Goal: Information Seeking & Learning: Learn about a topic

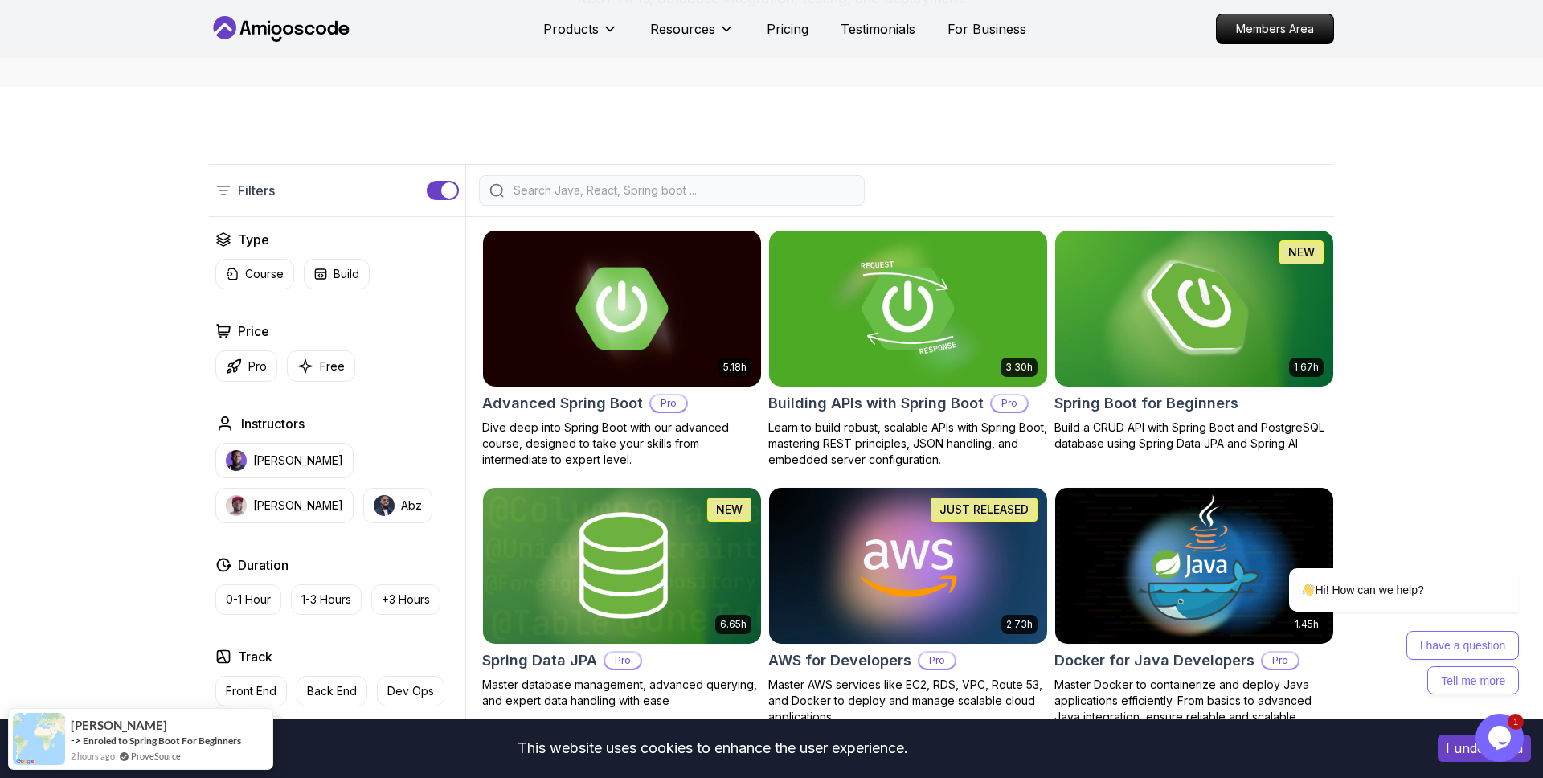
click at [1169, 337] on img at bounding box center [1194, 308] width 292 height 163
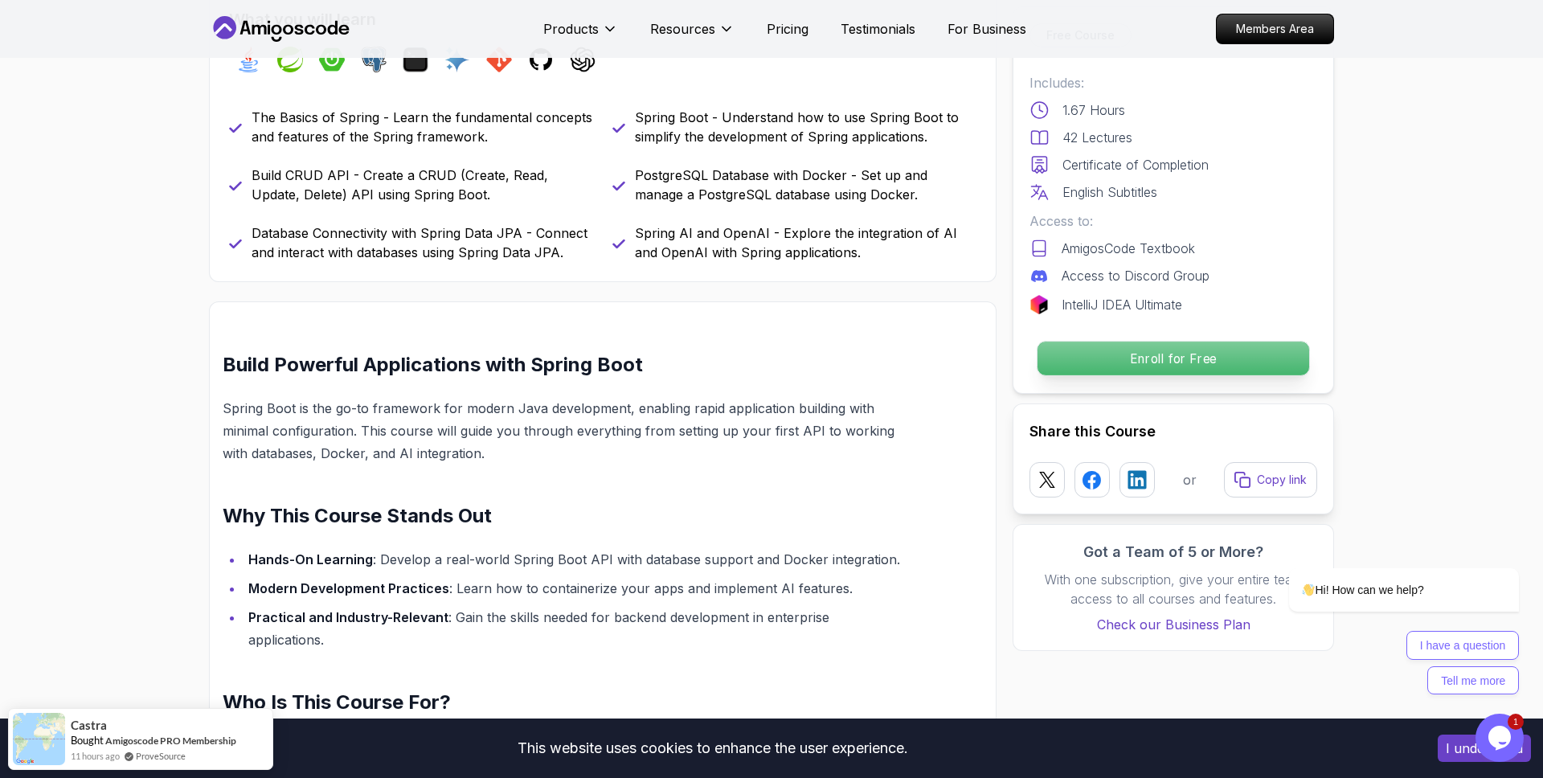
click at [1077, 351] on p "Enroll for Free" at bounding box center [1174, 359] width 272 height 34
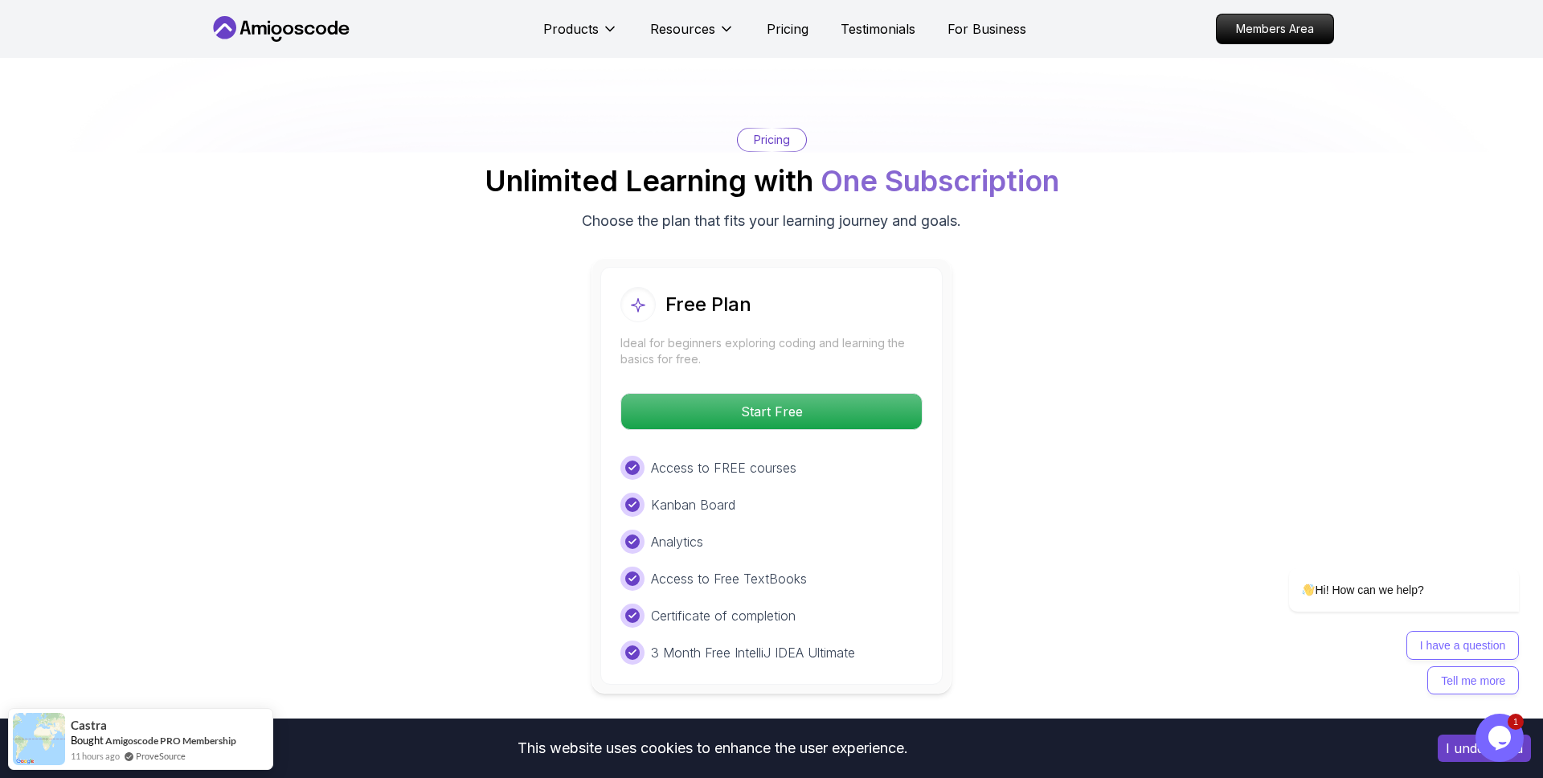
scroll to position [3156, 0]
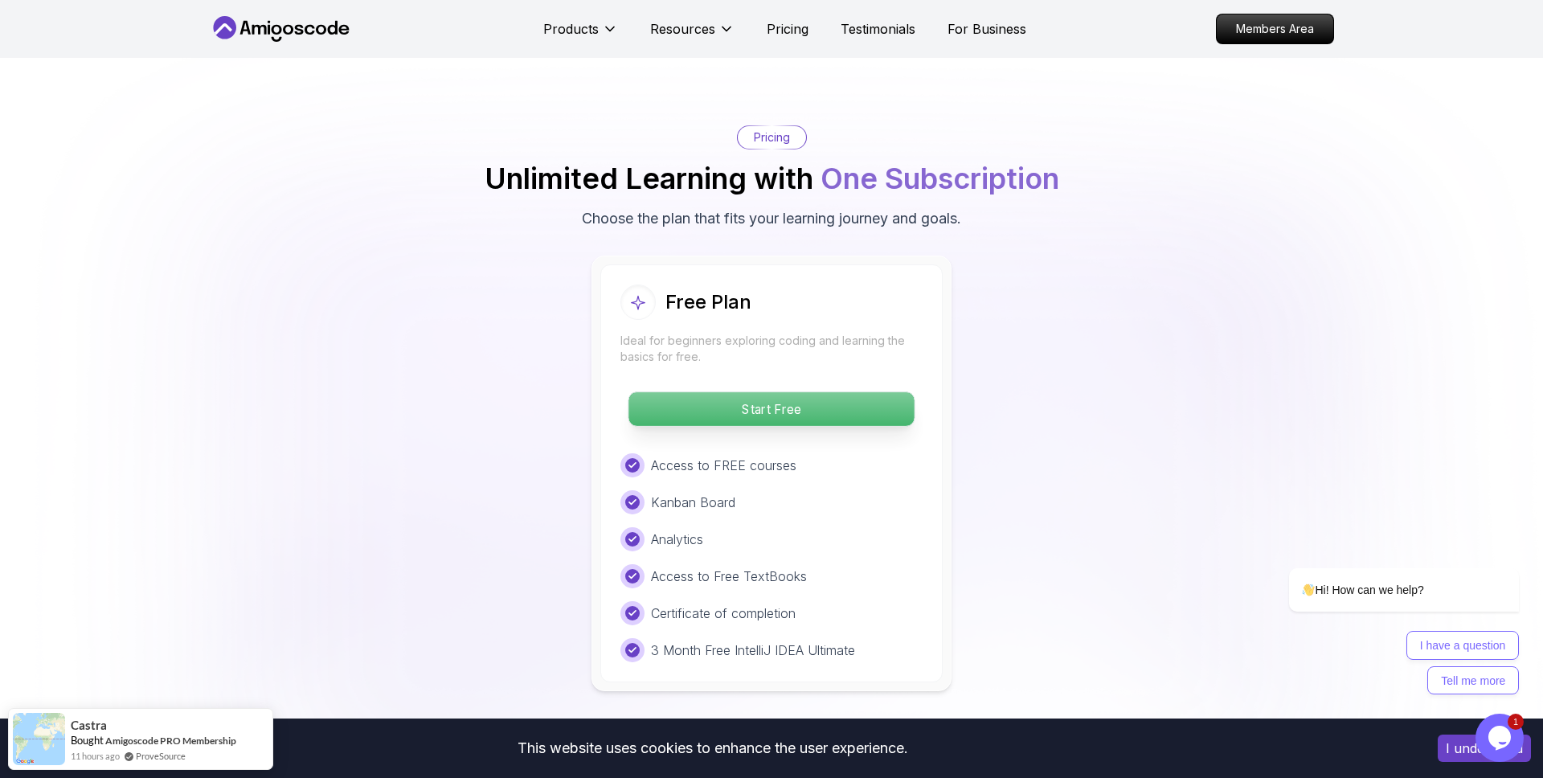
click at [781, 400] on p "Start Free" at bounding box center [771, 409] width 285 height 34
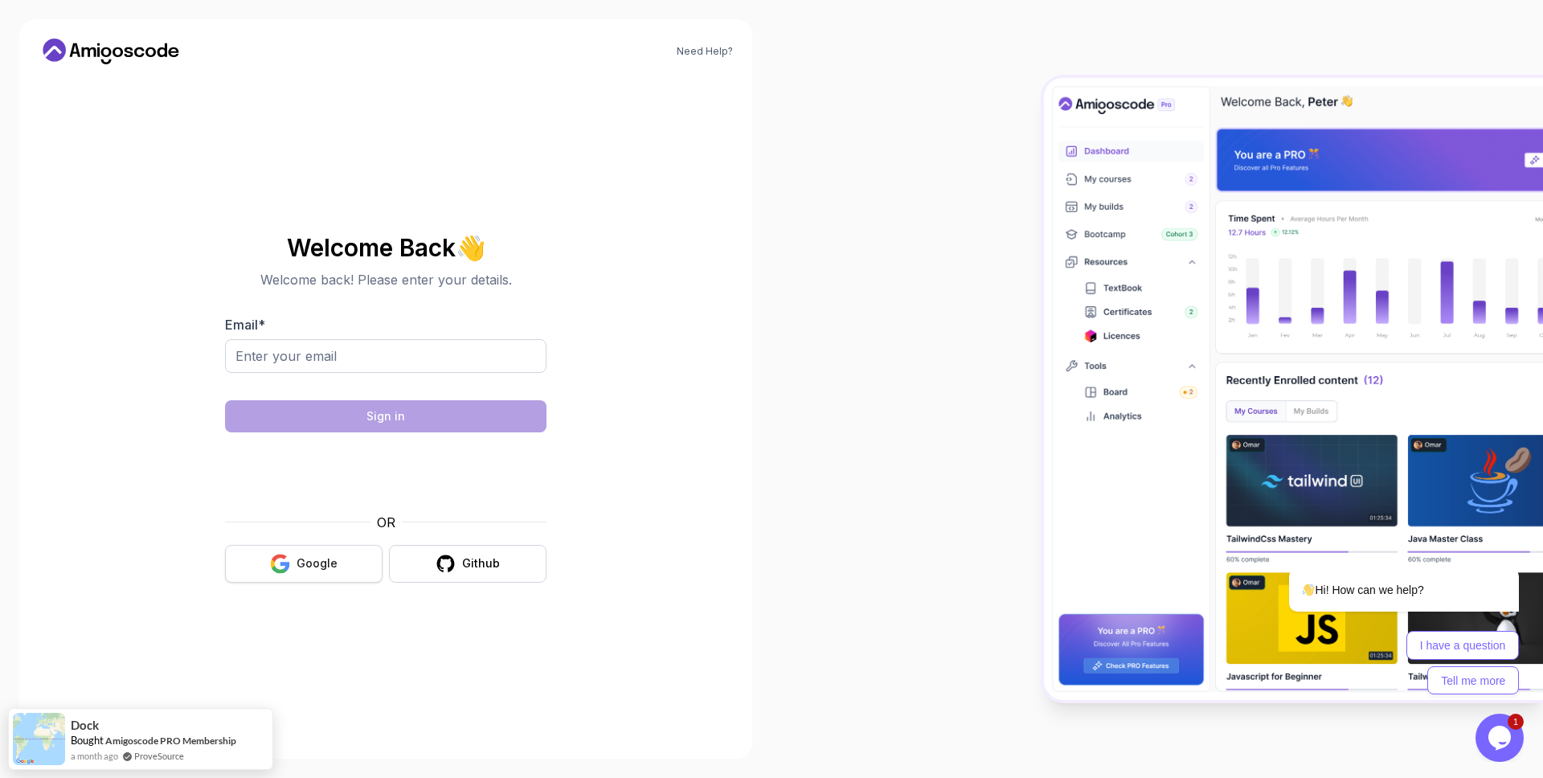
click at [311, 565] on div "Google" at bounding box center [317, 563] width 41 height 16
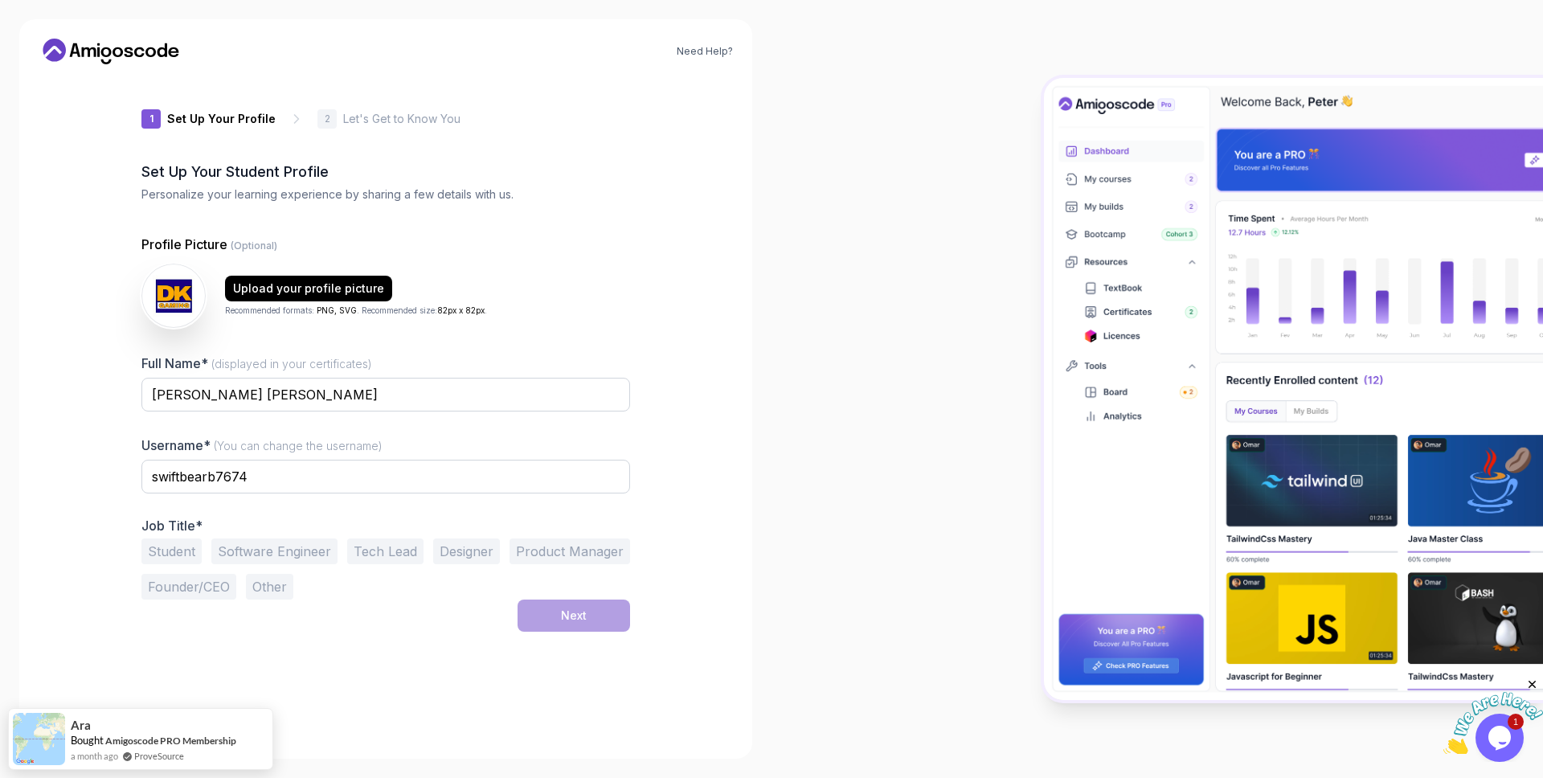
click at [363, 541] on button "Tech Lead" at bounding box center [385, 552] width 76 height 26
click at [274, 555] on button "Software Engineer" at bounding box center [274, 552] width 126 height 26
click at [394, 541] on button "Tech Lead" at bounding box center [385, 552] width 76 height 26
click at [301, 543] on button "Software Engineer" at bounding box center [274, 552] width 126 height 26
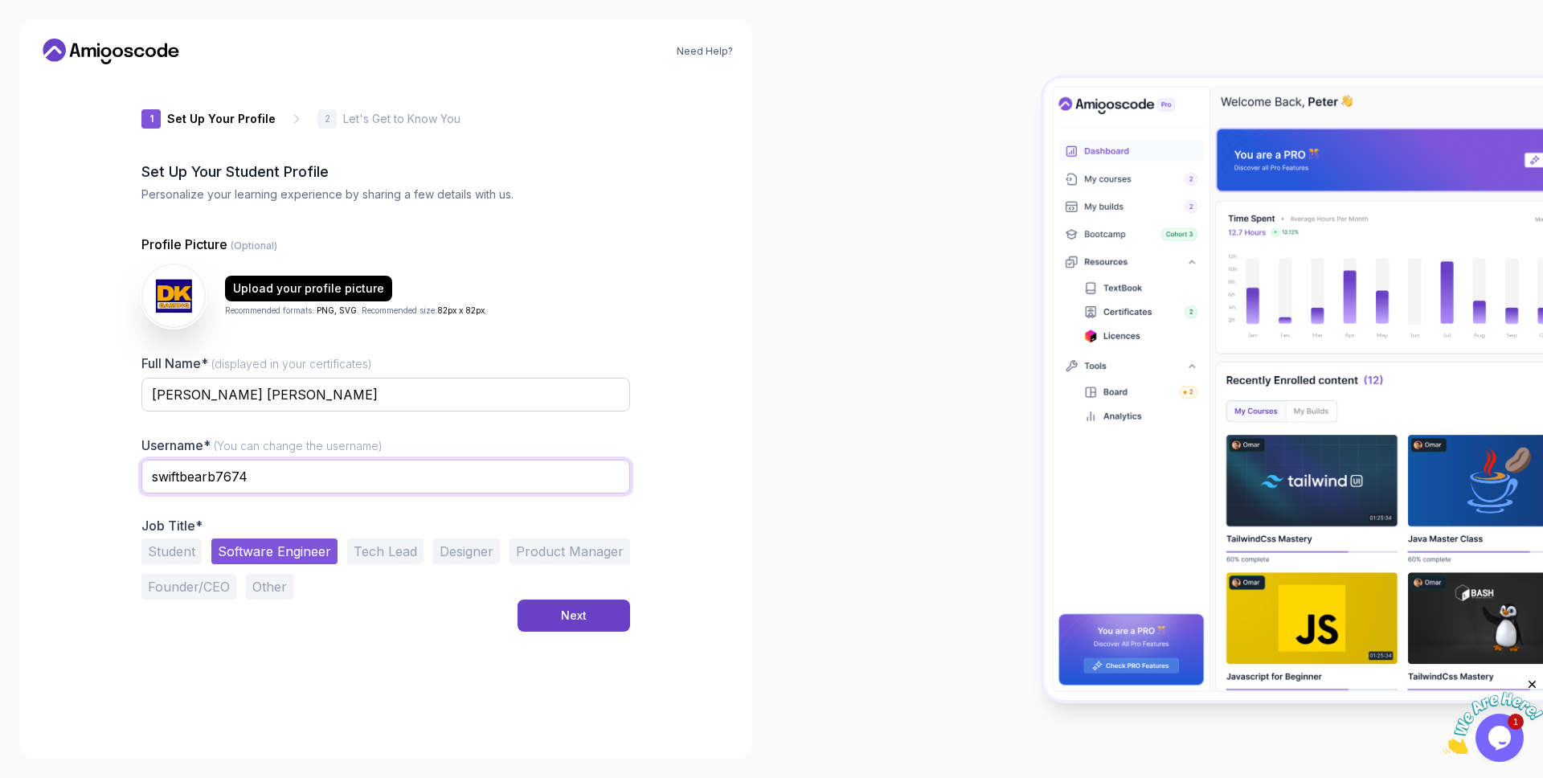
drag, startPoint x: 278, startPoint y: 473, endPoint x: 96, endPoint y: 472, distance: 181.6
click at [96, 473] on div "Need Help? 1 Set Up Your Profile 1 Set Up Your Profile 2 Let's Get to Know You …" at bounding box center [385, 388] width 733 height 739
type input "kumardheeraj96"
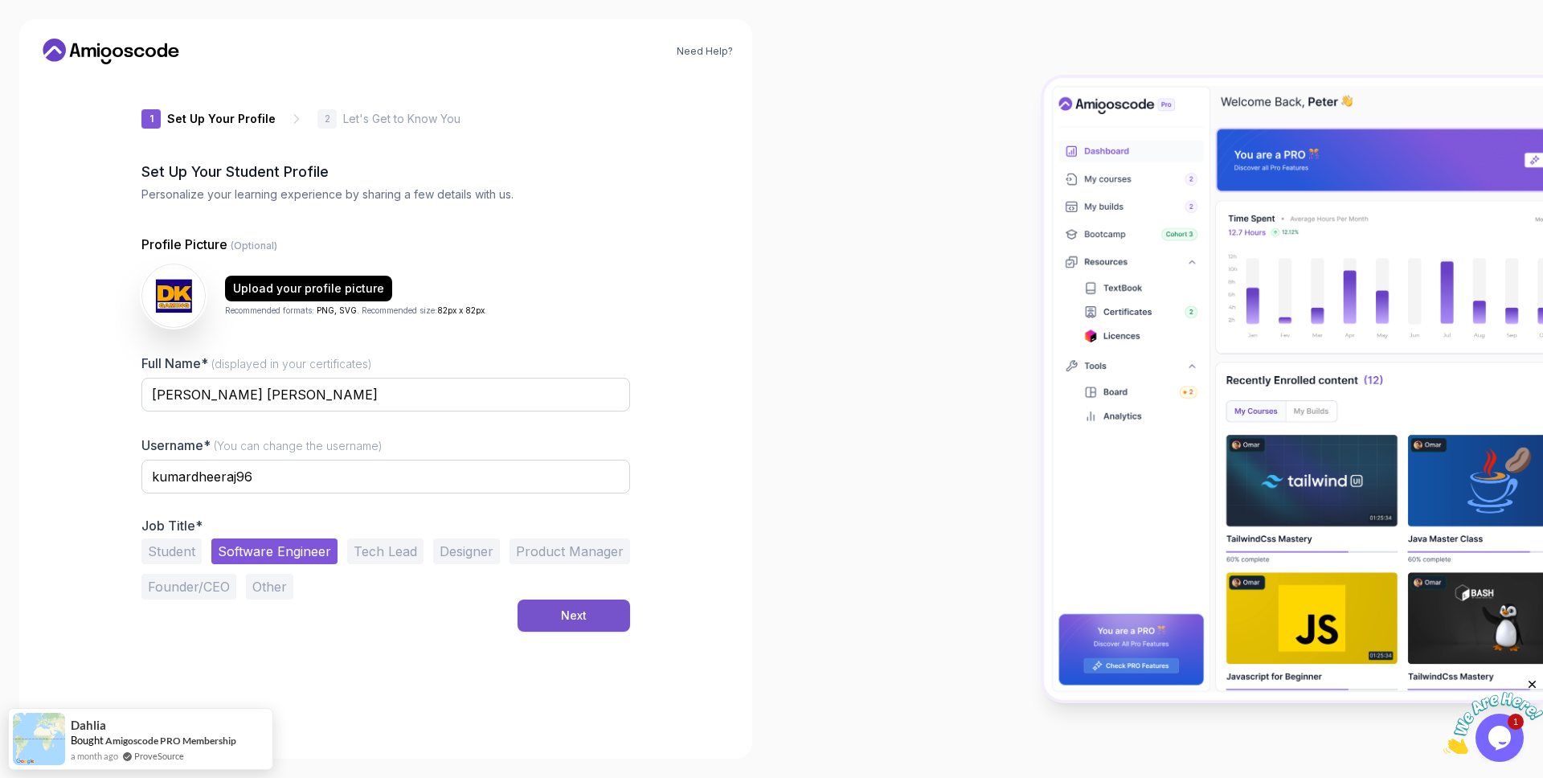
click at [588, 610] on button "Next" at bounding box center [574, 616] width 113 height 32
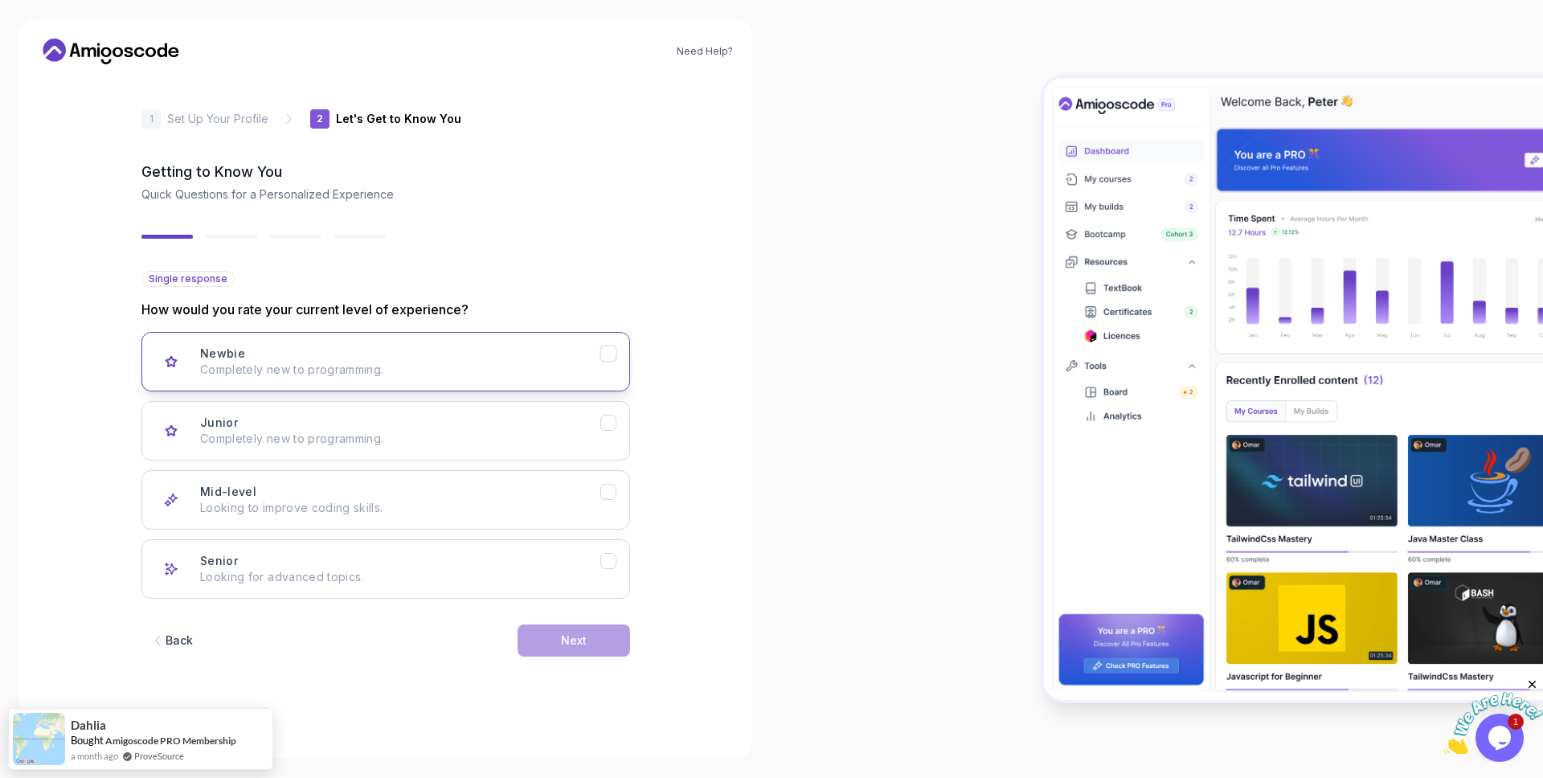
click at [584, 355] on div "Newbie Completely new to programming." at bounding box center [400, 362] width 400 height 32
click at [554, 641] on button "Next" at bounding box center [574, 641] width 113 height 32
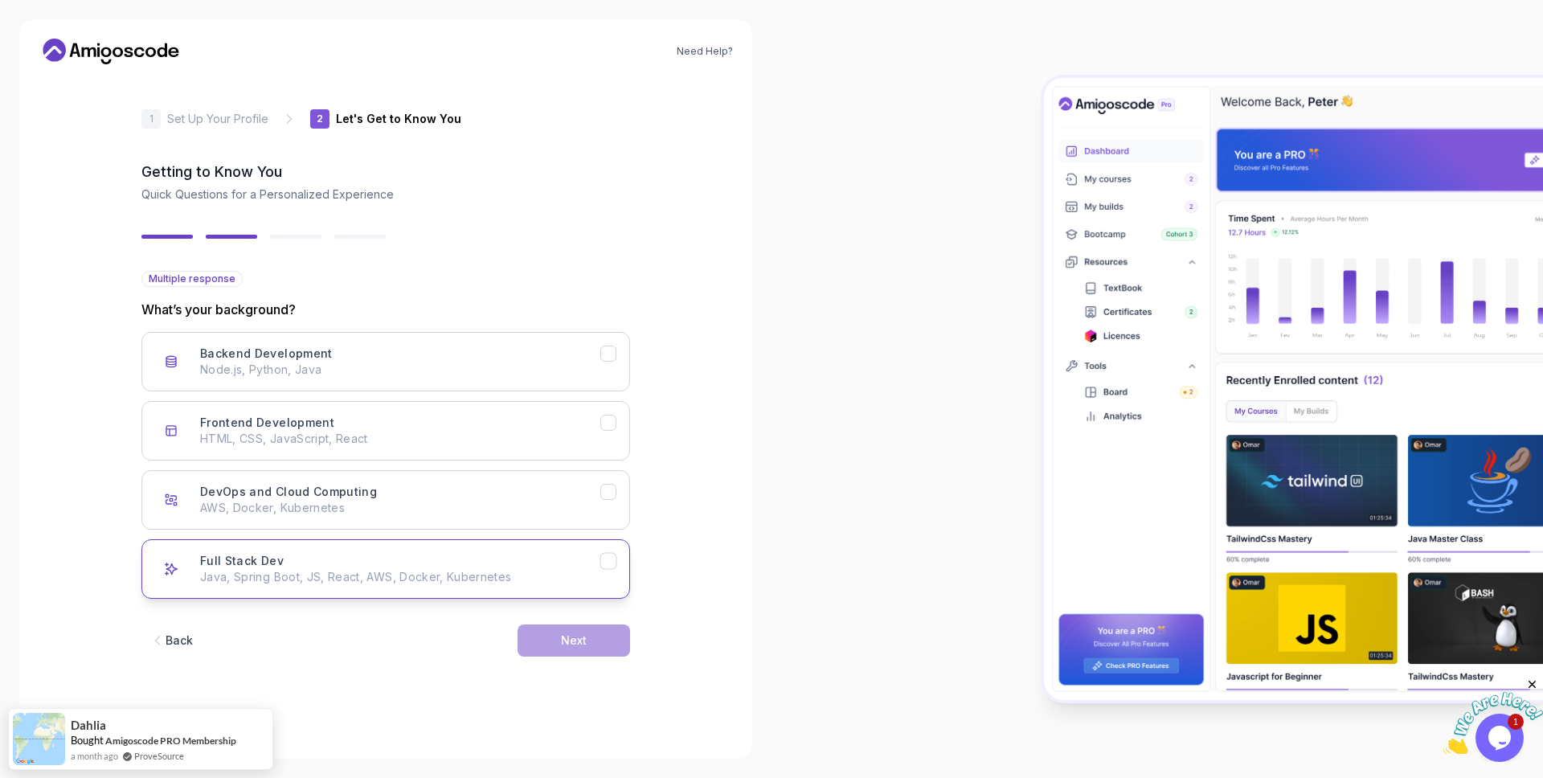
click at [580, 565] on div "Full Stack Dev Java, Spring Boot, JS, React, AWS, Docker, Kubernetes" at bounding box center [400, 569] width 400 height 32
click at [559, 646] on button "Next" at bounding box center [574, 641] width 113 height 32
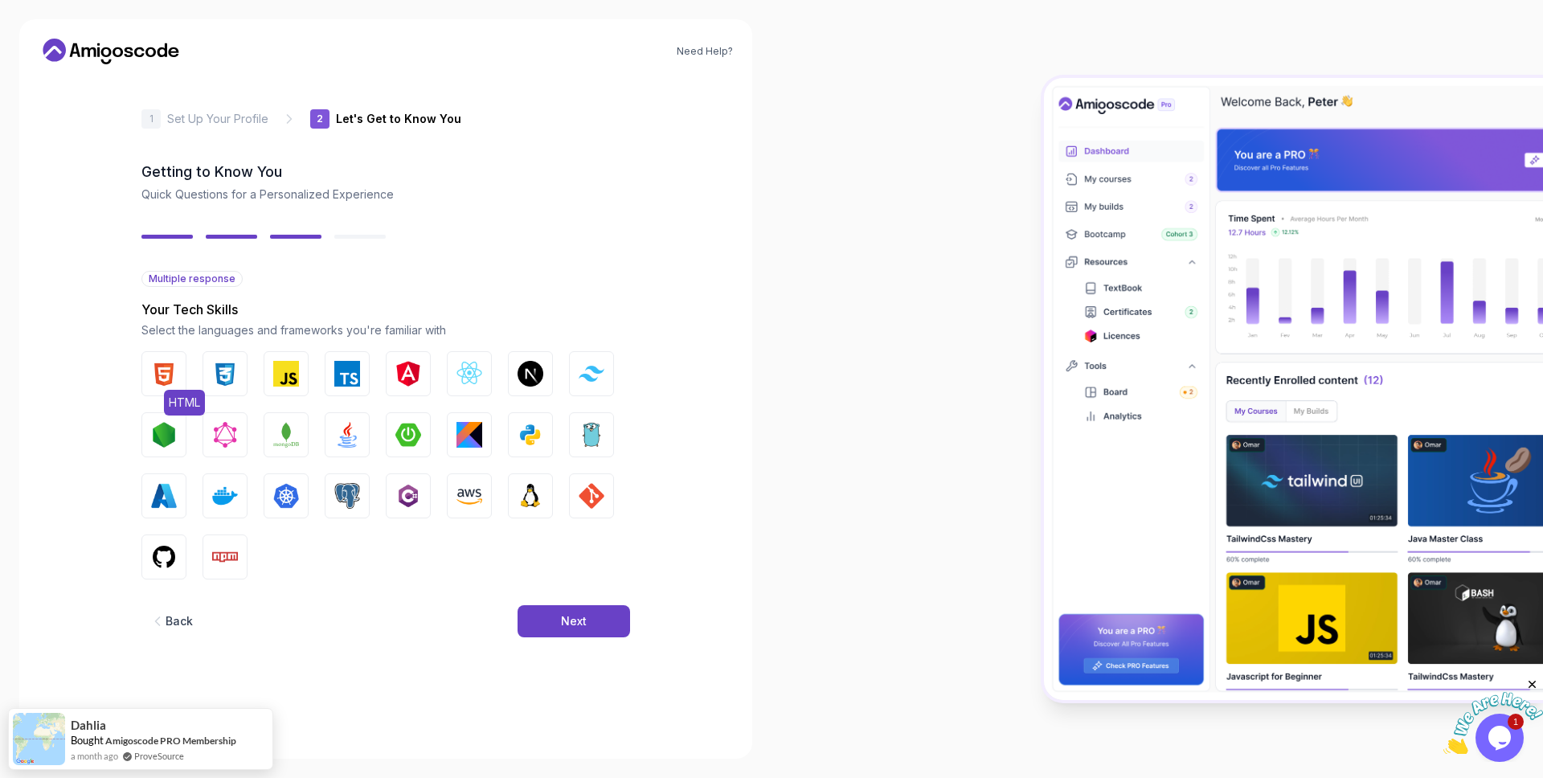
click at [159, 379] on img "button" at bounding box center [164, 374] width 26 height 26
click at [211, 379] on button "CSS" at bounding box center [225, 373] width 45 height 45
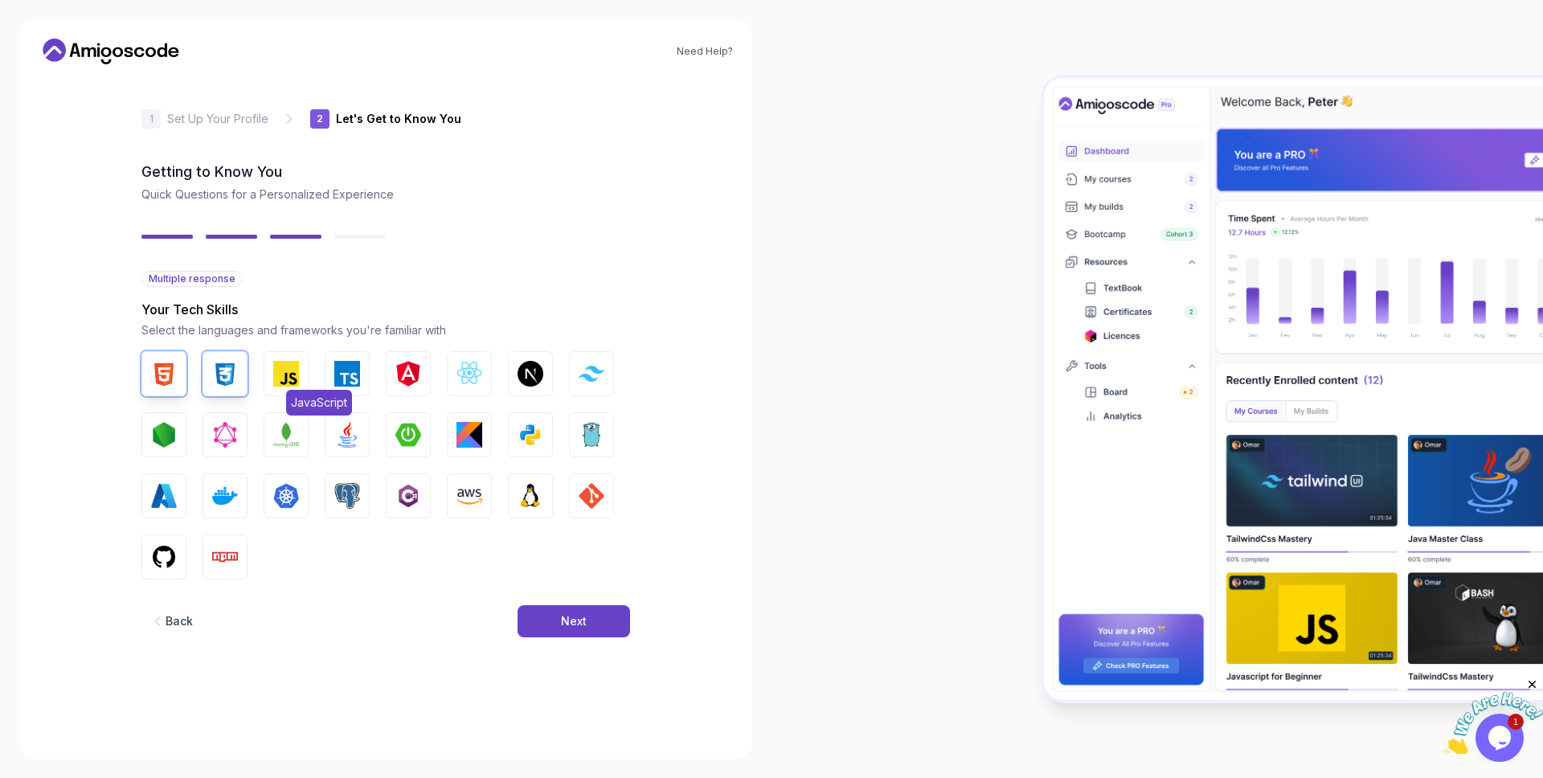
click at [277, 383] on img "button" at bounding box center [286, 374] width 26 height 26
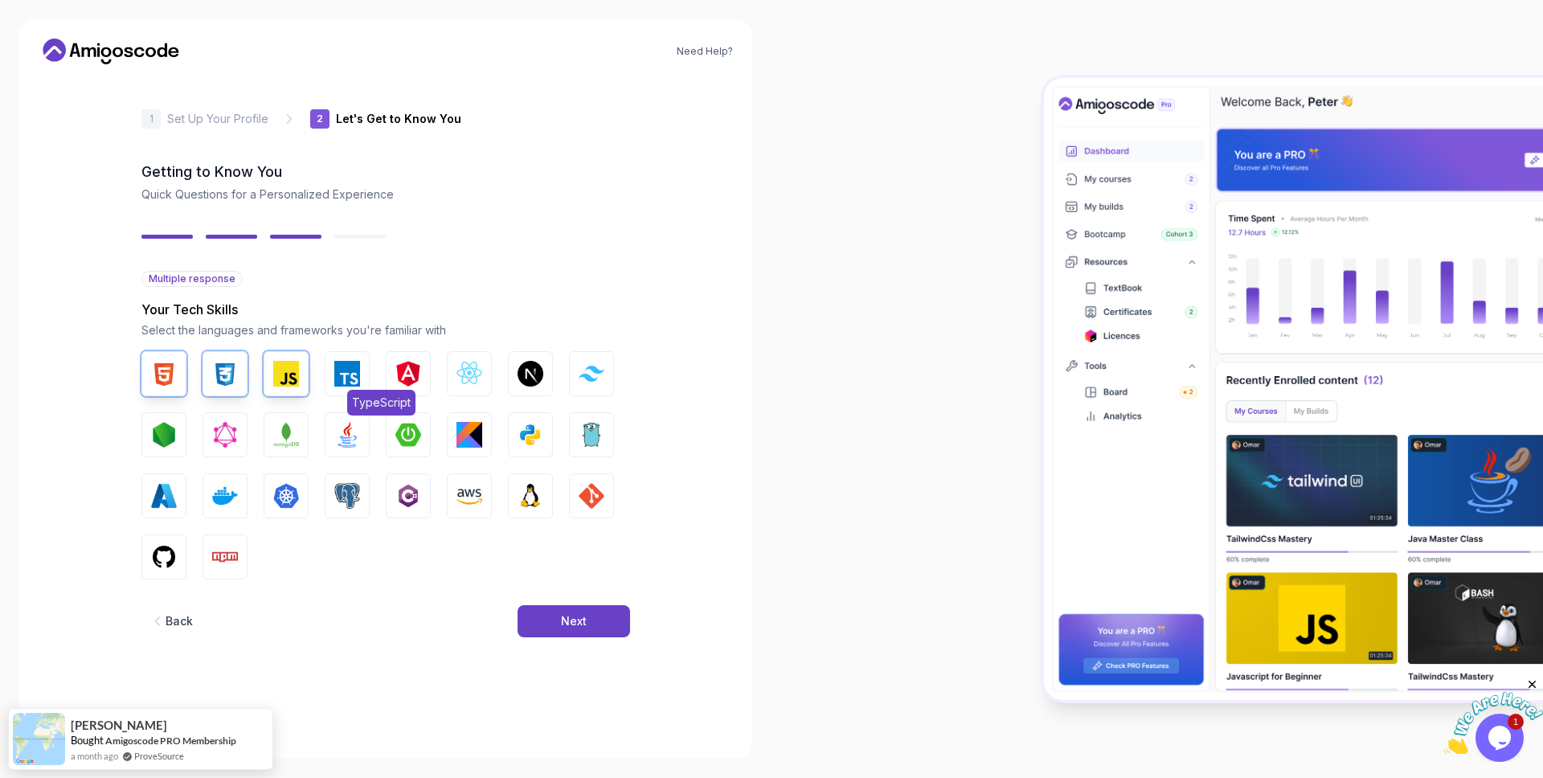
click at [341, 379] on img "button" at bounding box center [347, 374] width 26 height 26
click at [485, 367] on button "React.js" at bounding box center [469, 373] width 45 height 45
click at [536, 370] on img "button" at bounding box center [531, 374] width 26 height 26
click at [581, 369] on img "button" at bounding box center [592, 373] width 26 height 15
click at [213, 447] on img "button" at bounding box center [225, 435] width 26 height 26
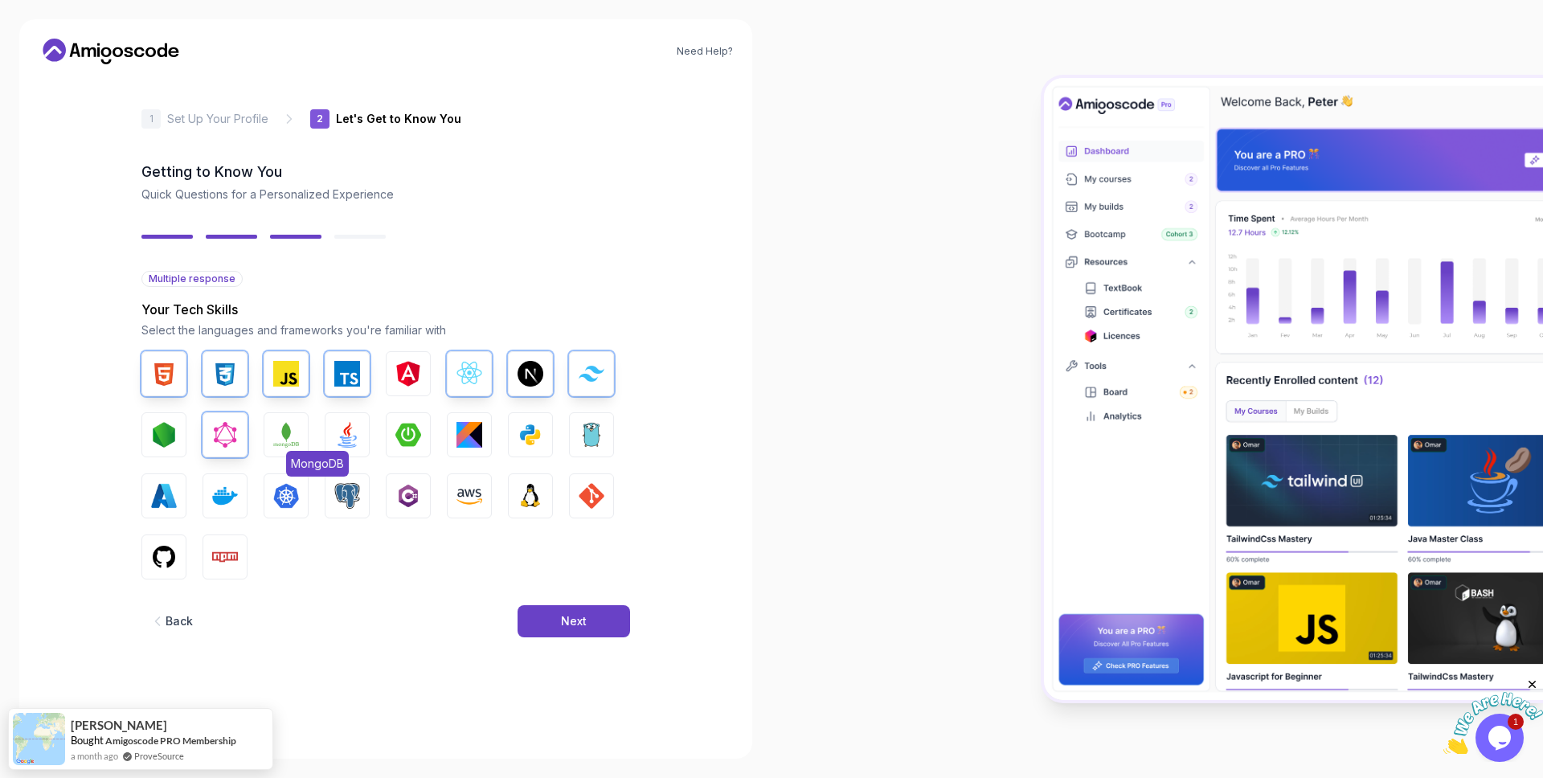
click at [295, 444] on img "button" at bounding box center [286, 435] width 26 height 26
click at [354, 436] on img "button" at bounding box center [347, 435] width 26 height 26
click at [413, 425] on img "button" at bounding box center [408, 435] width 26 height 26
click at [530, 425] on img "button" at bounding box center [531, 435] width 26 height 26
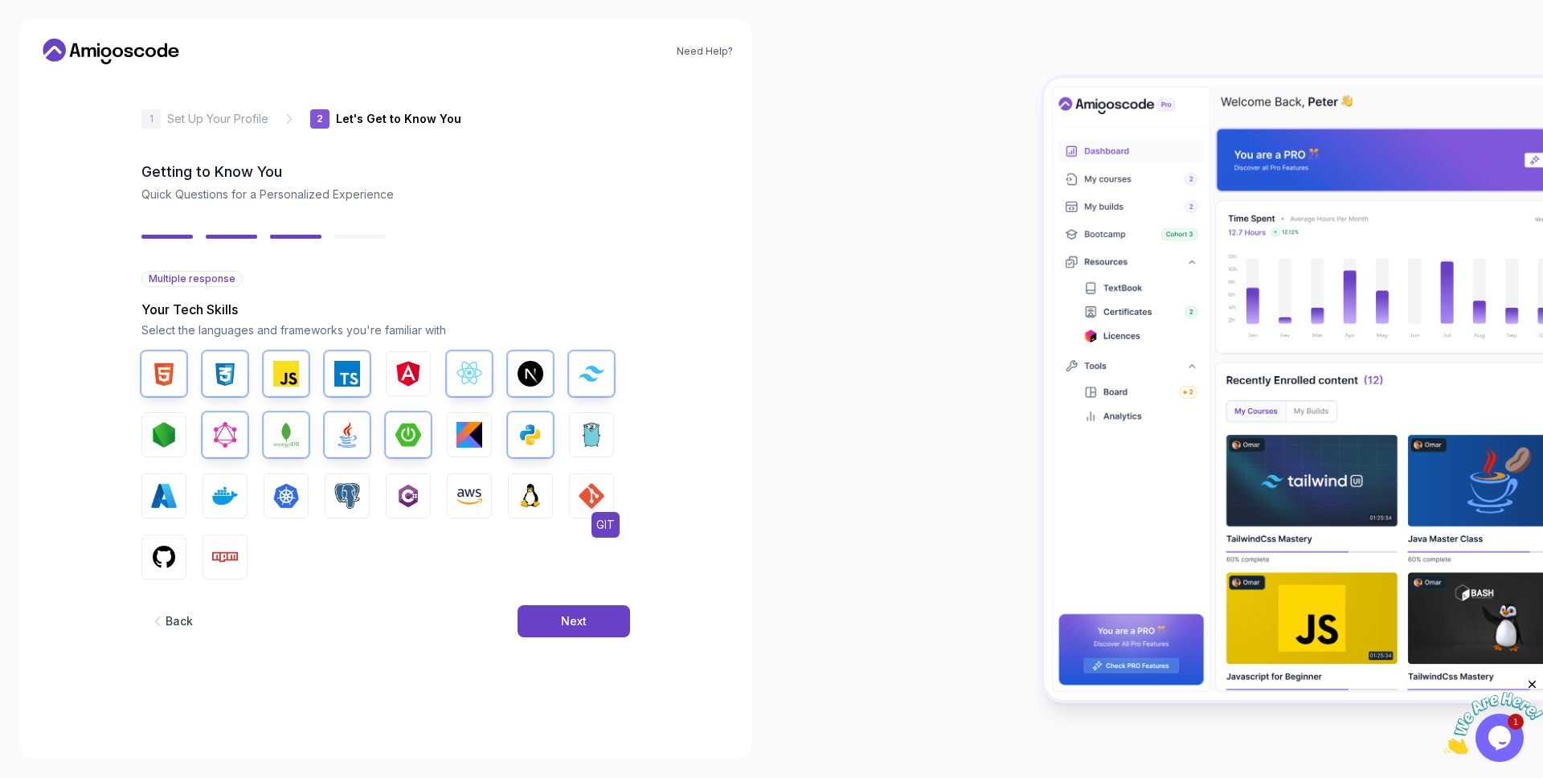
click at [591, 489] on img "button" at bounding box center [592, 496] width 26 height 26
click at [479, 498] on img "button" at bounding box center [470, 496] width 26 height 26
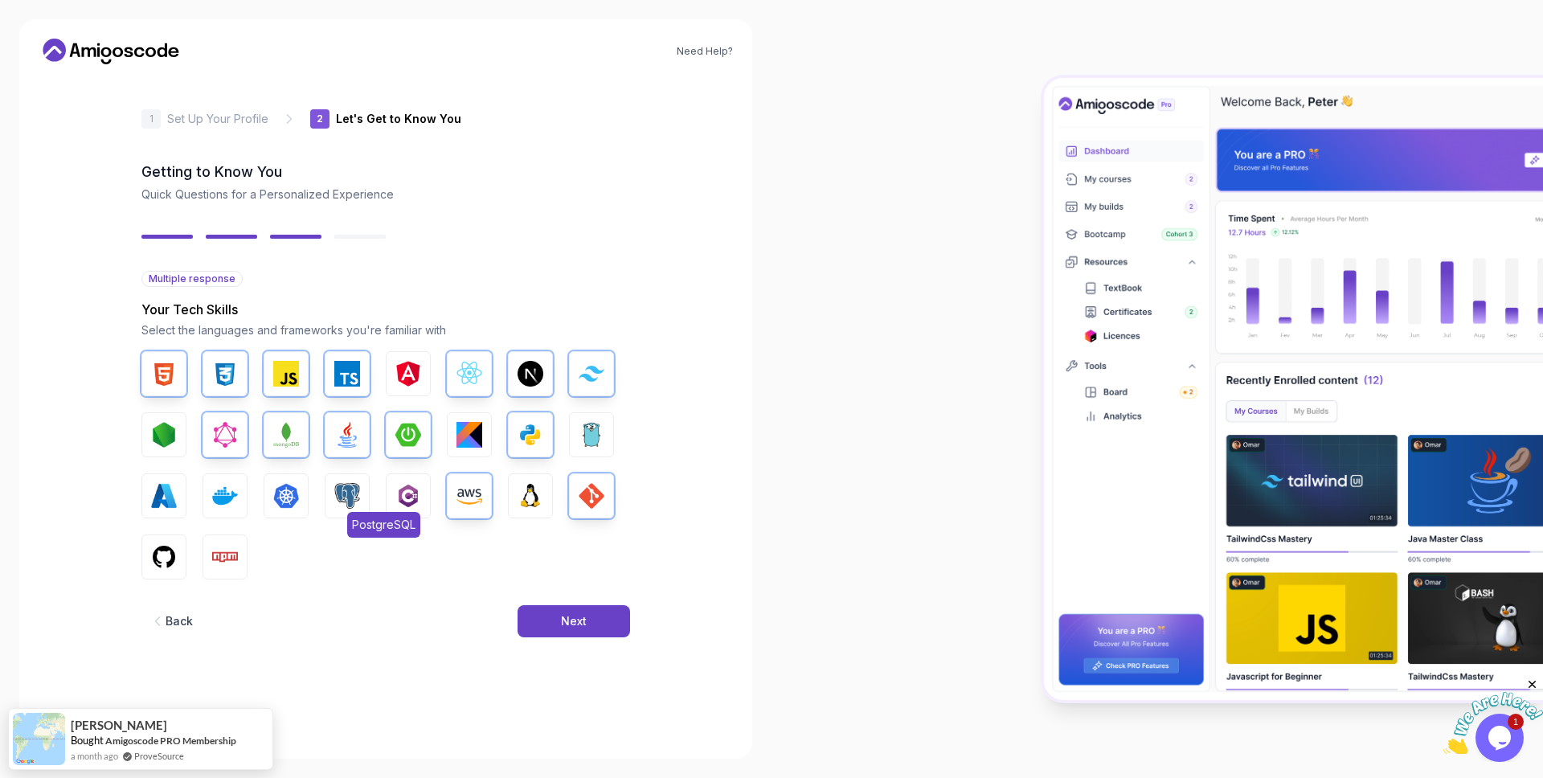
click at [352, 493] on img "button" at bounding box center [347, 496] width 26 height 26
click at [294, 493] on img "button" at bounding box center [286, 496] width 26 height 26
click at [226, 495] on img "button" at bounding box center [225, 496] width 26 height 26
click at [155, 498] on img "button" at bounding box center [164, 496] width 26 height 26
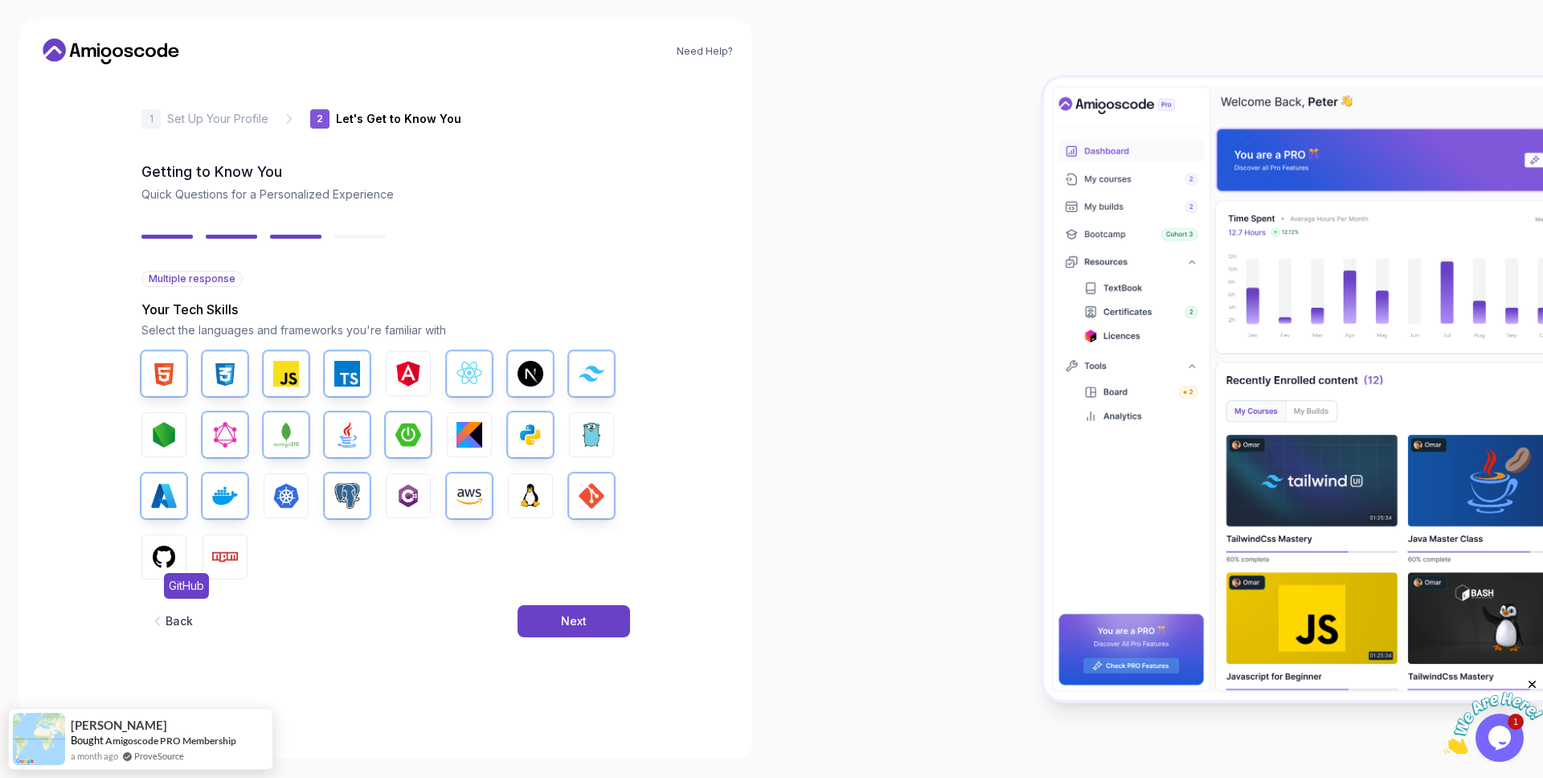
click at [162, 545] on img "button" at bounding box center [164, 557] width 26 height 26
click at [581, 613] on div "Next" at bounding box center [574, 621] width 26 height 16
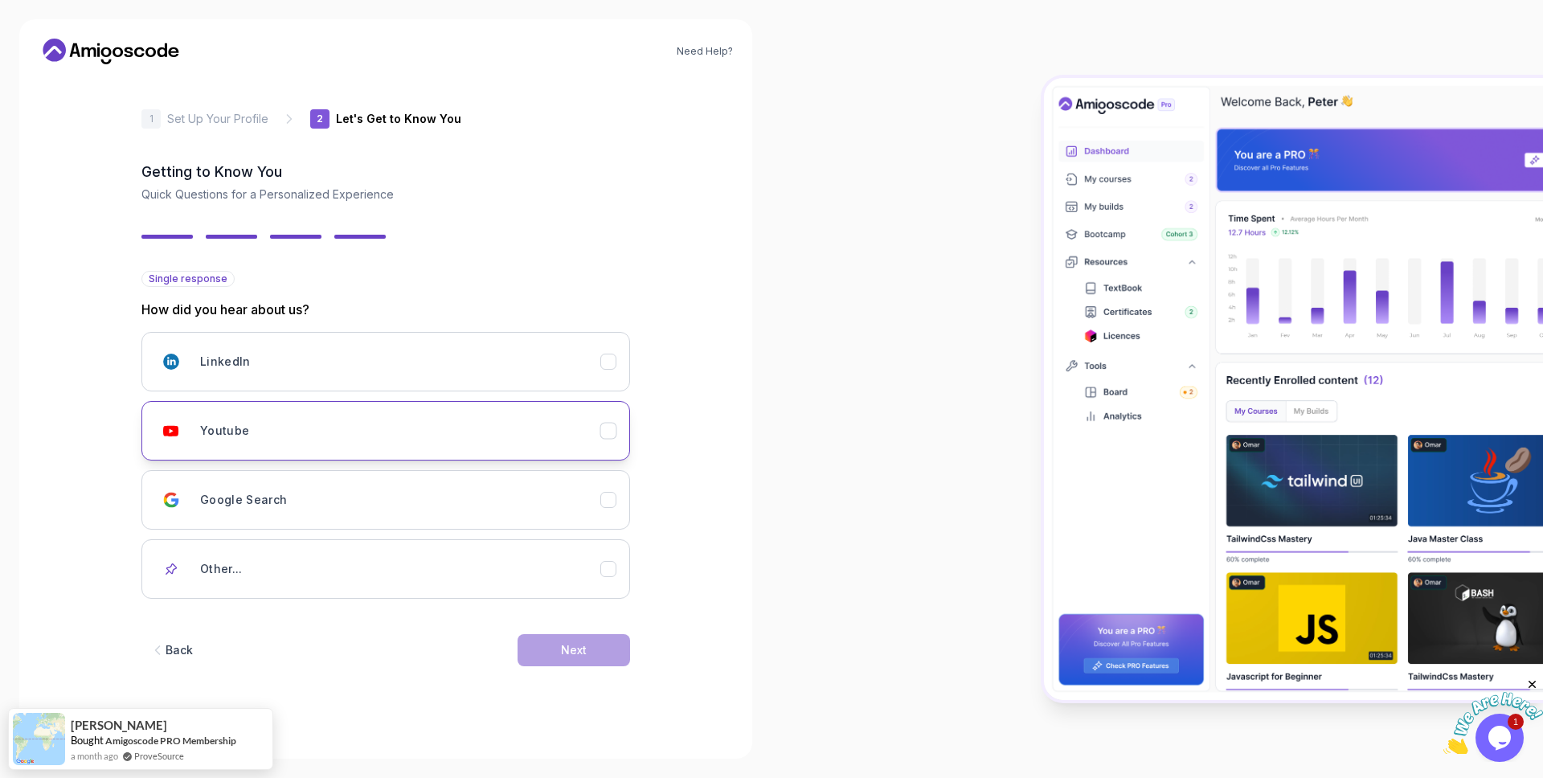
click at [624, 424] on button "Youtube" at bounding box center [385, 430] width 489 height 59
click at [580, 659] on button "Next" at bounding box center [574, 650] width 113 height 32
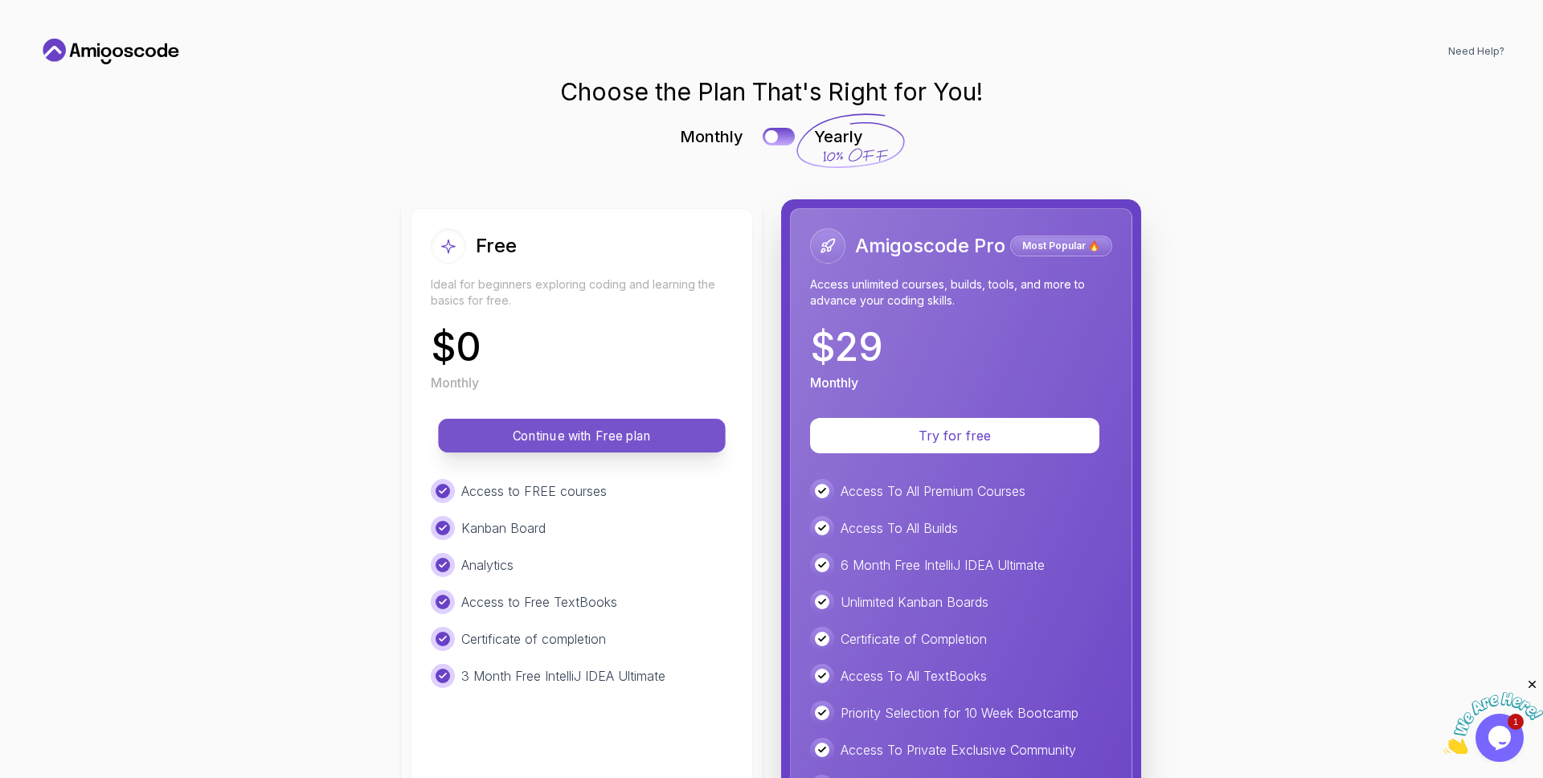
click at [596, 437] on p "Continue with Free plan" at bounding box center [582, 436] width 251 height 18
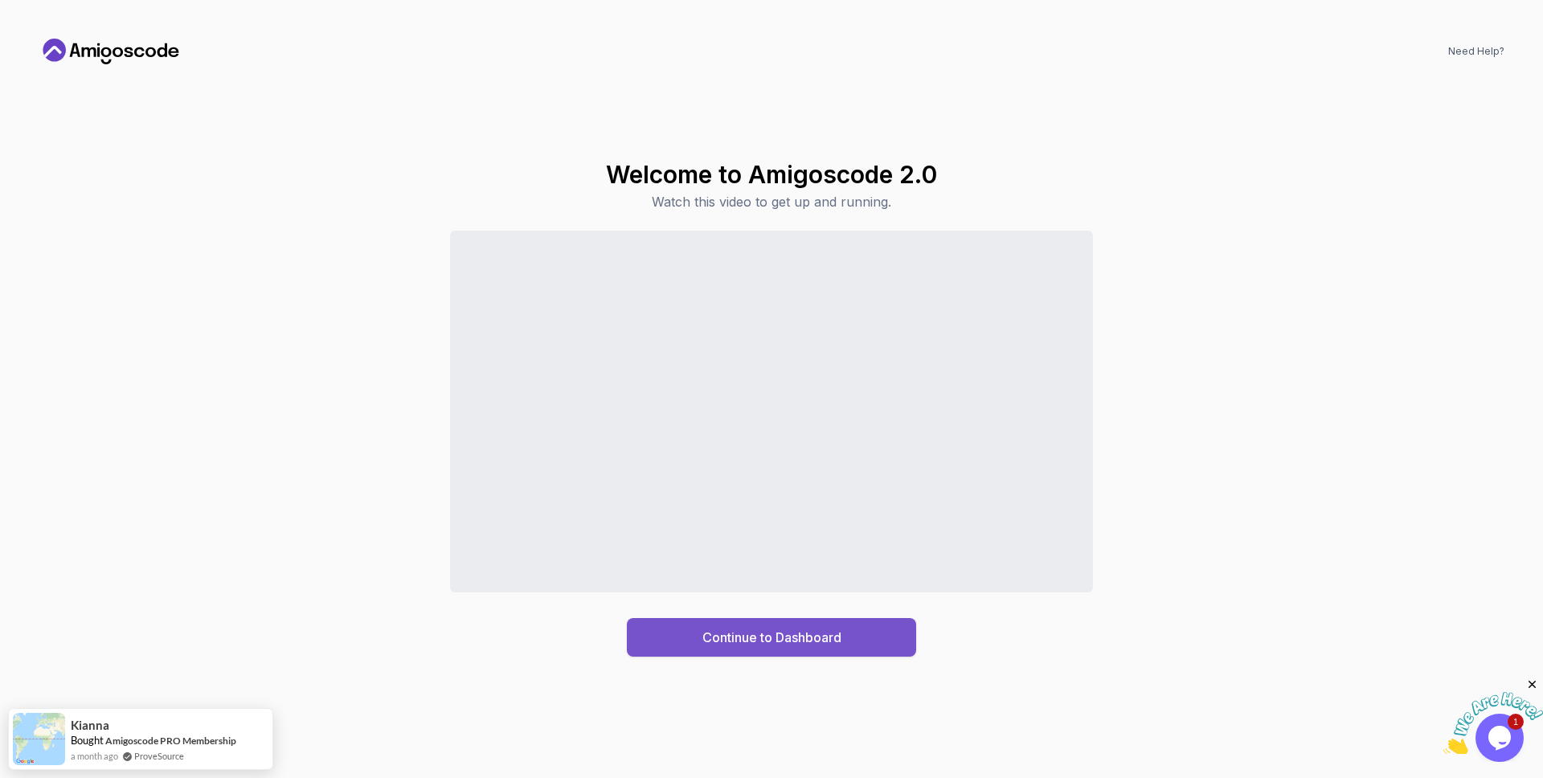
click at [731, 628] on div "Continue to Dashboard" at bounding box center [771, 637] width 139 height 19
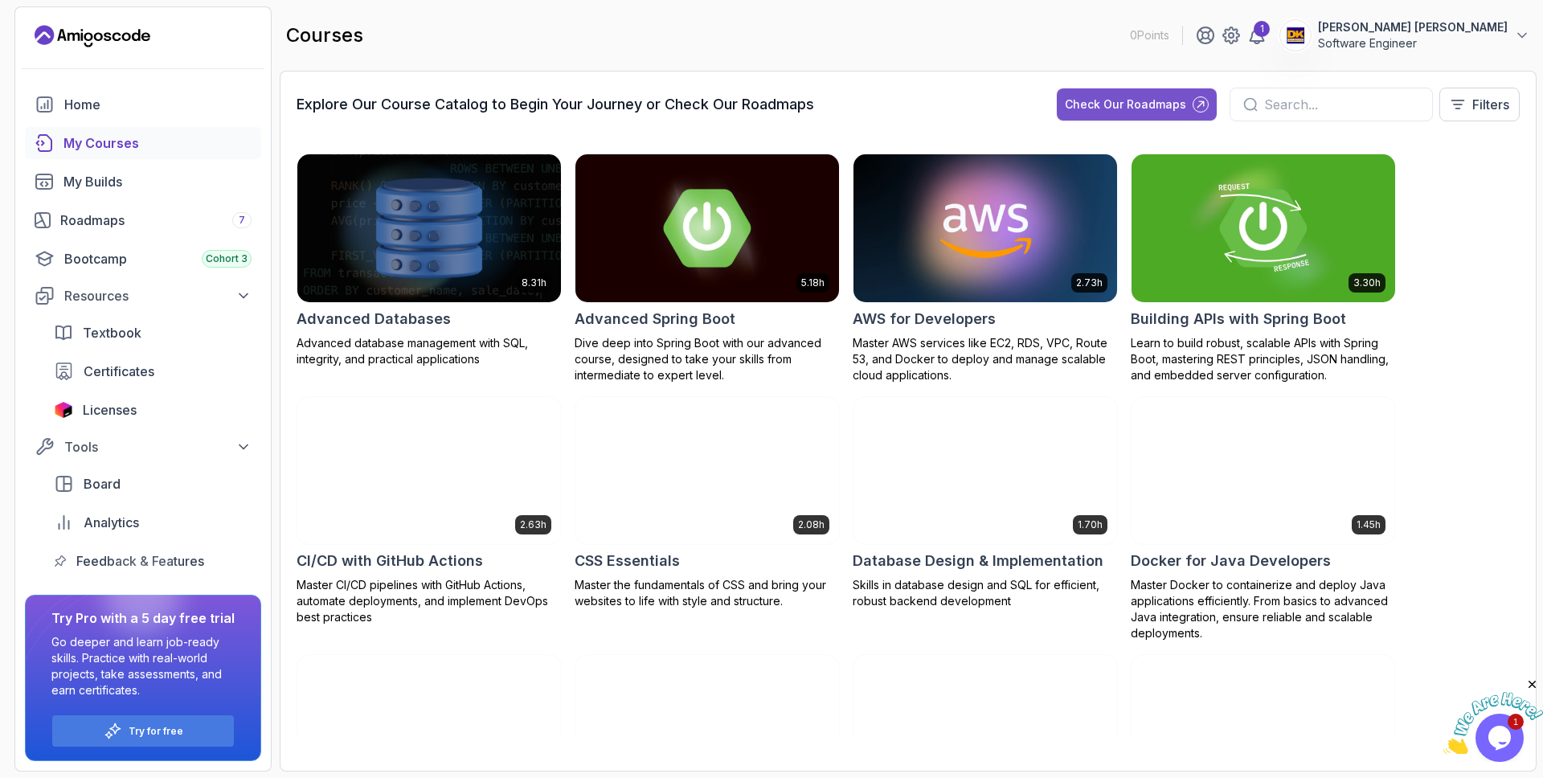
click at [1150, 110] on div "Check Our Roadmaps" at bounding box center [1125, 104] width 121 height 16
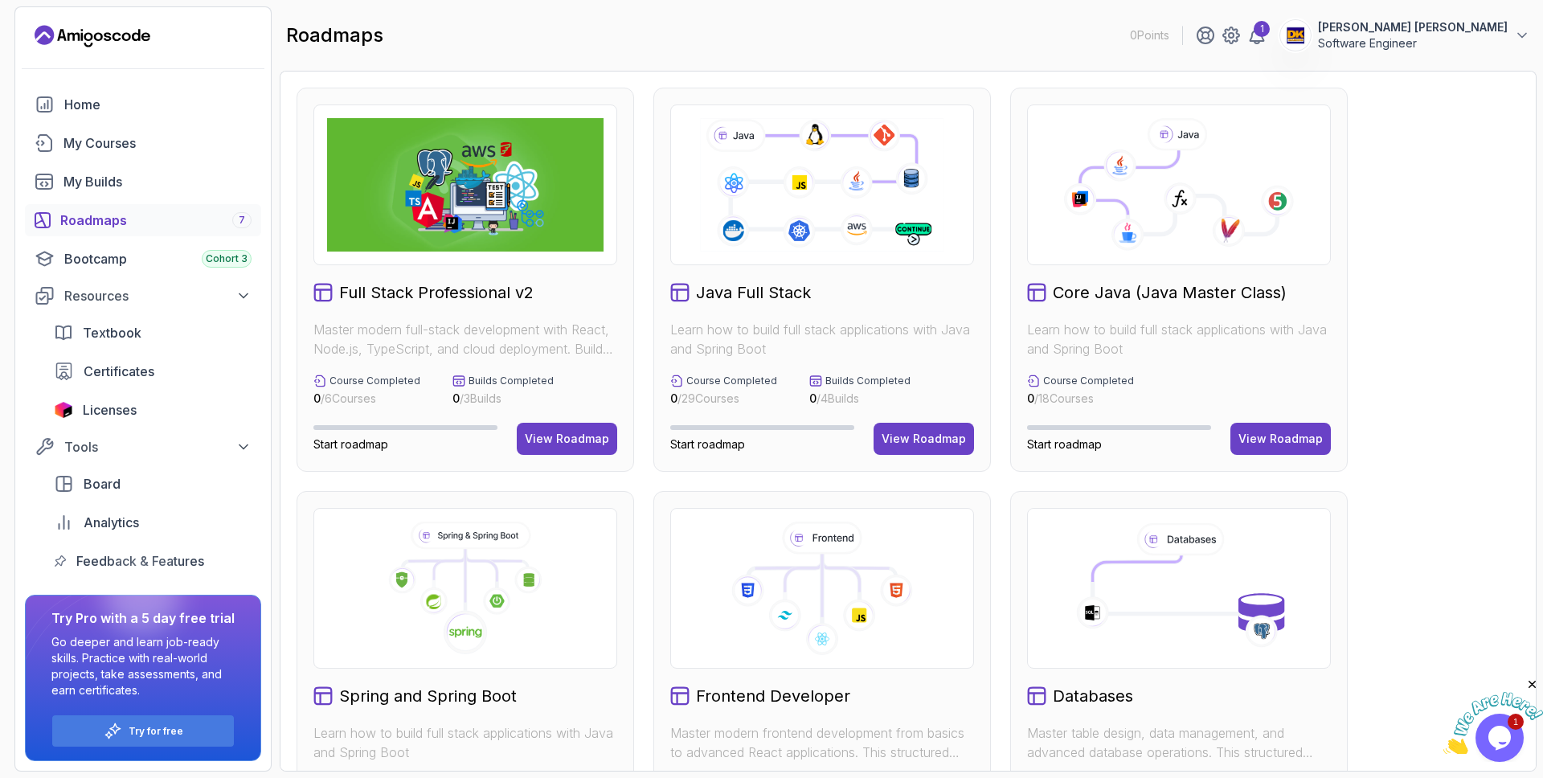
click at [543, 219] on img at bounding box center [465, 184] width 276 height 133
click at [1275, 431] on div "View Roadmap" at bounding box center [1281, 439] width 84 height 16
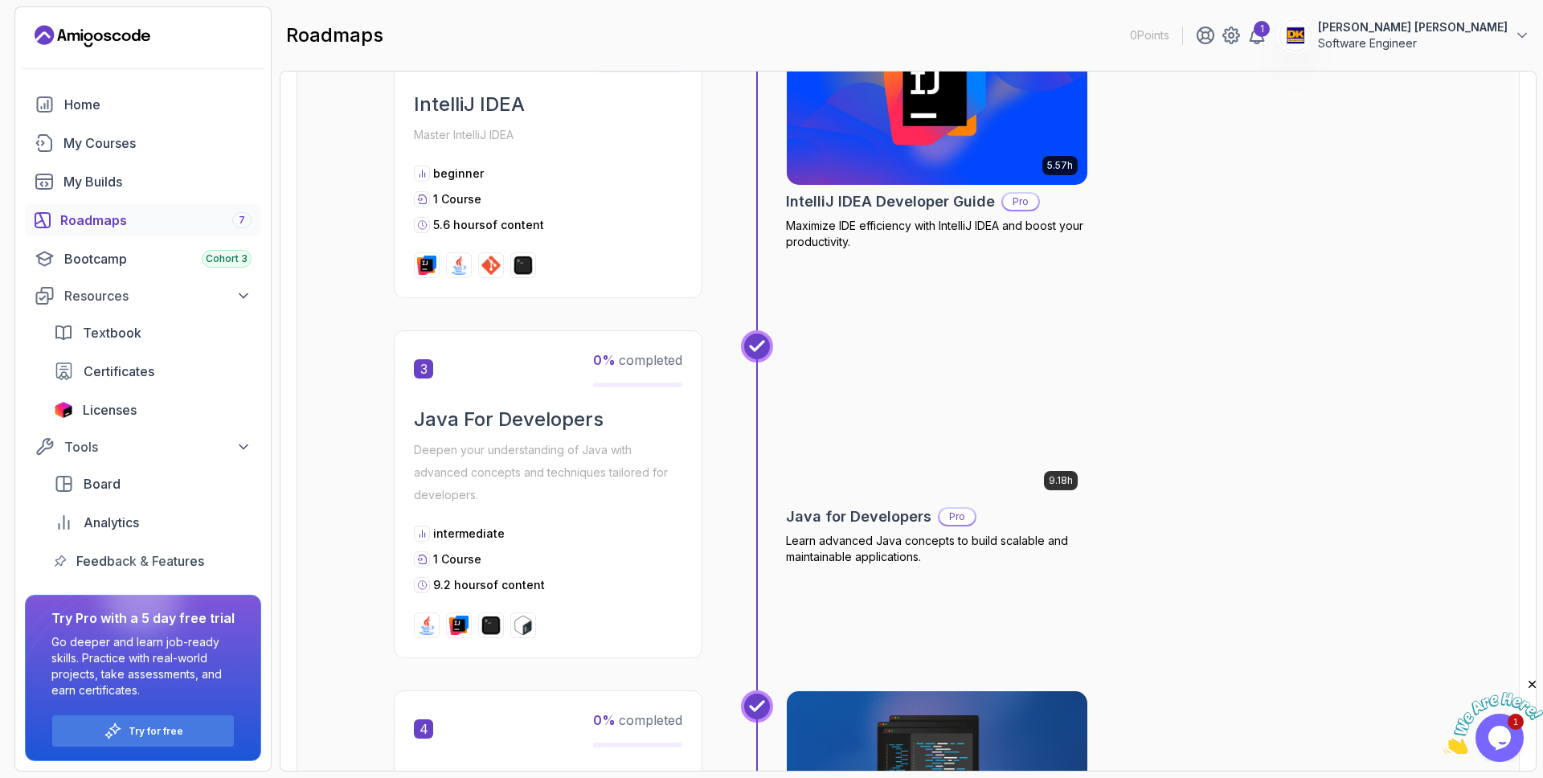
scroll to position [712, 0]
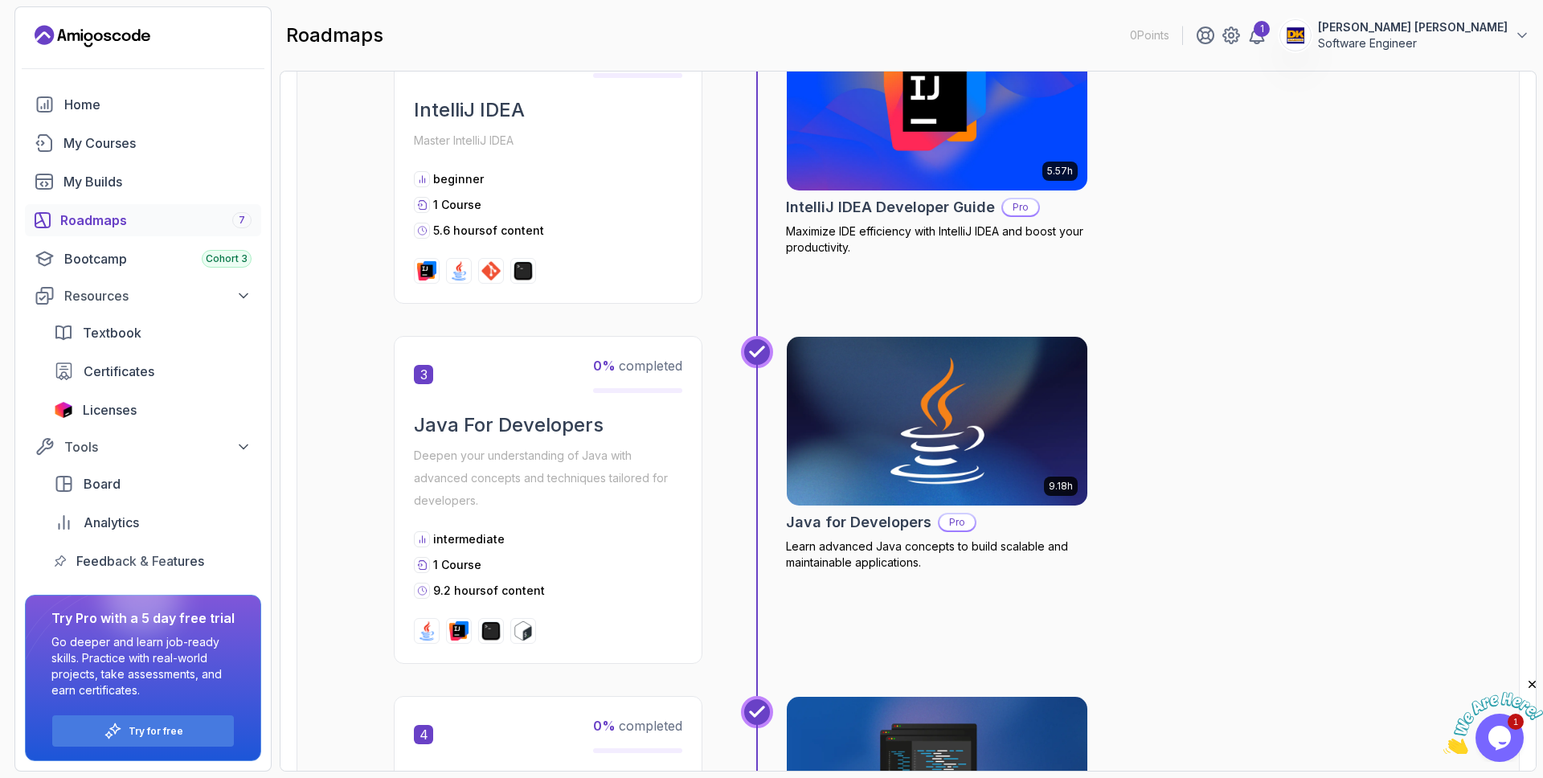
click at [918, 379] on img at bounding box center [938, 421] width 316 height 177
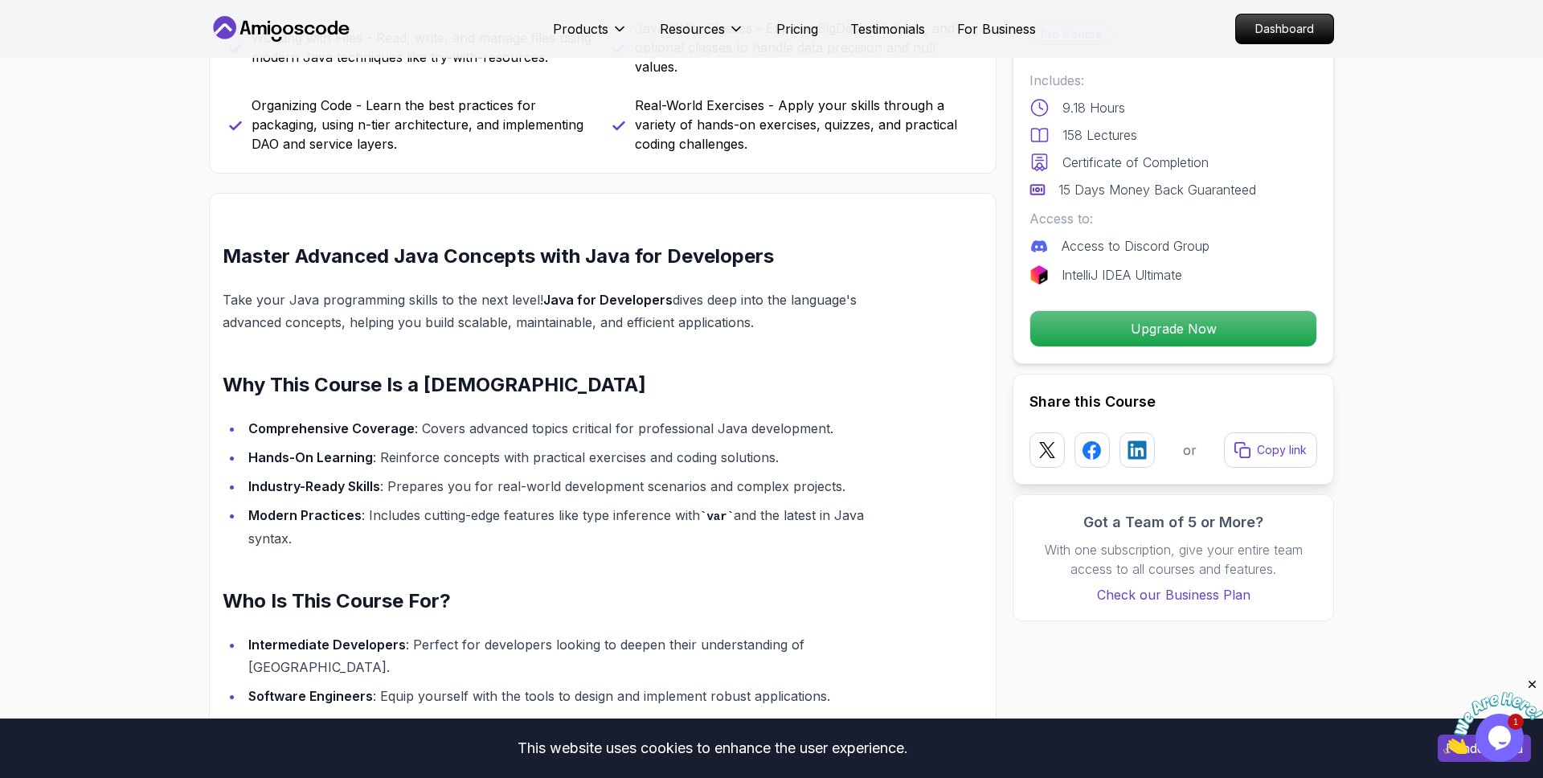
scroll to position [1189, 0]
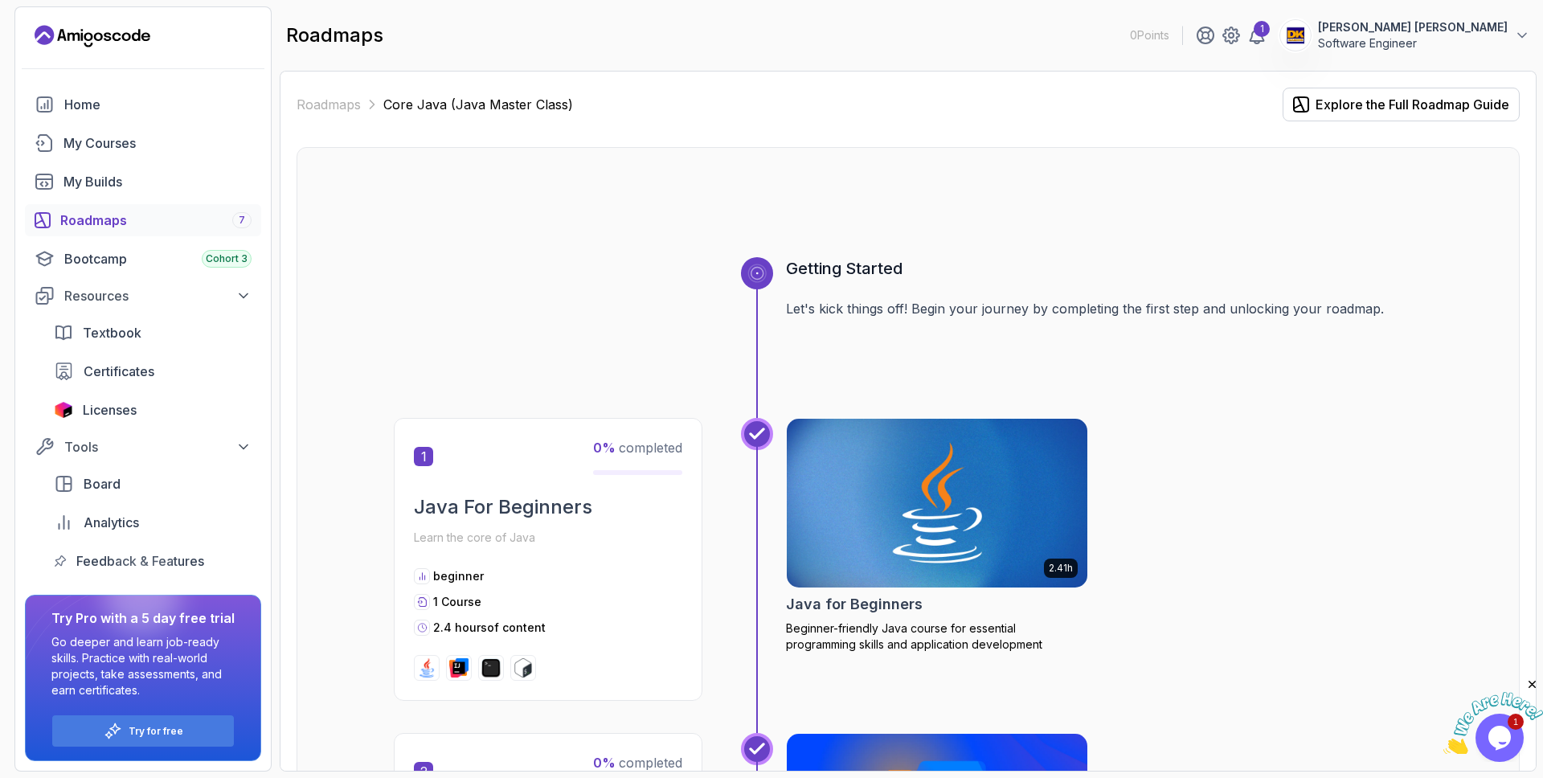
click at [130, 211] on div "Roadmaps 7" at bounding box center [155, 220] width 191 height 19
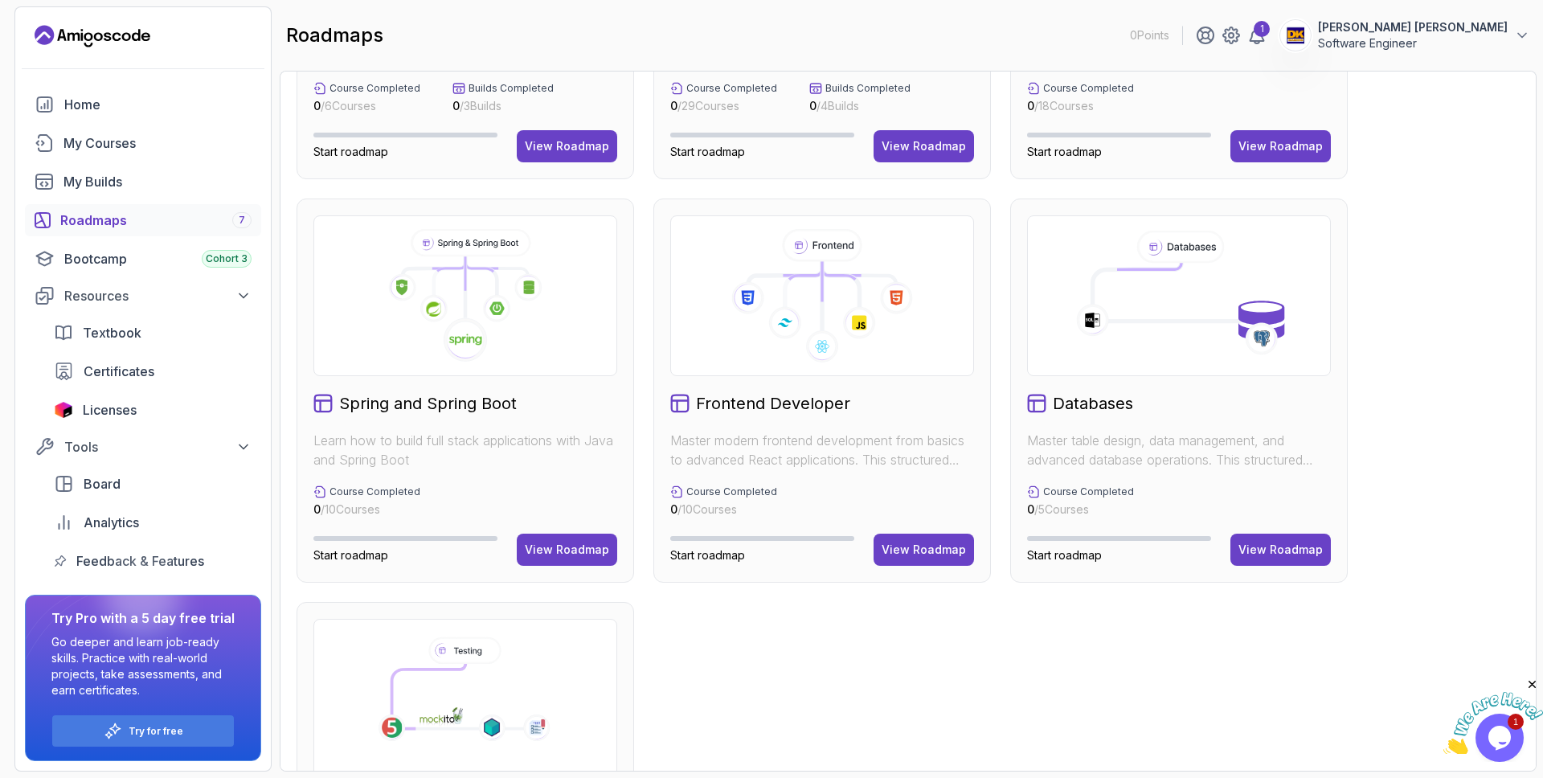
scroll to position [308, 0]
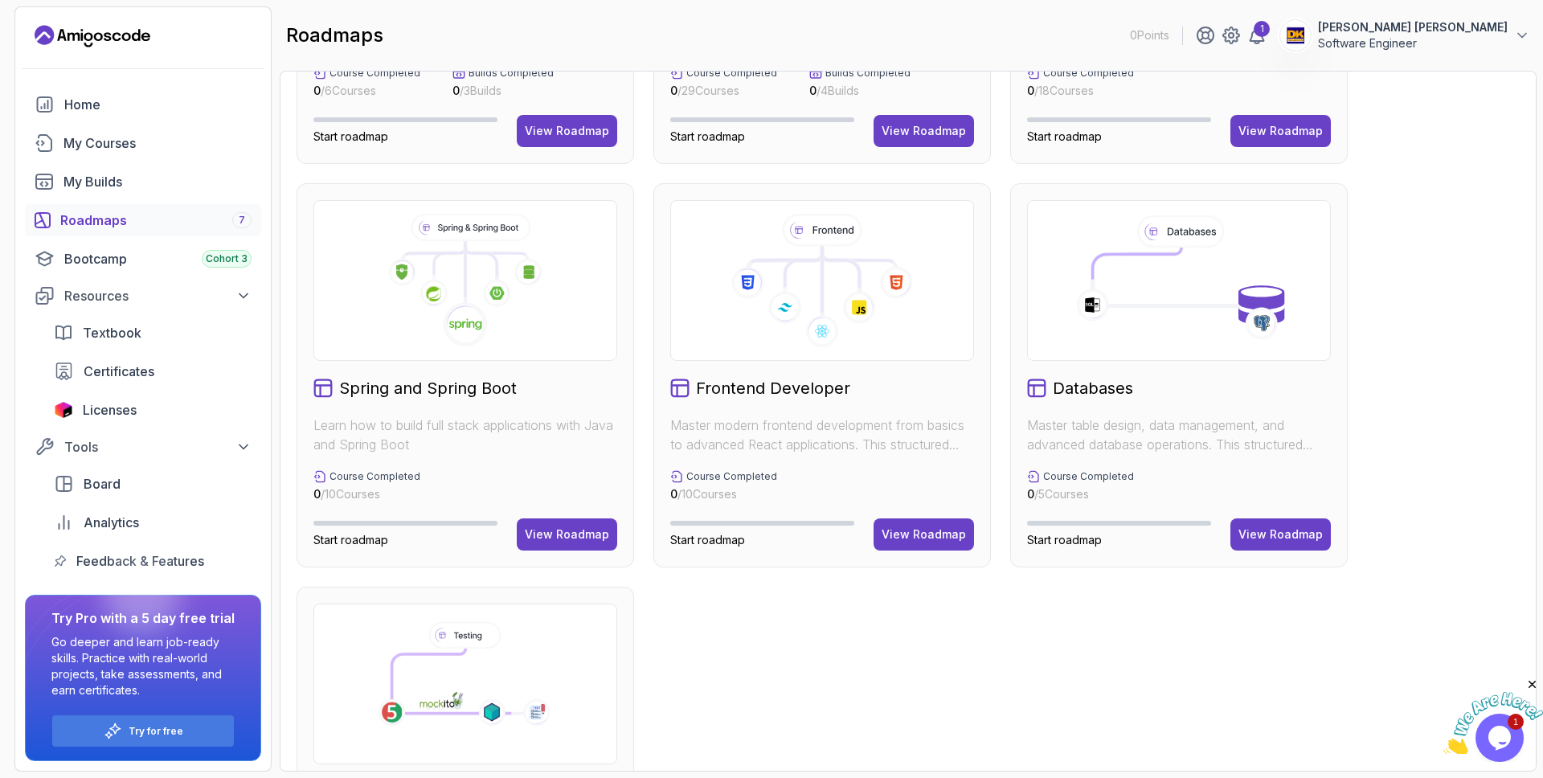
click at [526, 299] on icon at bounding box center [465, 280] width 276 height 133
click at [590, 532] on div "View Roadmap" at bounding box center [567, 534] width 84 height 16
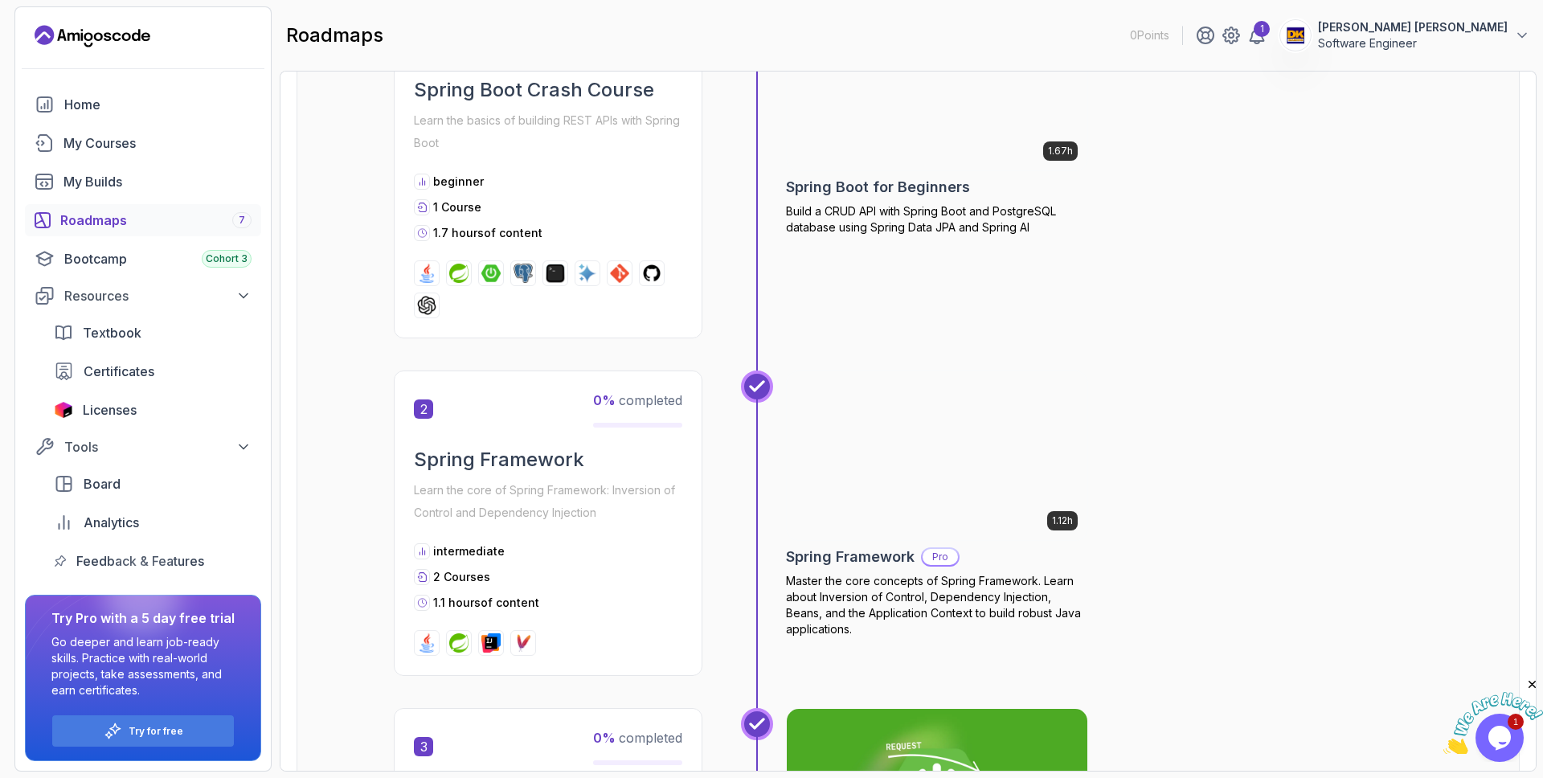
scroll to position [231, 0]
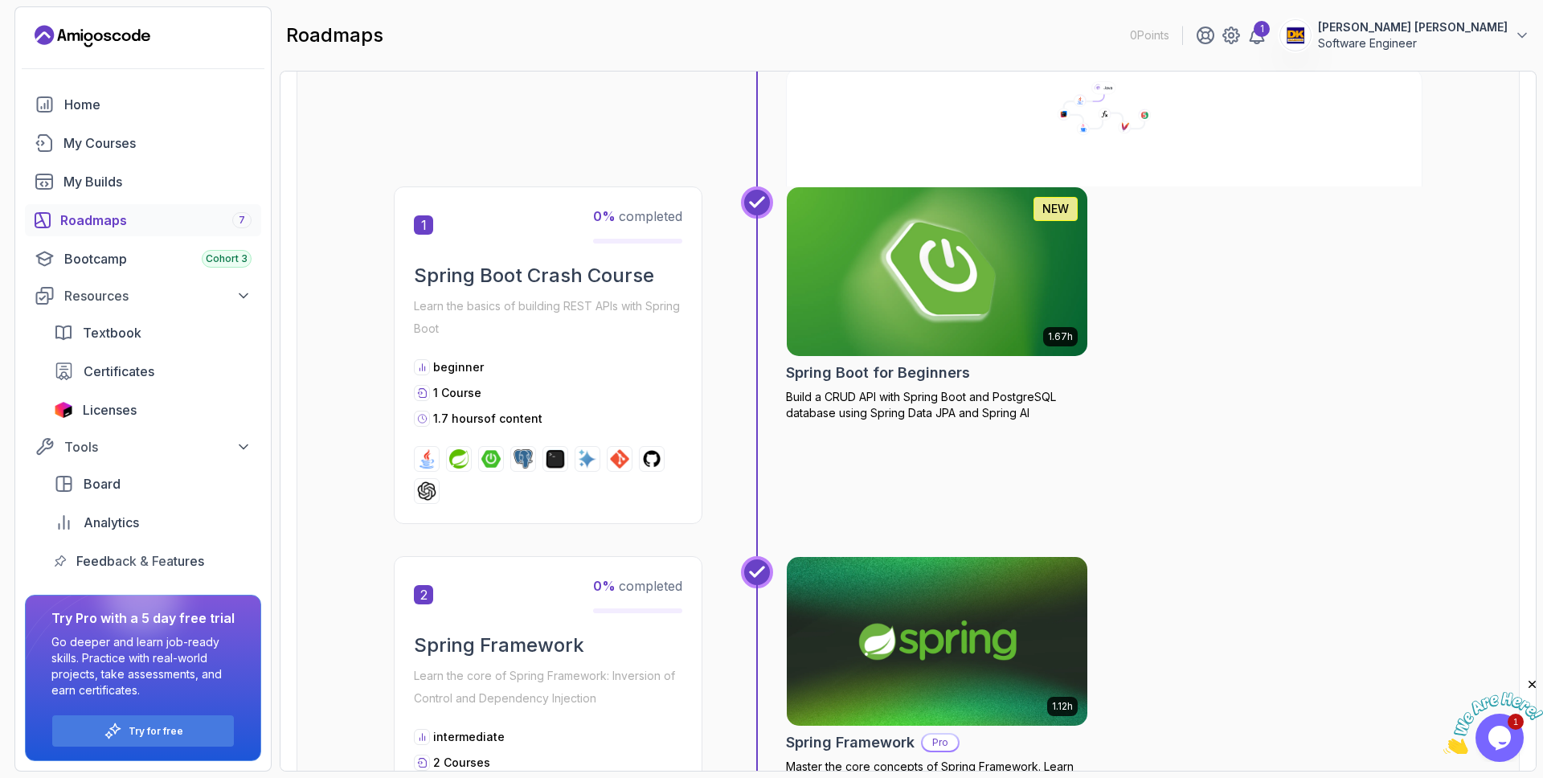
click at [902, 317] on img at bounding box center [938, 271] width 316 height 177
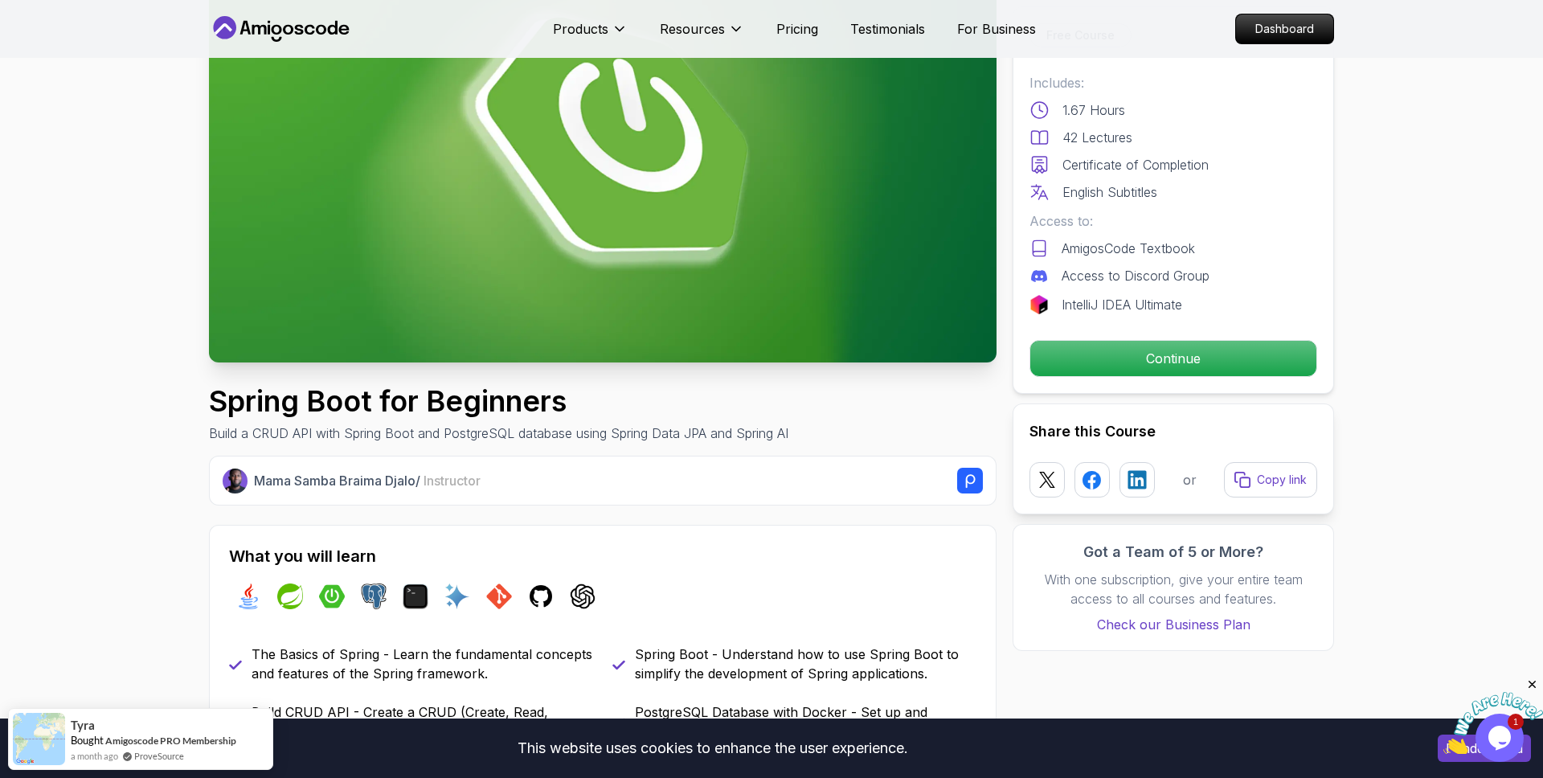
scroll to position [183, 0]
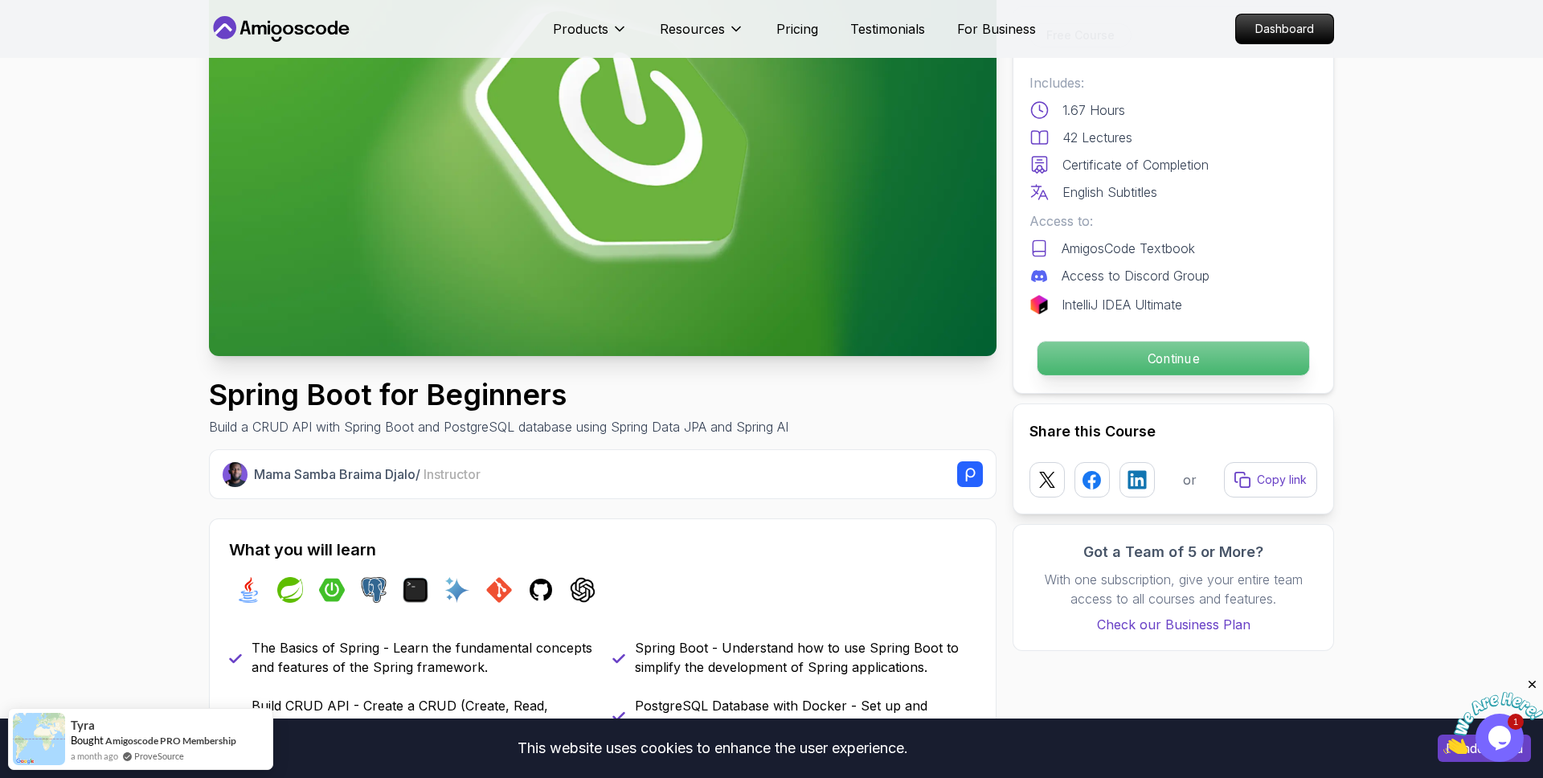
click at [1160, 367] on p "Continue" at bounding box center [1174, 359] width 272 height 34
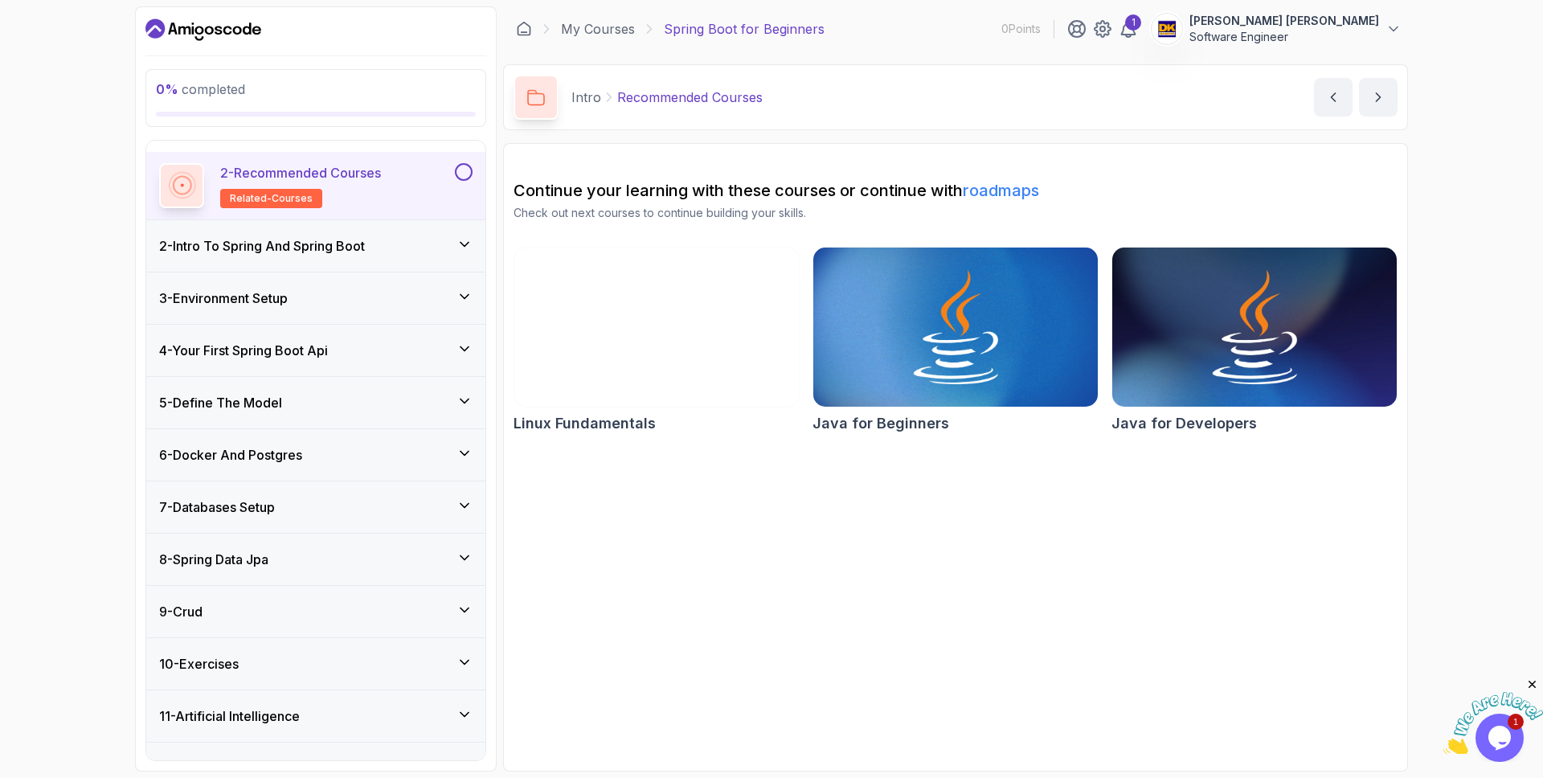
scroll to position [141, 0]
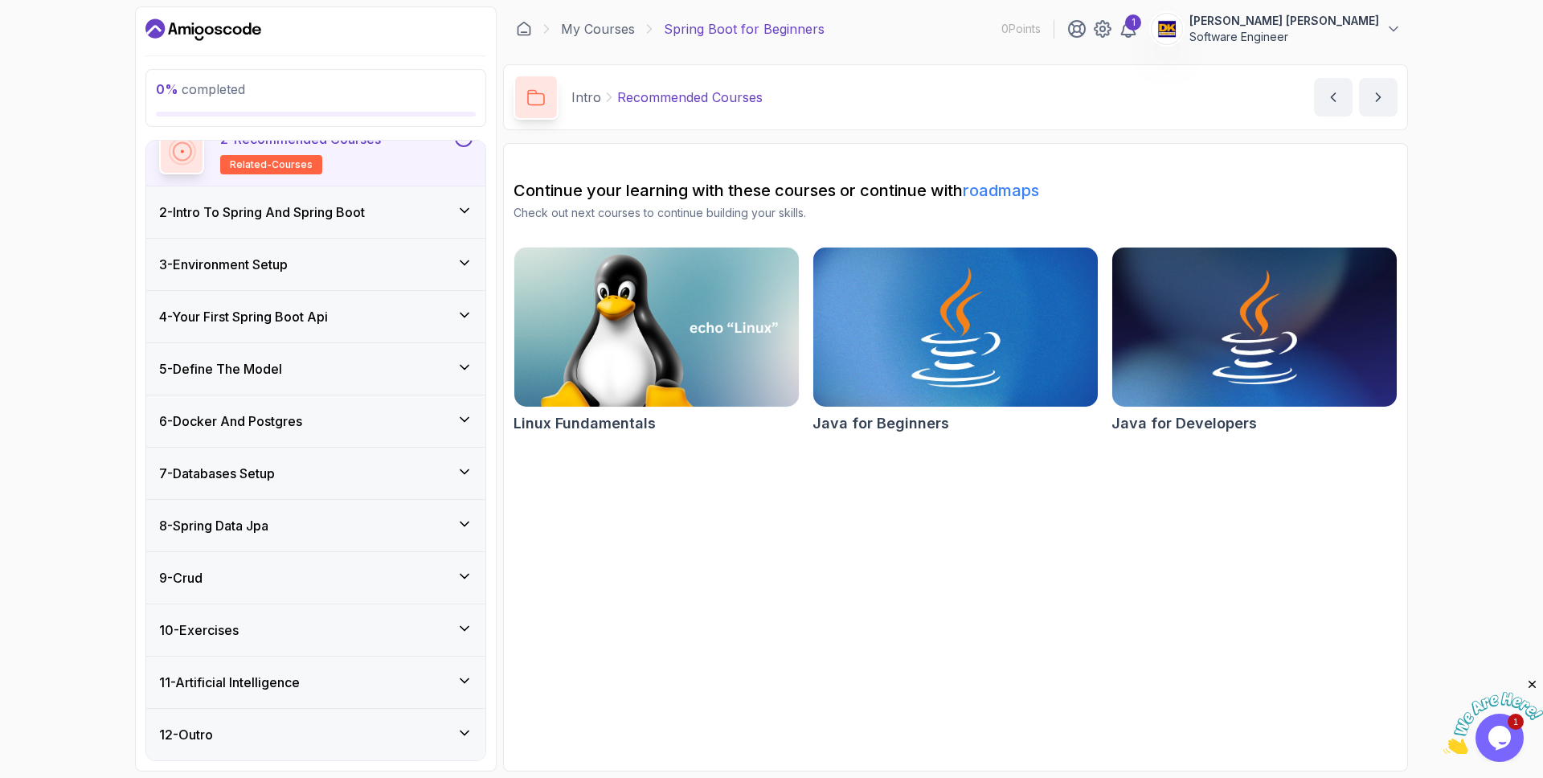
click at [982, 317] on img at bounding box center [955, 327] width 299 height 167
click at [336, 574] on div "9 - Crud" at bounding box center [315, 577] width 313 height 19
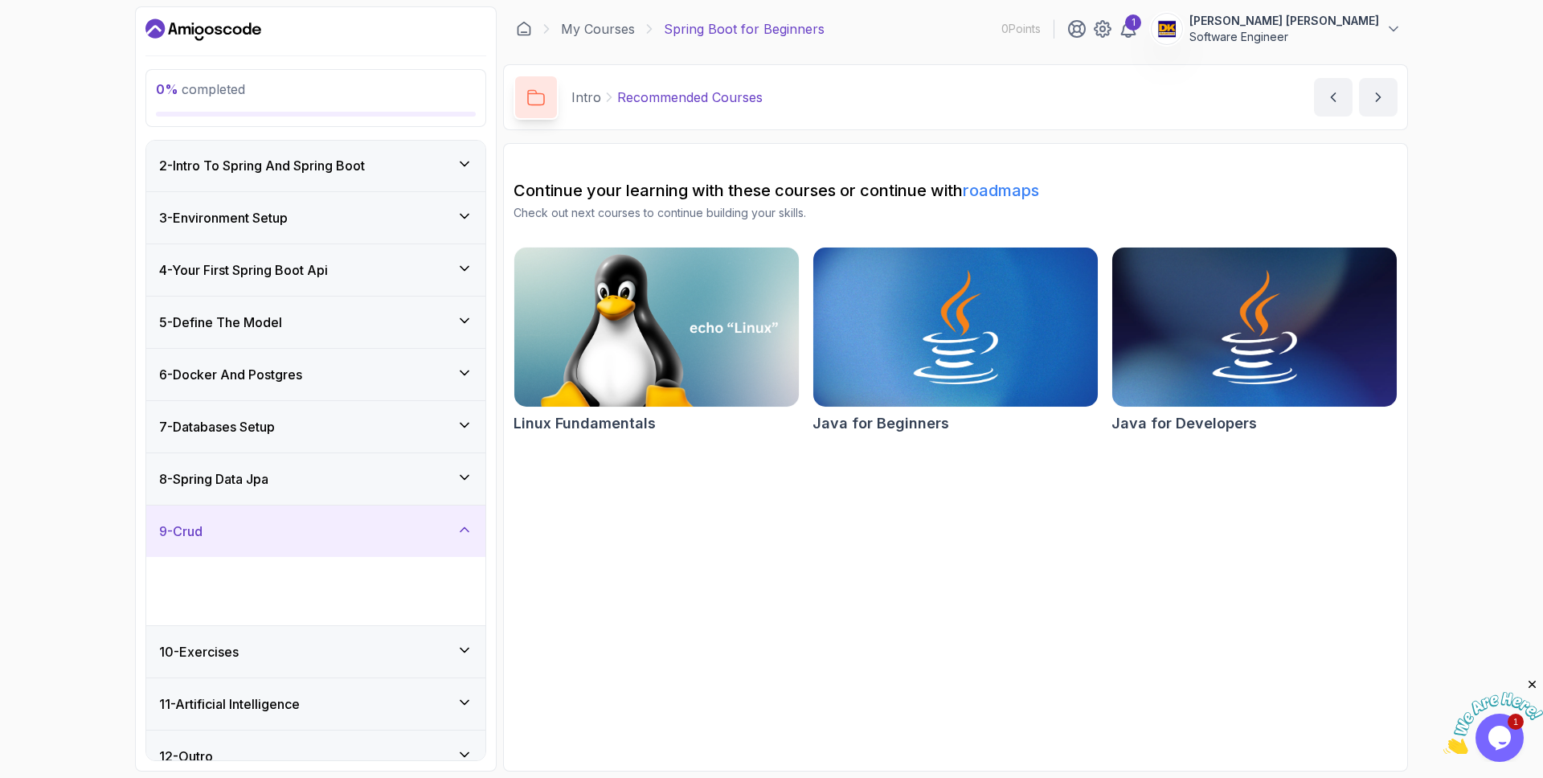
scroll to position [6, 0]
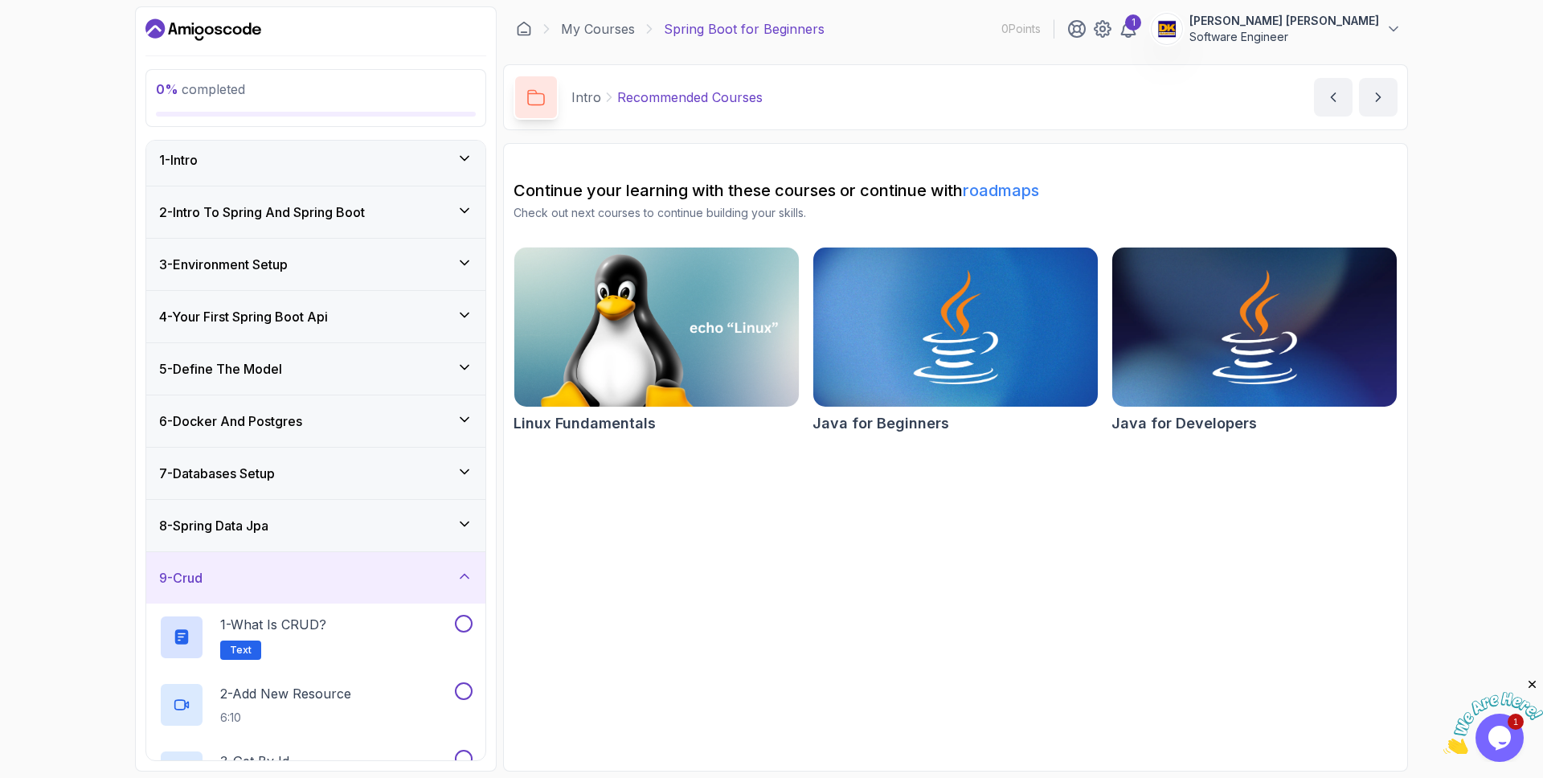
click at [341, 568] on div "9 - Crud" at bounding box center [315, 577] width 313 height 19
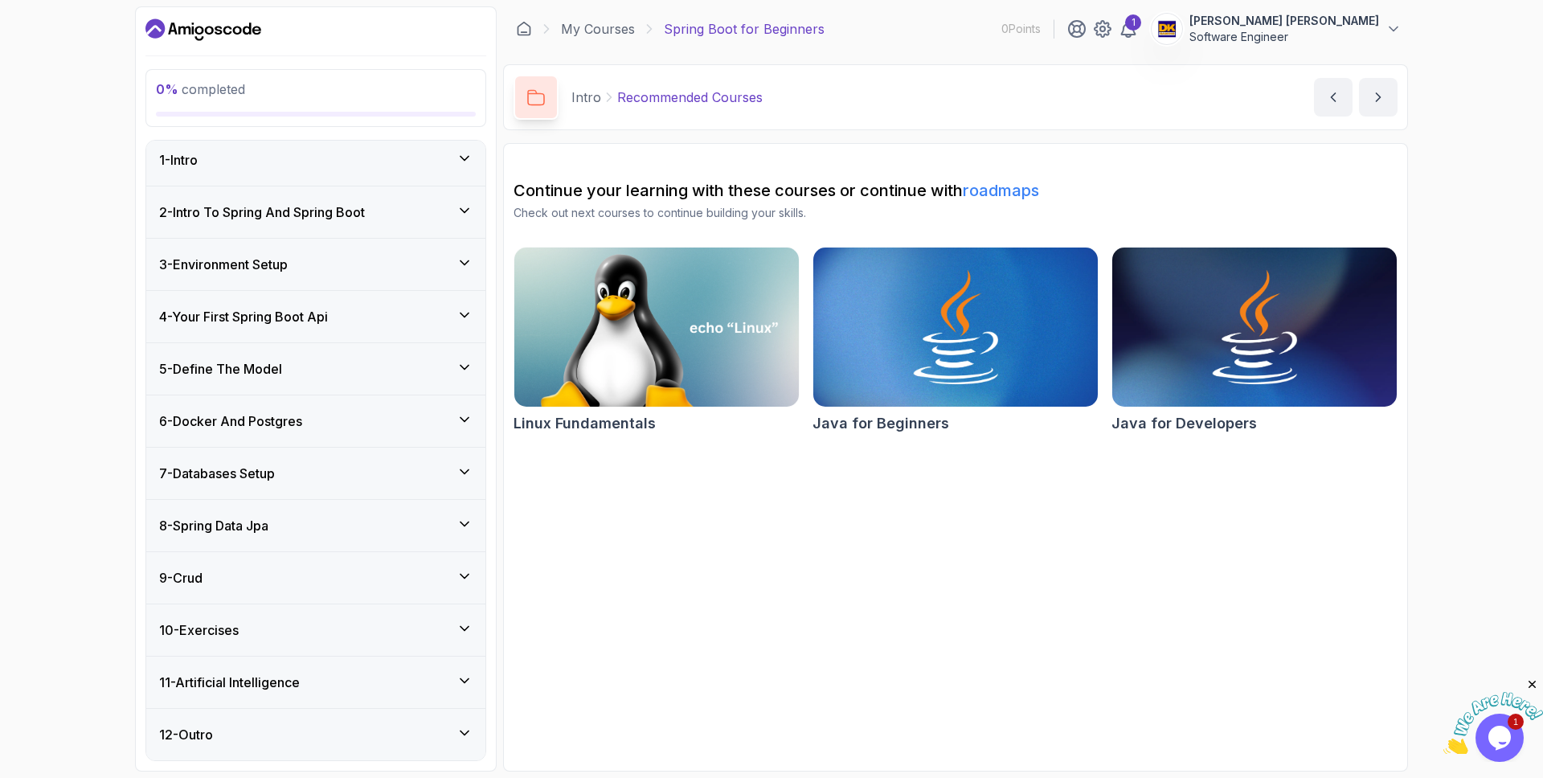
click at [325, 641] on div "10 - Exercises" at bounding box center [315, 629] width 339 height 51
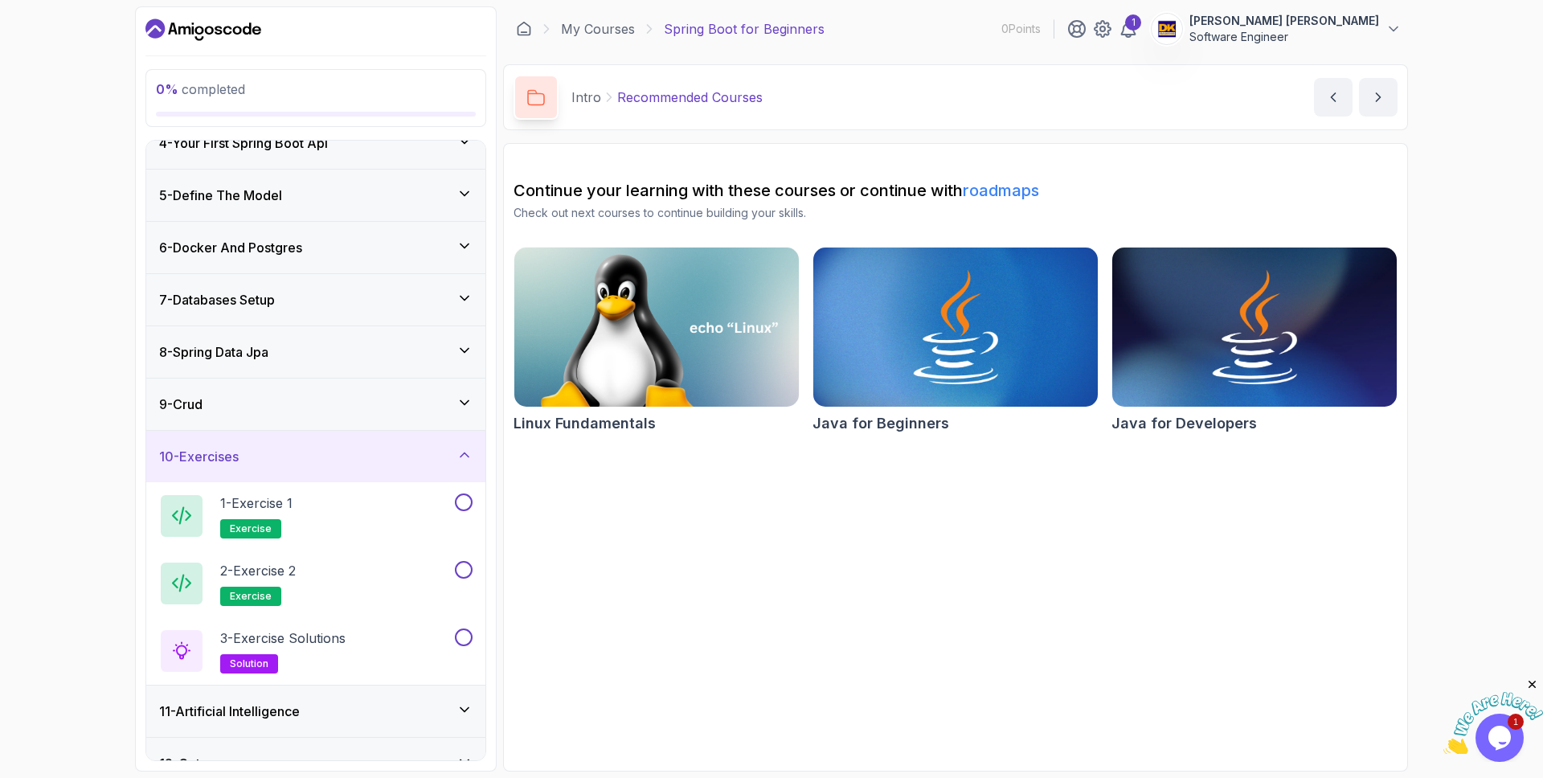
scroll to position [209, 0]
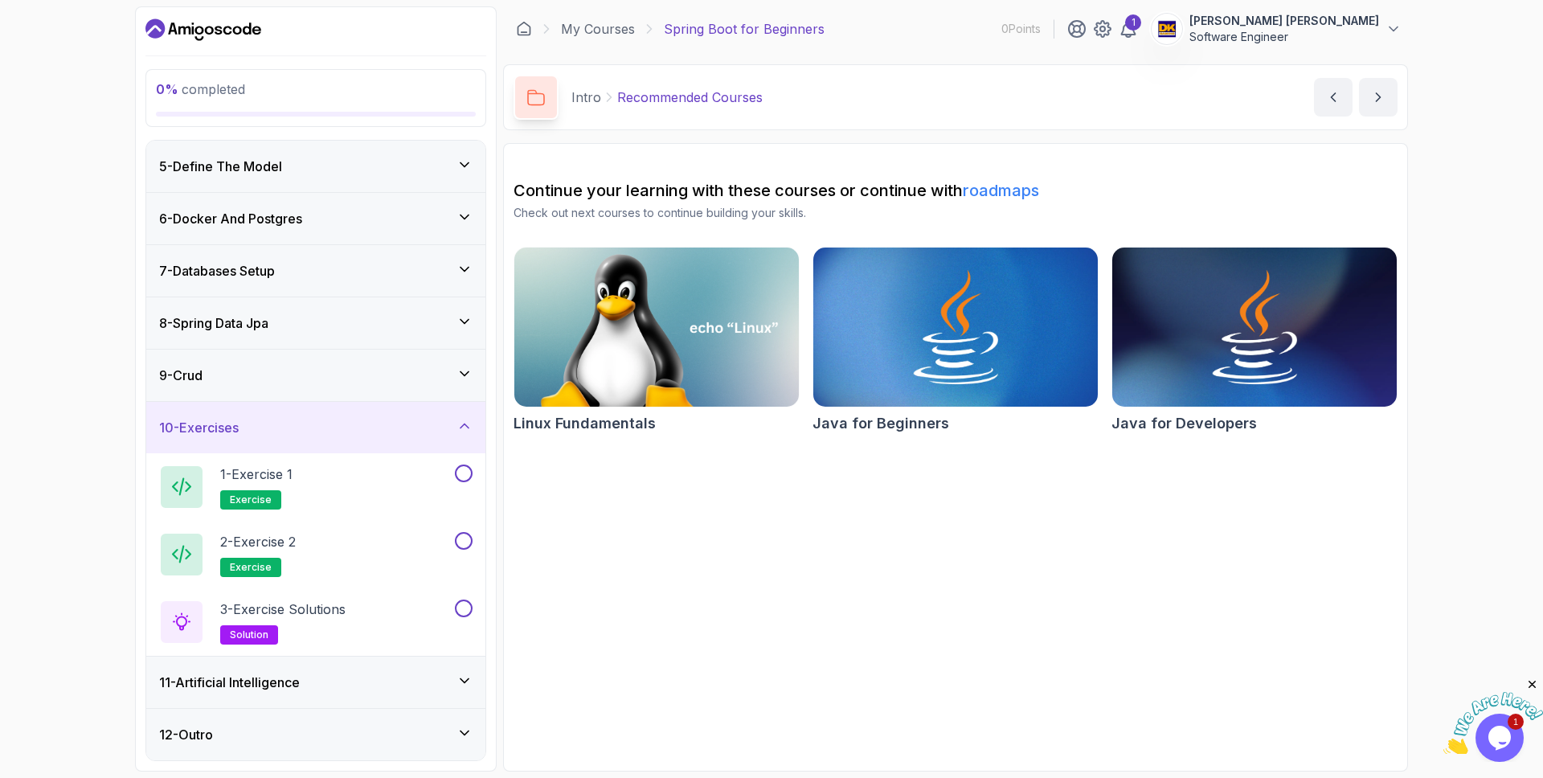
click at [313, 693] on div "11 - Artificial Intelligence" at bounding box center [315, 682] width 339 height 51
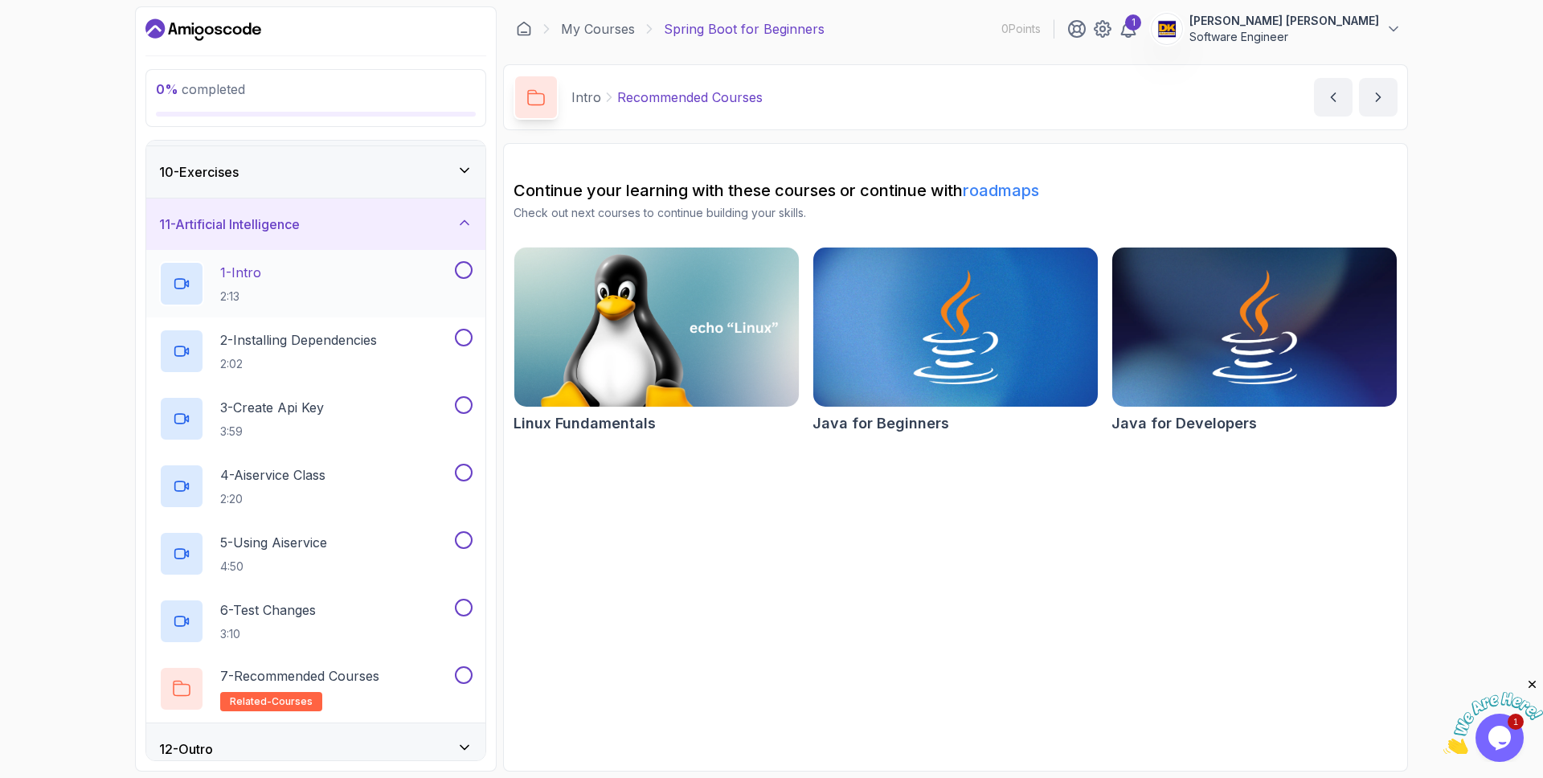
scroll to position [479, 0]
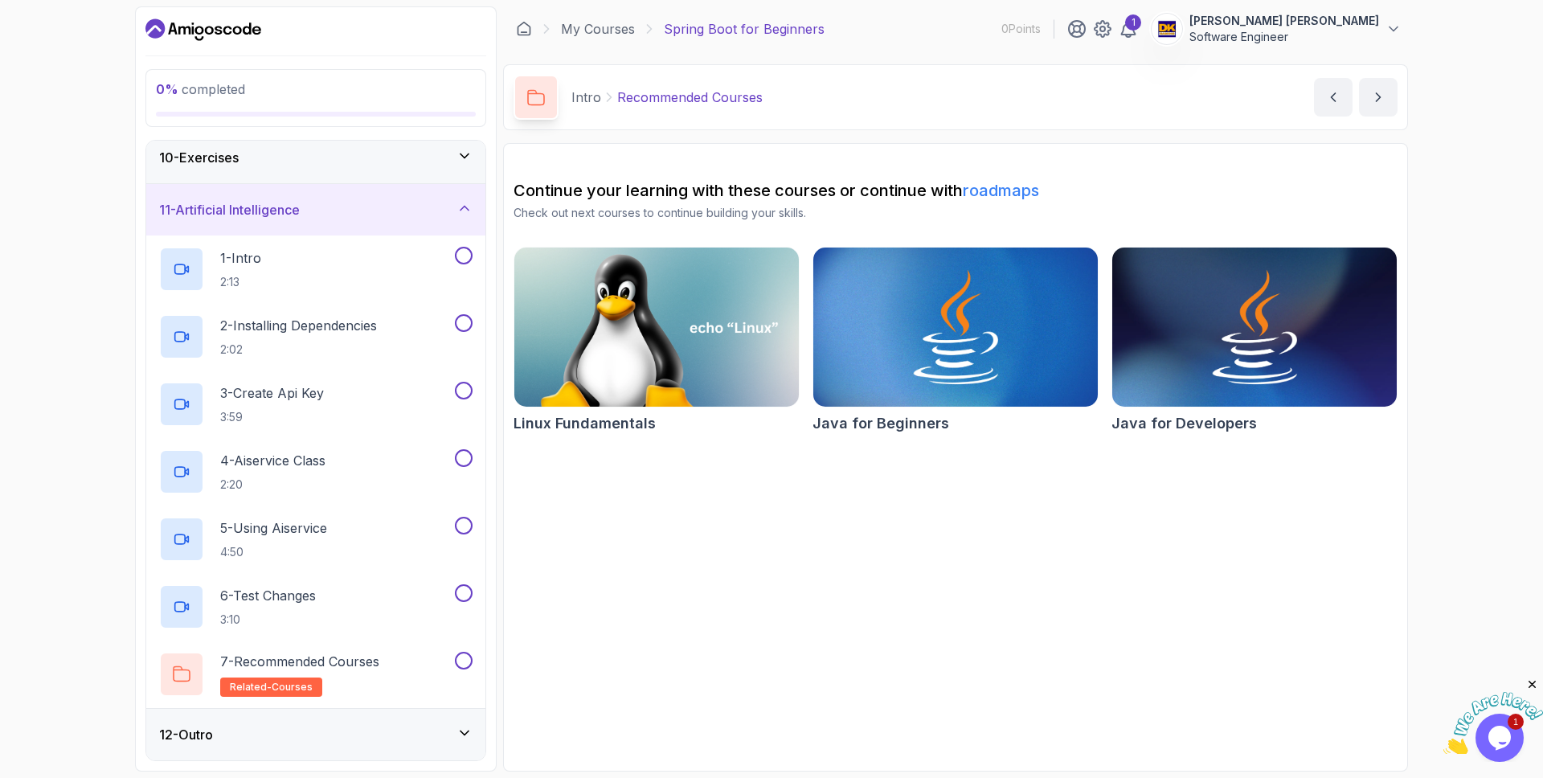
click at [370, 148] on div "10 - Exercises" at bounding box center [315, 157] width 313 height 19
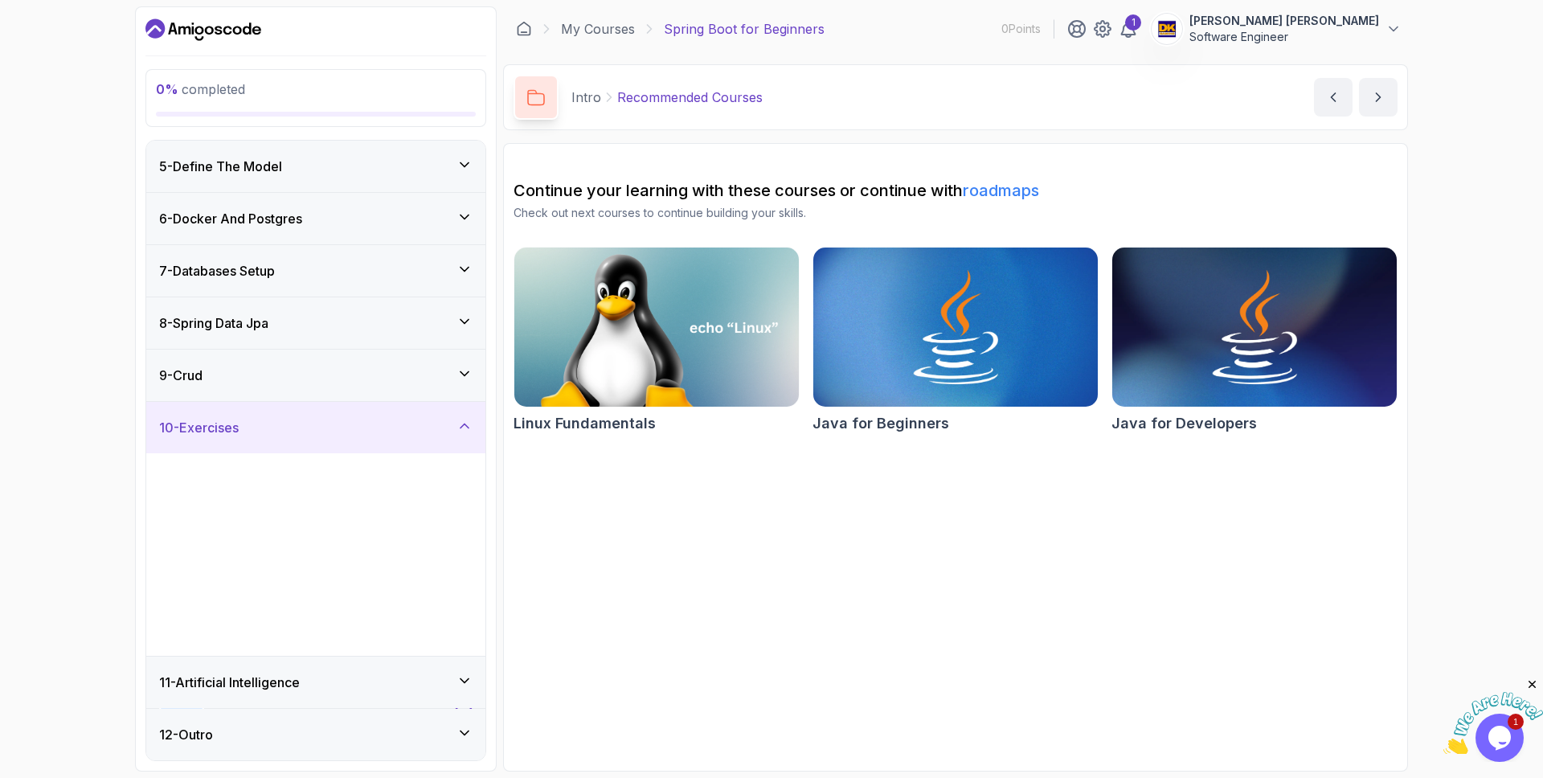
scroll to position [209, 0]
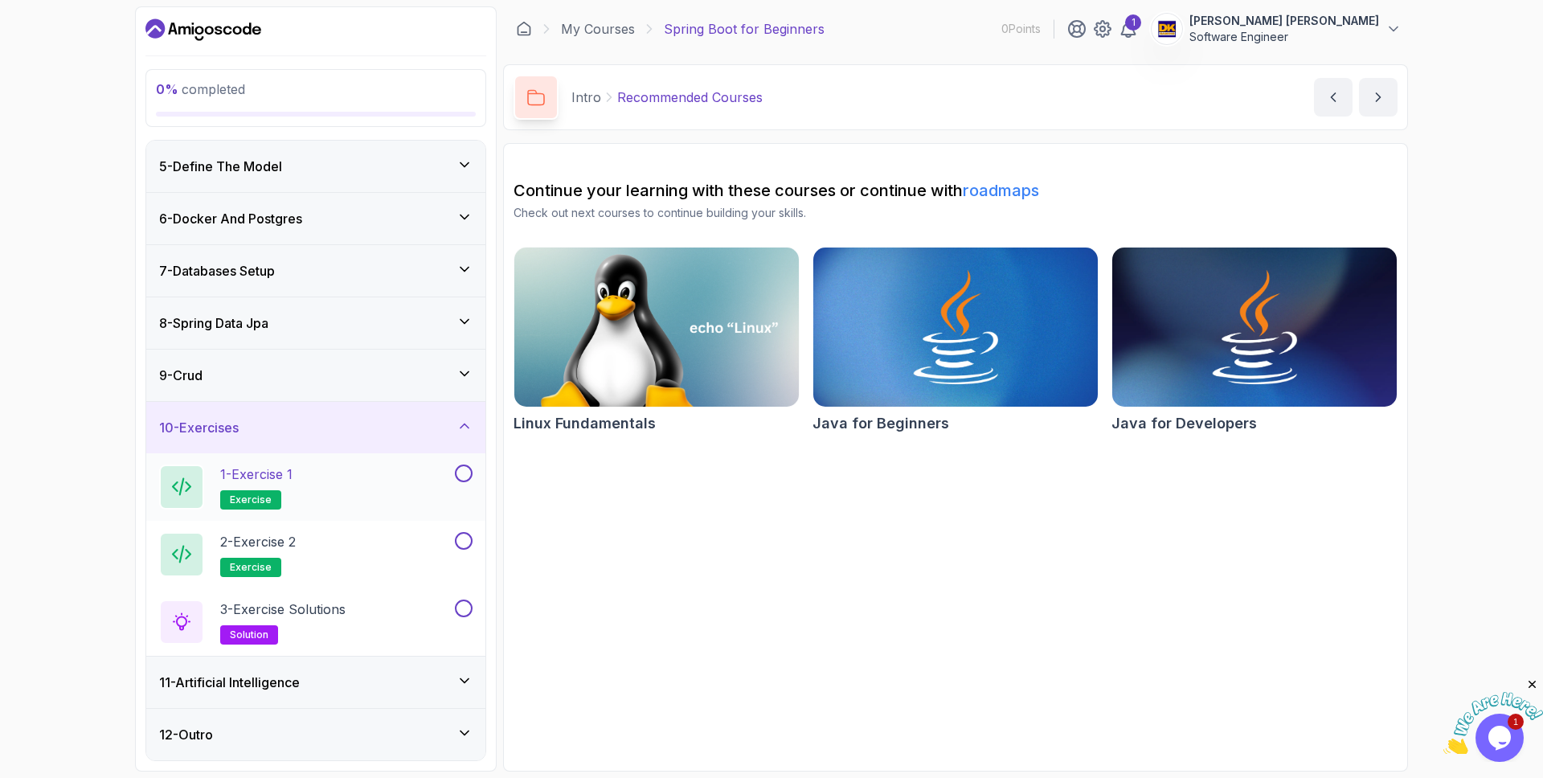
click at [318, 470] on div "1 - Exercise 1 exercise" at bounding box center [305, 487] width 293 height 45
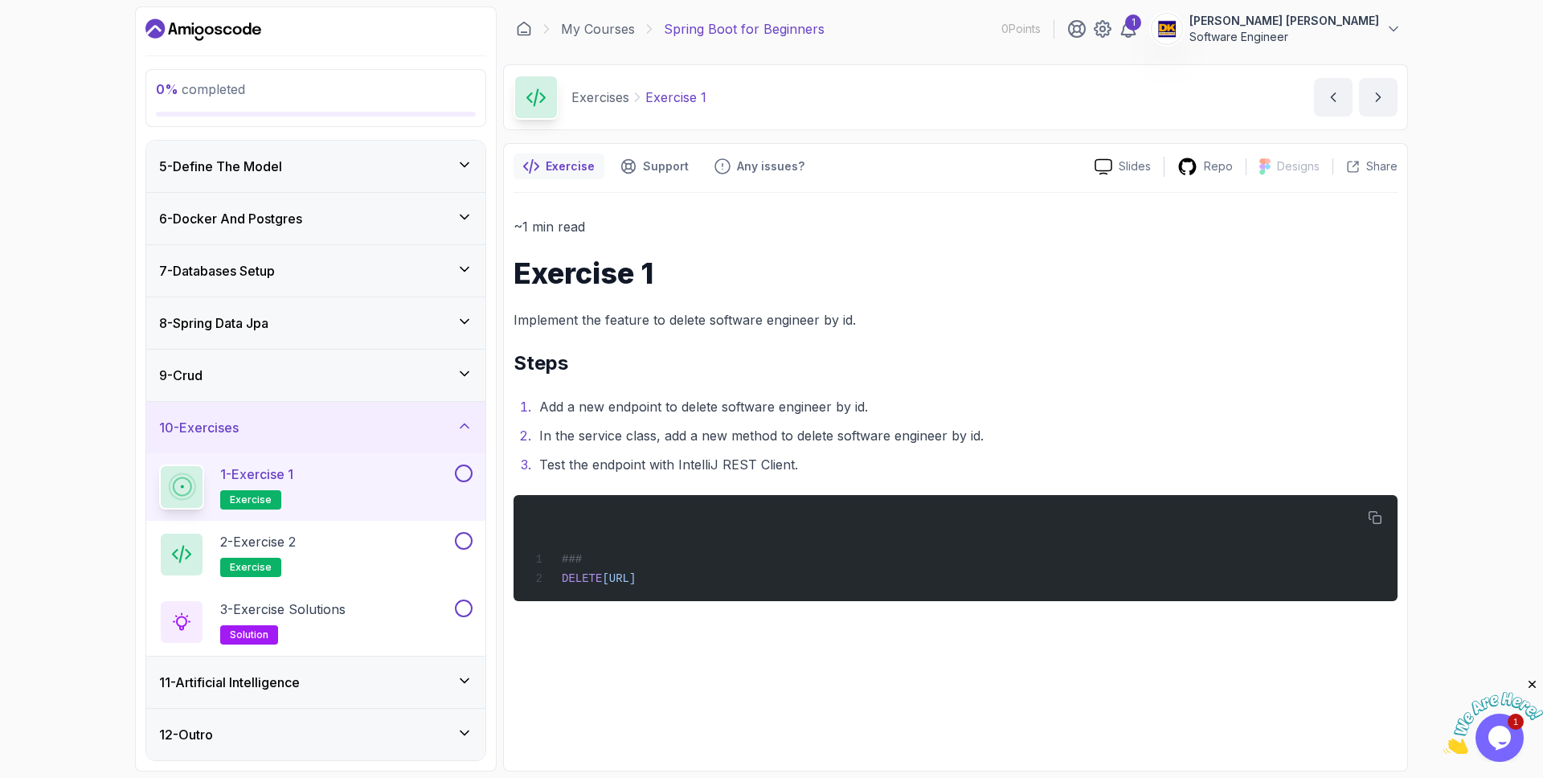
click at [821, 282] on h1 "Exercise 1" at bounding box center [956, 273] width 884 height 32
click at [472, 459] on div "1 - Exercise 1 exercise" at bounding box center [315, 487] width 339 height 68
click at [462, 473] on button at bounding box center [464, 474] width 18 height 18
click at [459, 428] on icon at bounding box center [465, 426] width 16 height 16
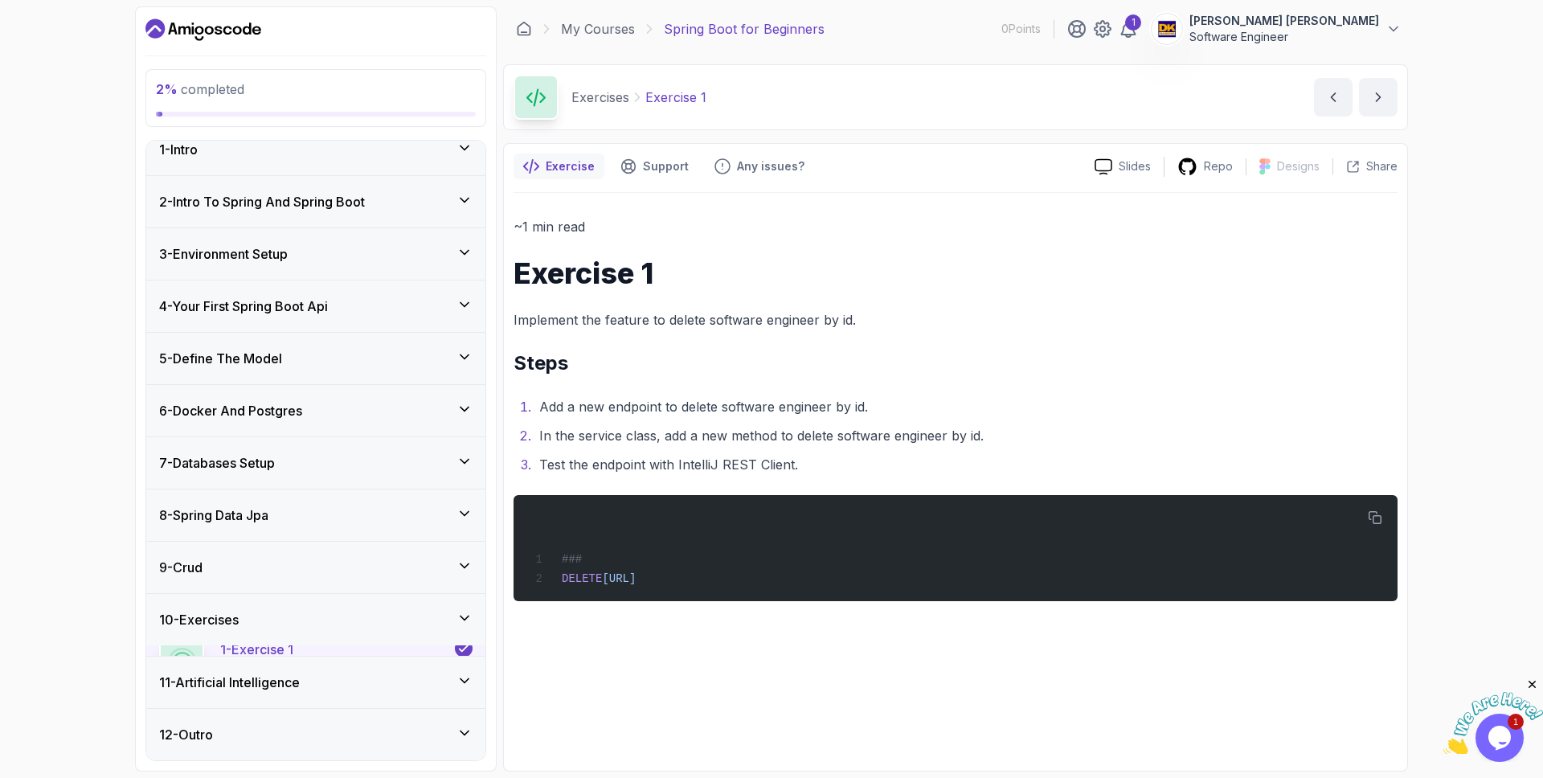
scroll to position [6, 0]
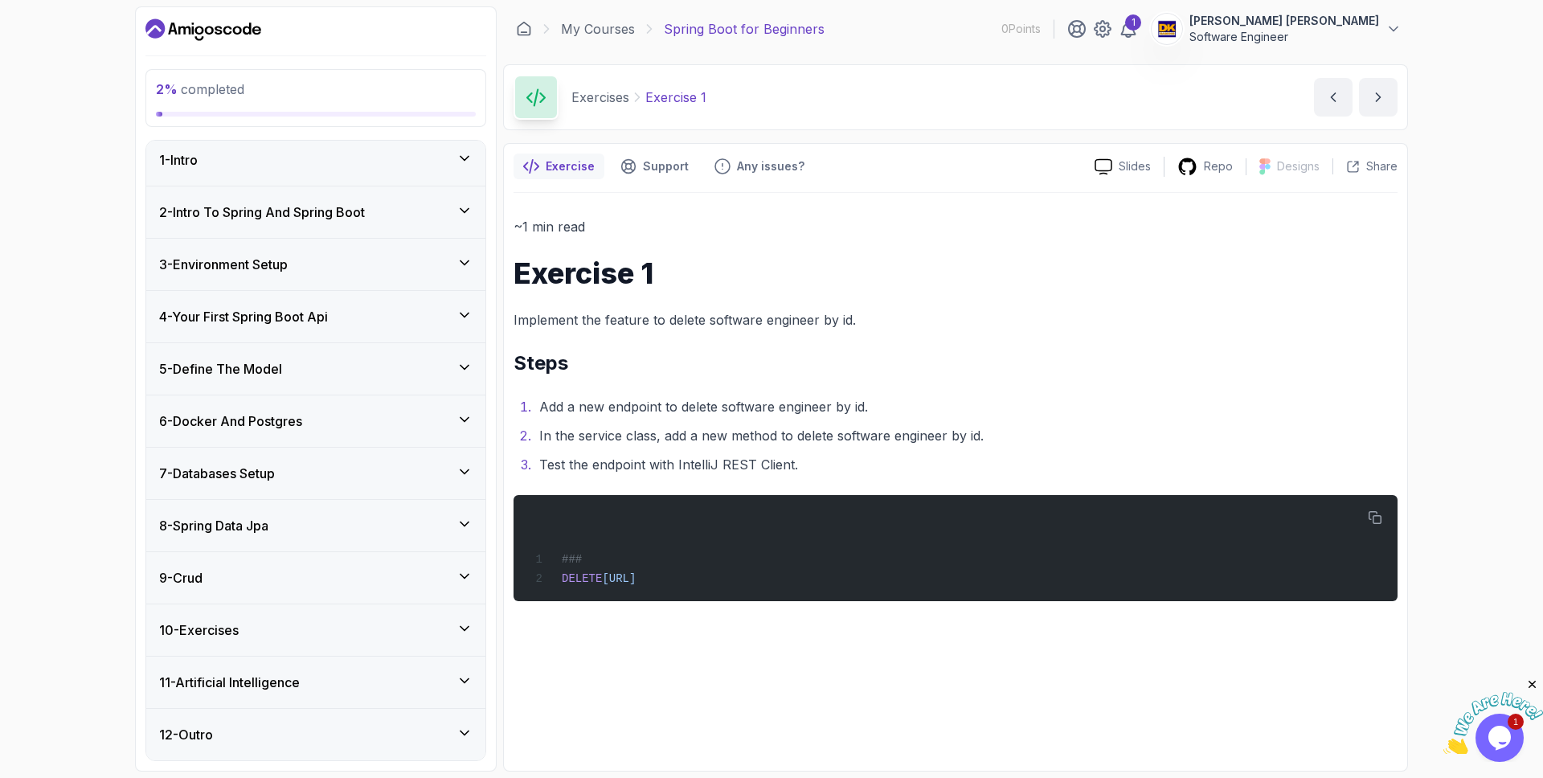
click at [463, 574] on icon at bounding box center [465, 576] width 16 height 16
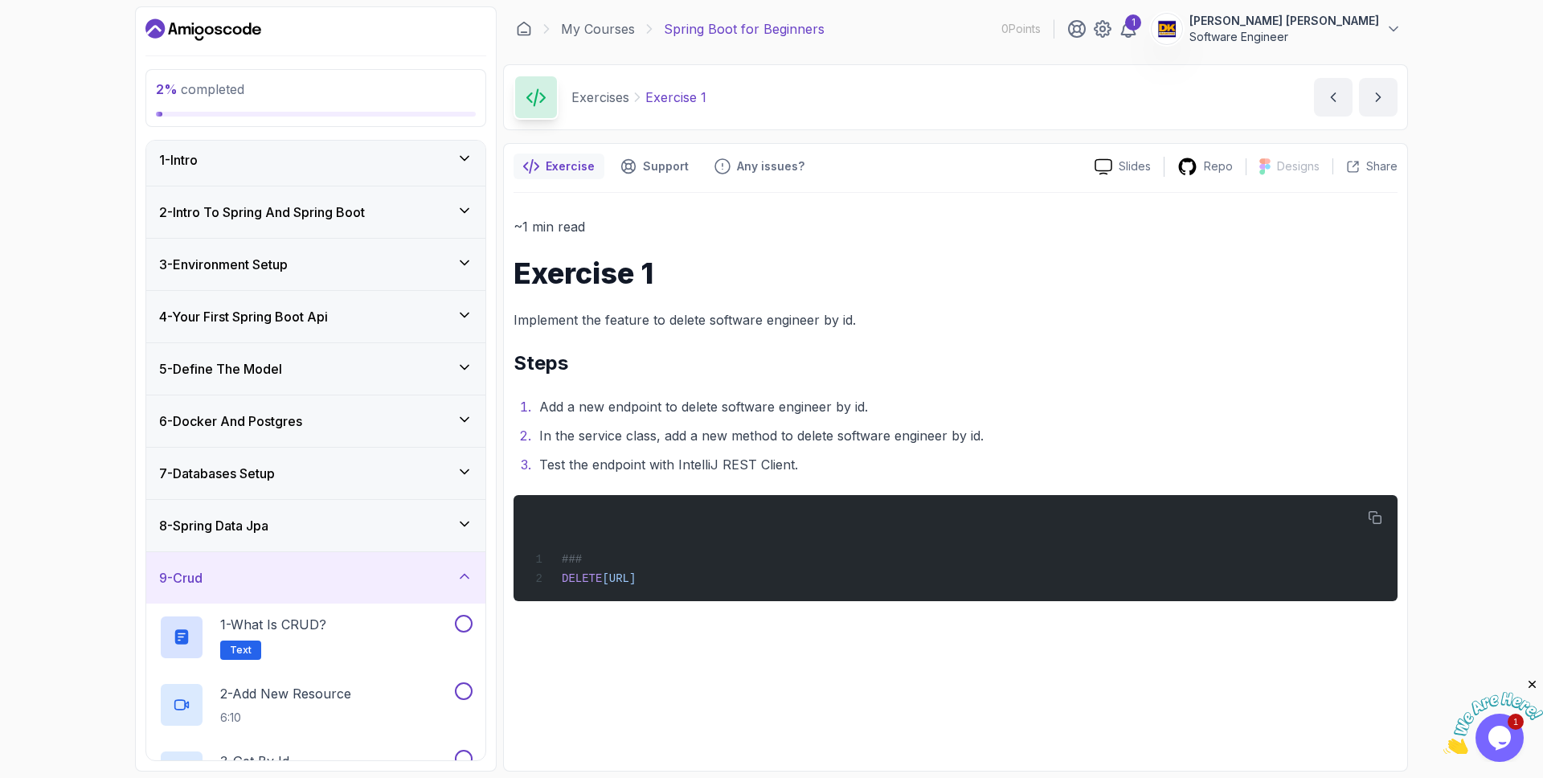
click at [463, 574] on icon at bounding box center [465, 576] width 16 height 16
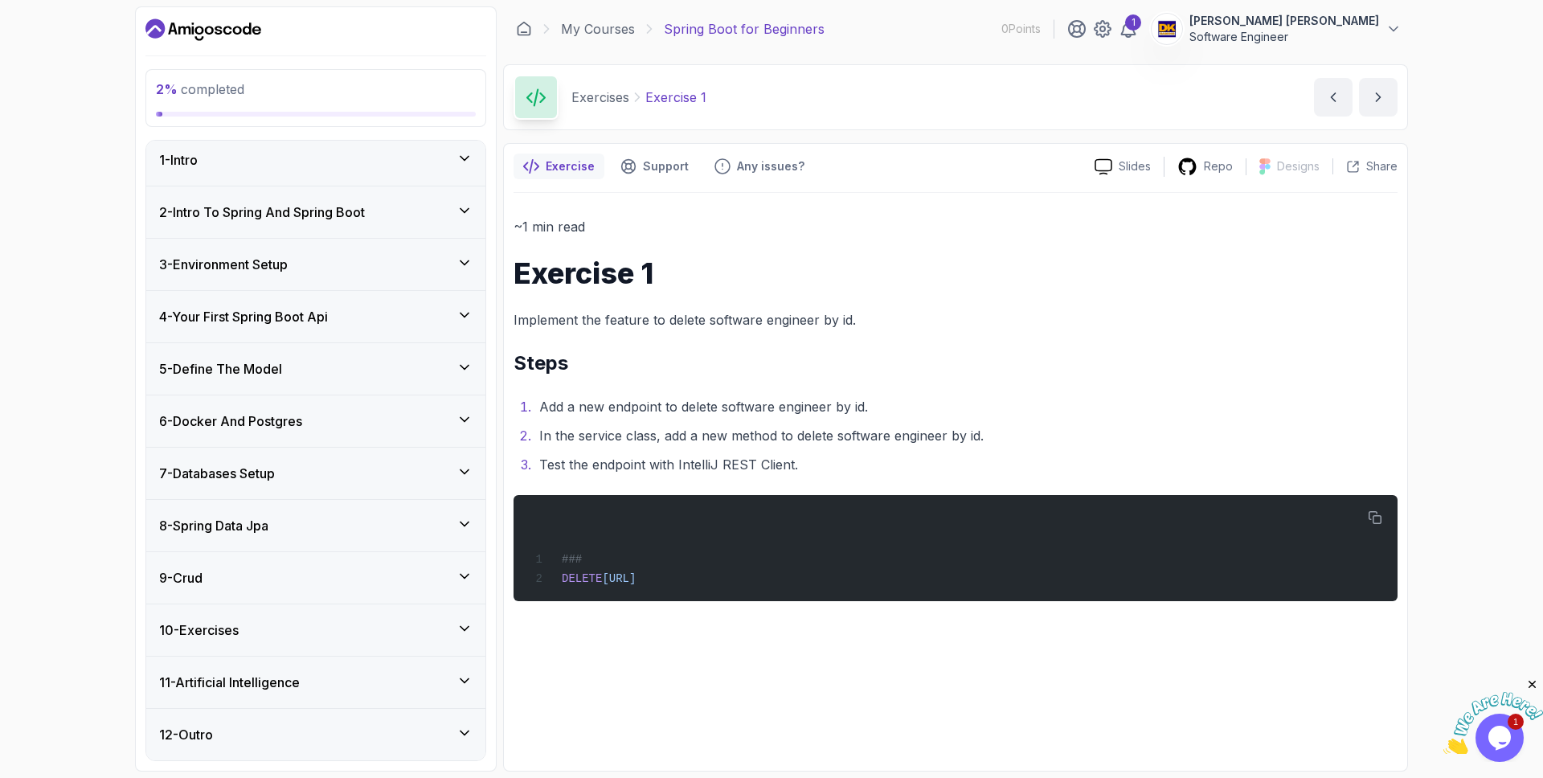
click at [464, 178] on div "1 - Intro" at bounding box center [315, 159] width 339 height 51
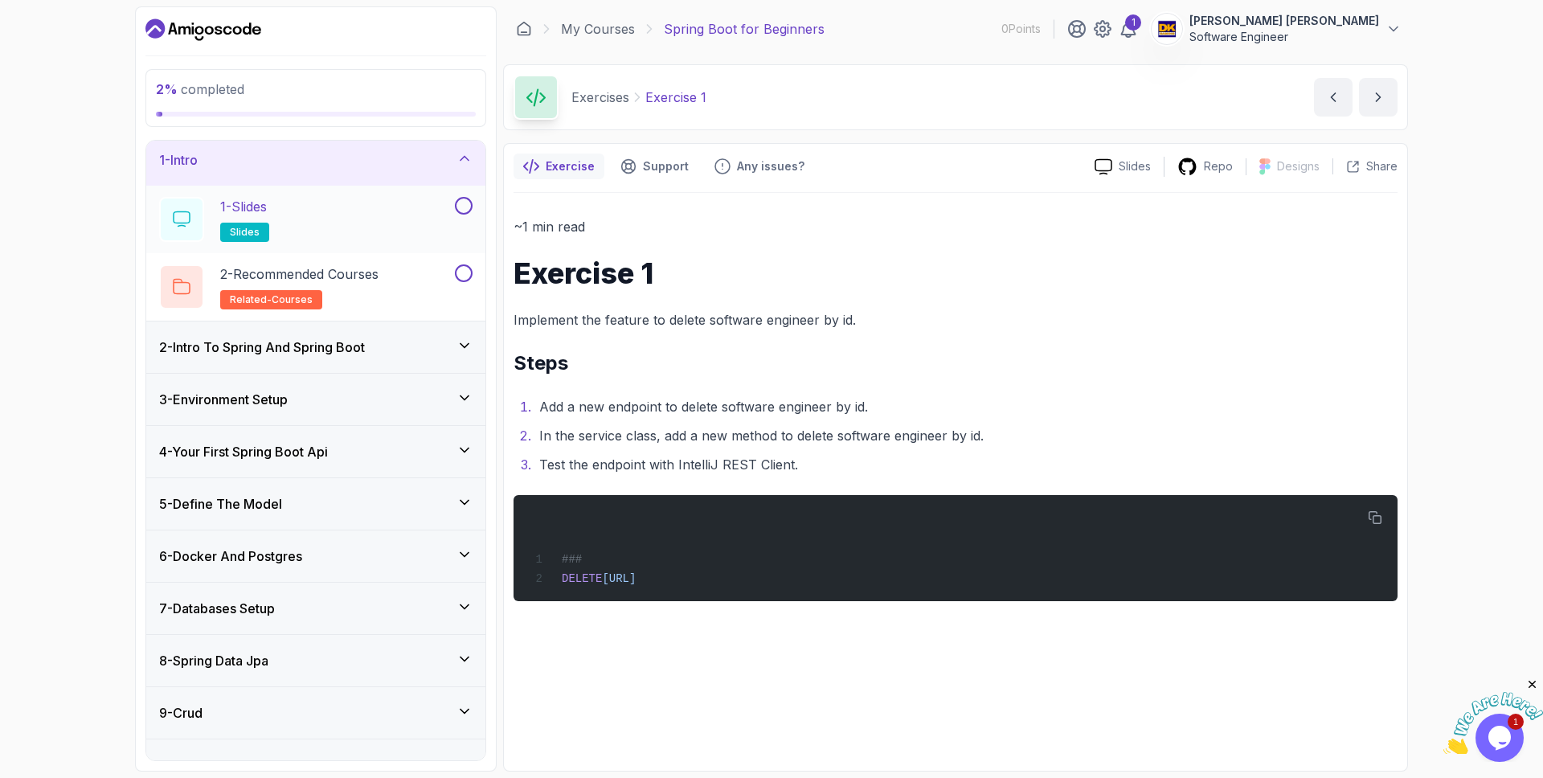
click at [467, 206] on button at bounding box center [464, 206] width 18 height 18
click at [464, 272] on button at bounding box center [464, 273] width 18 height 18
click at [467, 174] on div "1 - Intro" at bounding box center [315, 159] width 339 height 51
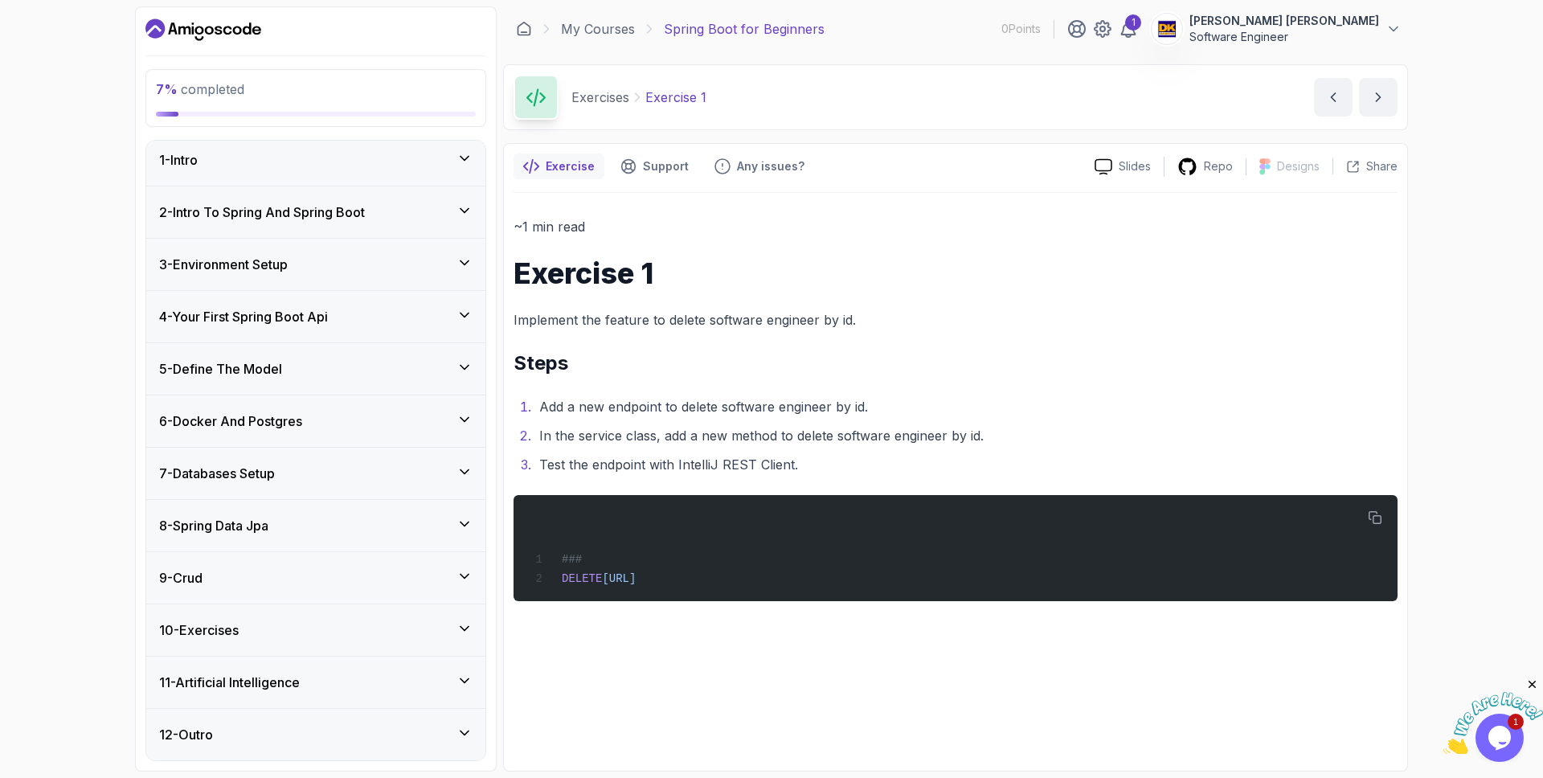
click at [462, 211] on icon at bounding box center [465, 210] width 8 height 4
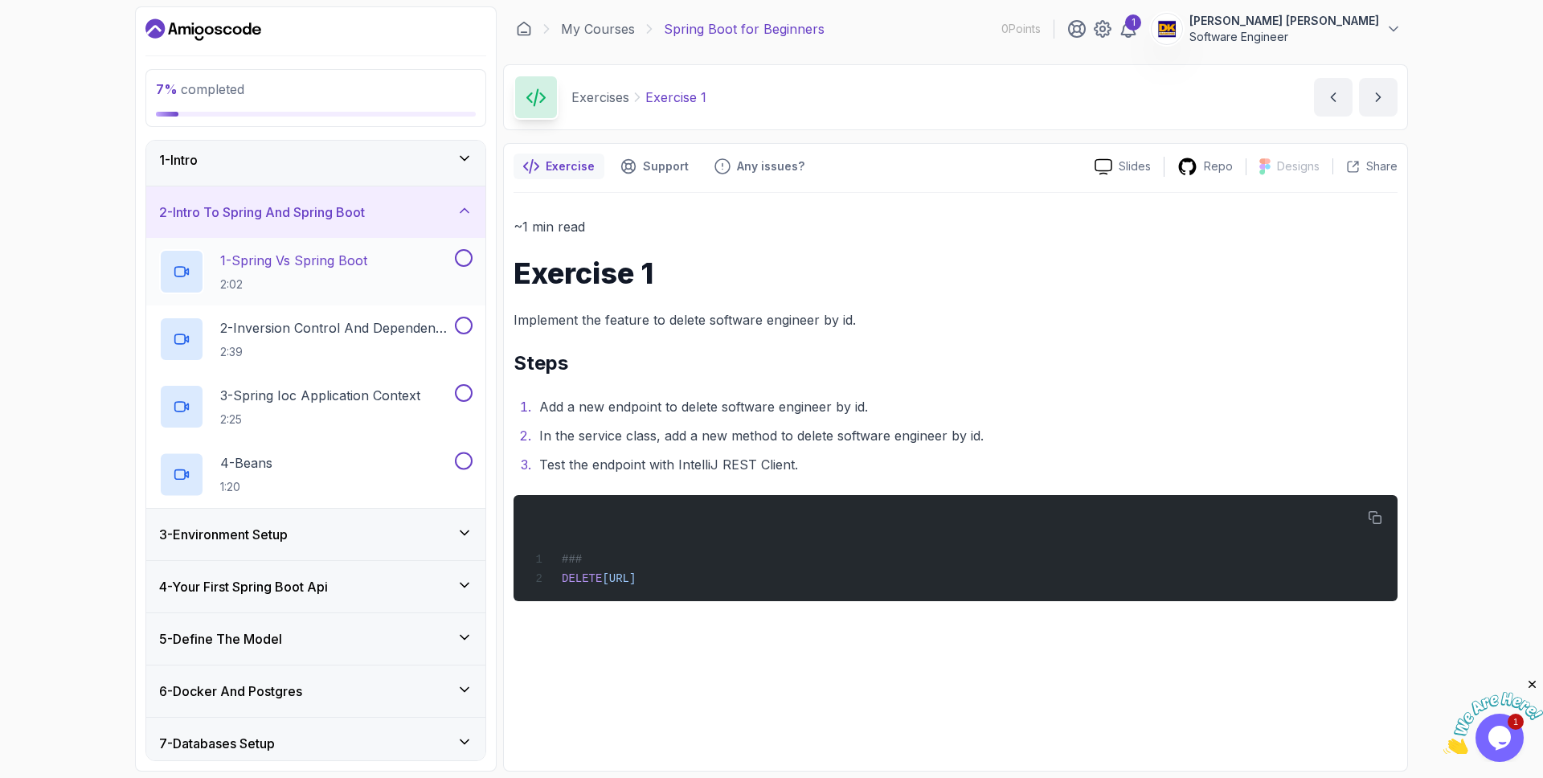
click at [461, 249] on button at bounding box center [464, 258] width 18 height 18
click at [461, 306] on div "2 - Inversion Control And Dependency Injection 2:39" at bounding box center [315, 339] width 339 height 68
click at [469, 329] on button at bounding box center [464, 326] width 18 height 18
click at [464, 399] on button at bounding box center [464, 393] width 18 height 18
click at [460, 453] on button at bounding box center [464, 461] width 18 height 18
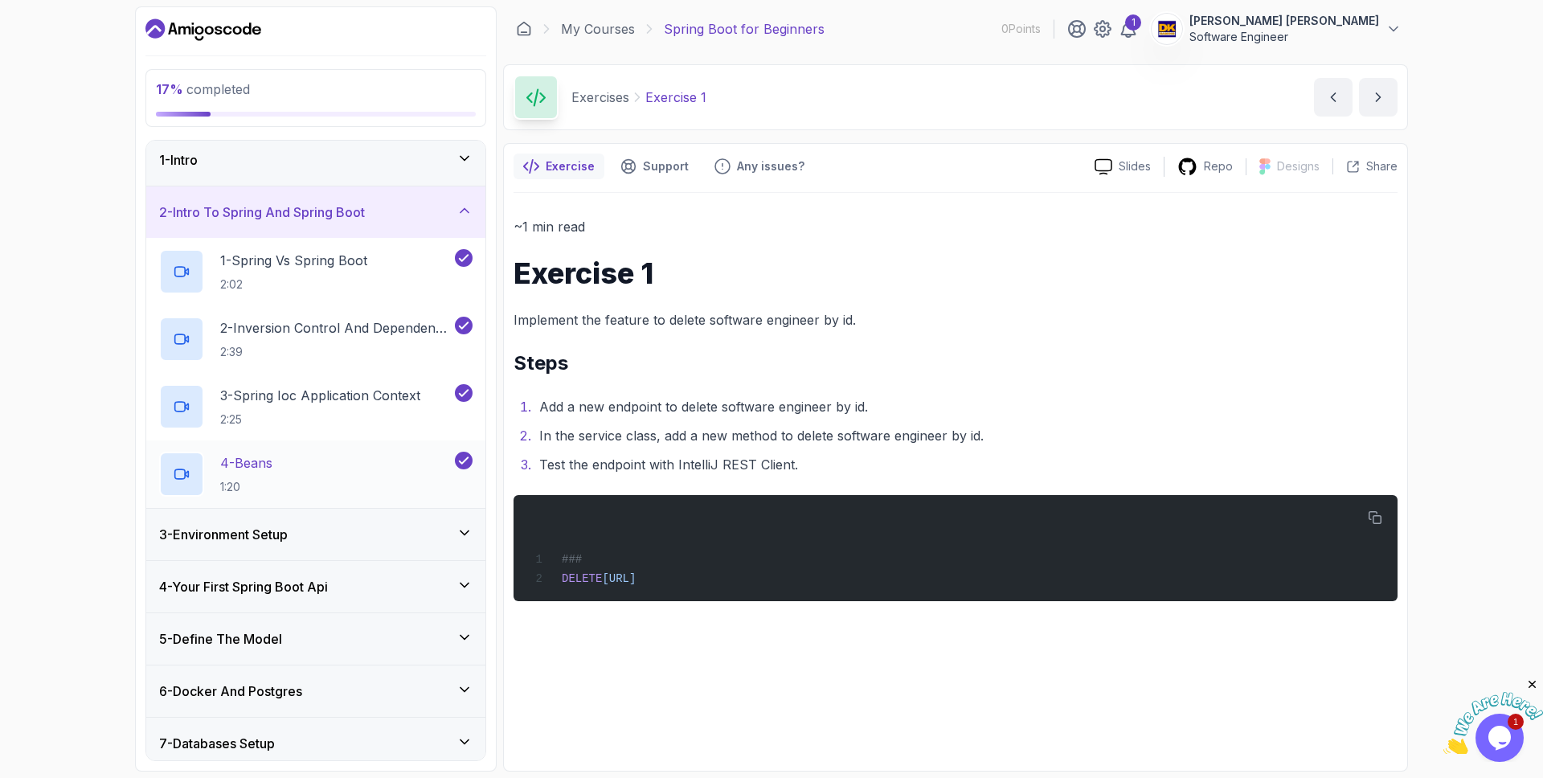
click at [260, 457] on p "4 - Beans" at bounding box center [246, 462] width 52 height 19
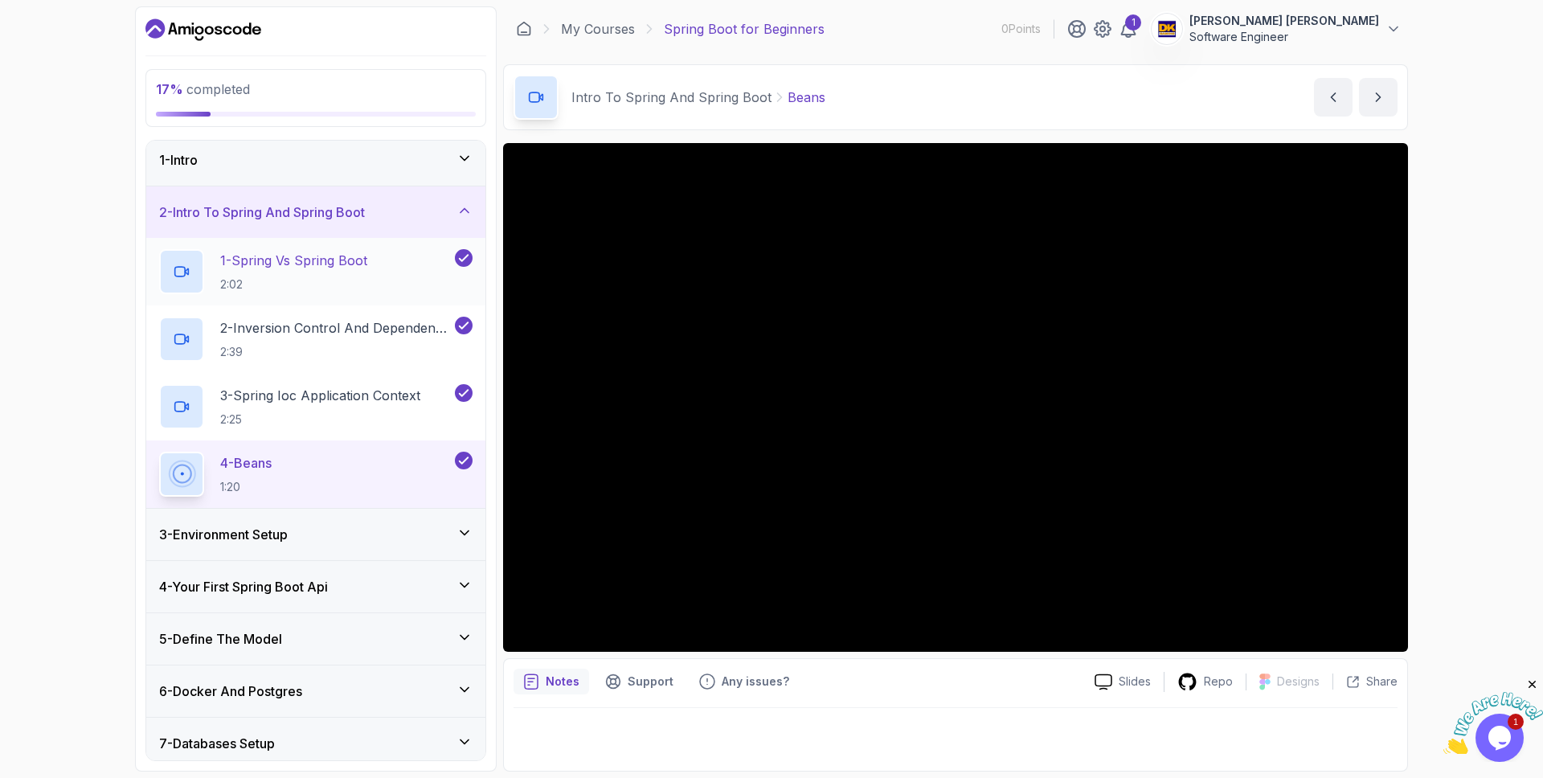
click at [377, 261] on div "1 - Spring Vs Spring Boot 2:02" at bounding box center [305, 271] width 293 height 45
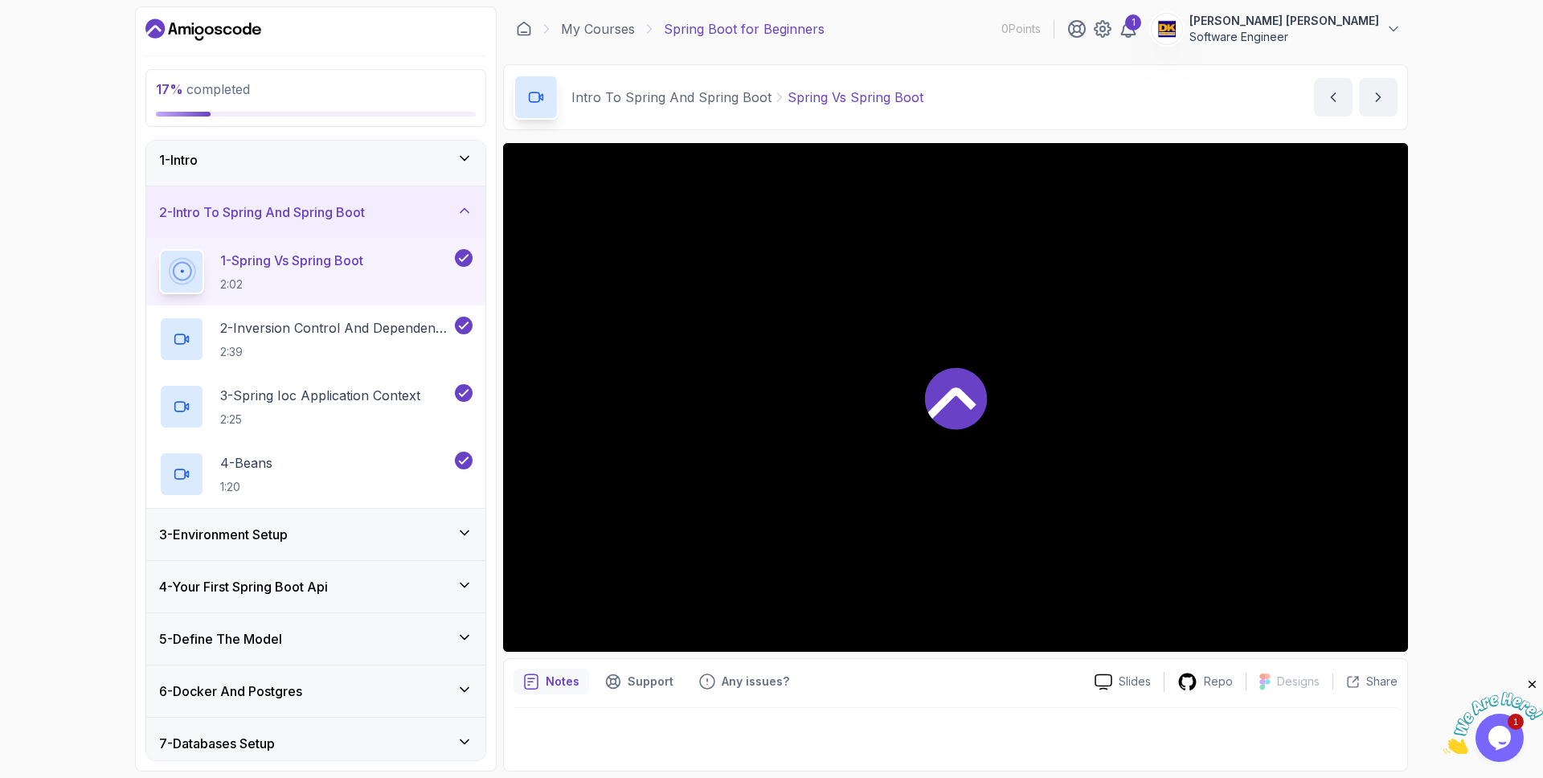
click at [464, 262] on icon at bounding box center [464, 258] width 14 height 16
click at [459, 321] on icon at bounding box center [464, 325] width 14 height 16
click at [465, 395] on icon at bounding box center [464, 393] width 14 height 16
click at [462, 448] on div "4 - Beans 1:20" at bounding box center [315, 474] width 339 height 68
click at [461, 456] on icon at bounding box center [464, 461] width 14 height 16
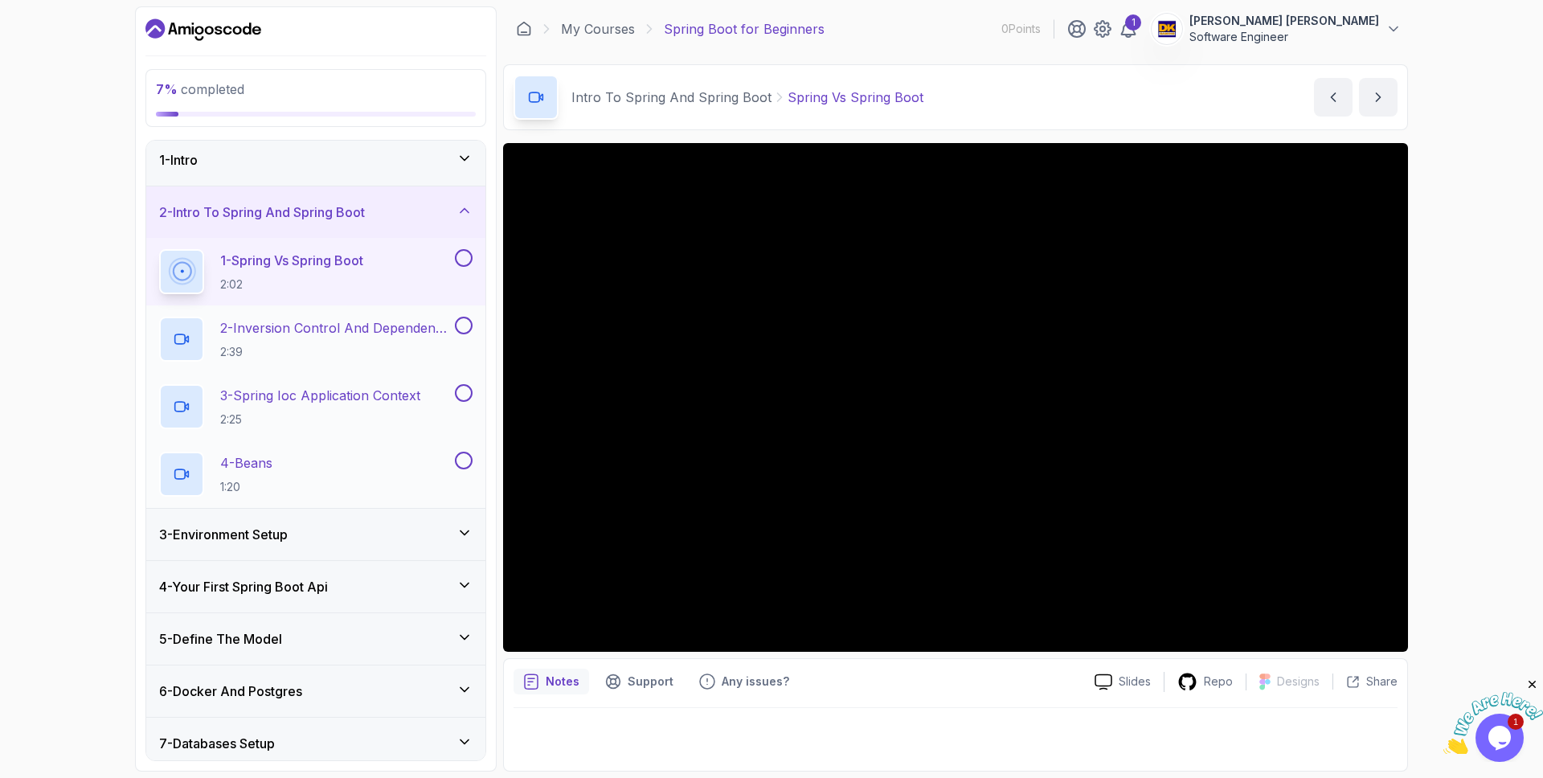
click at [469, 208] on icon at bounding box center [465, 211] width 16 height 16
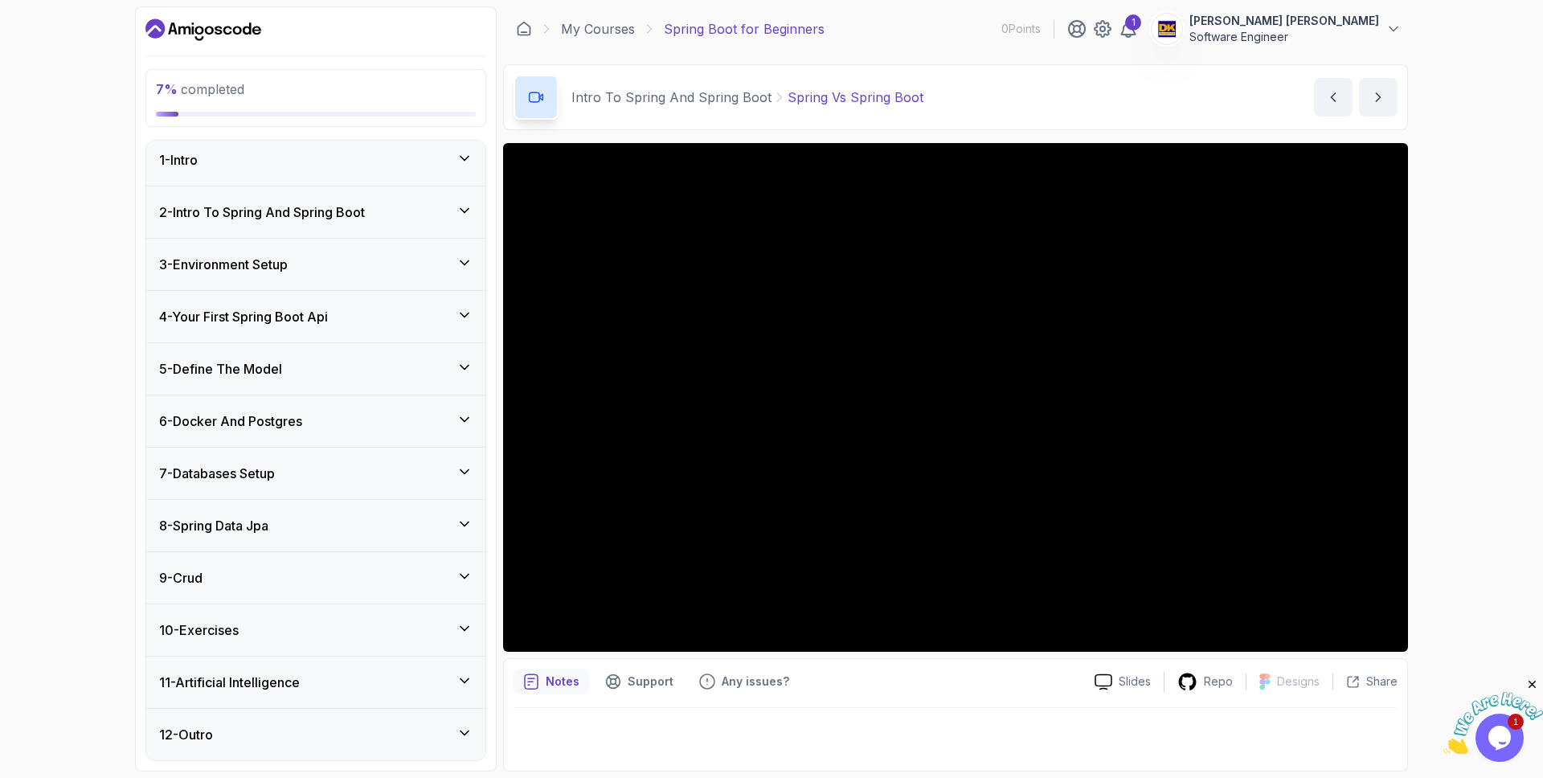
click at [459, 258] on icon at bounding box center [465, 263] width 16 height 16
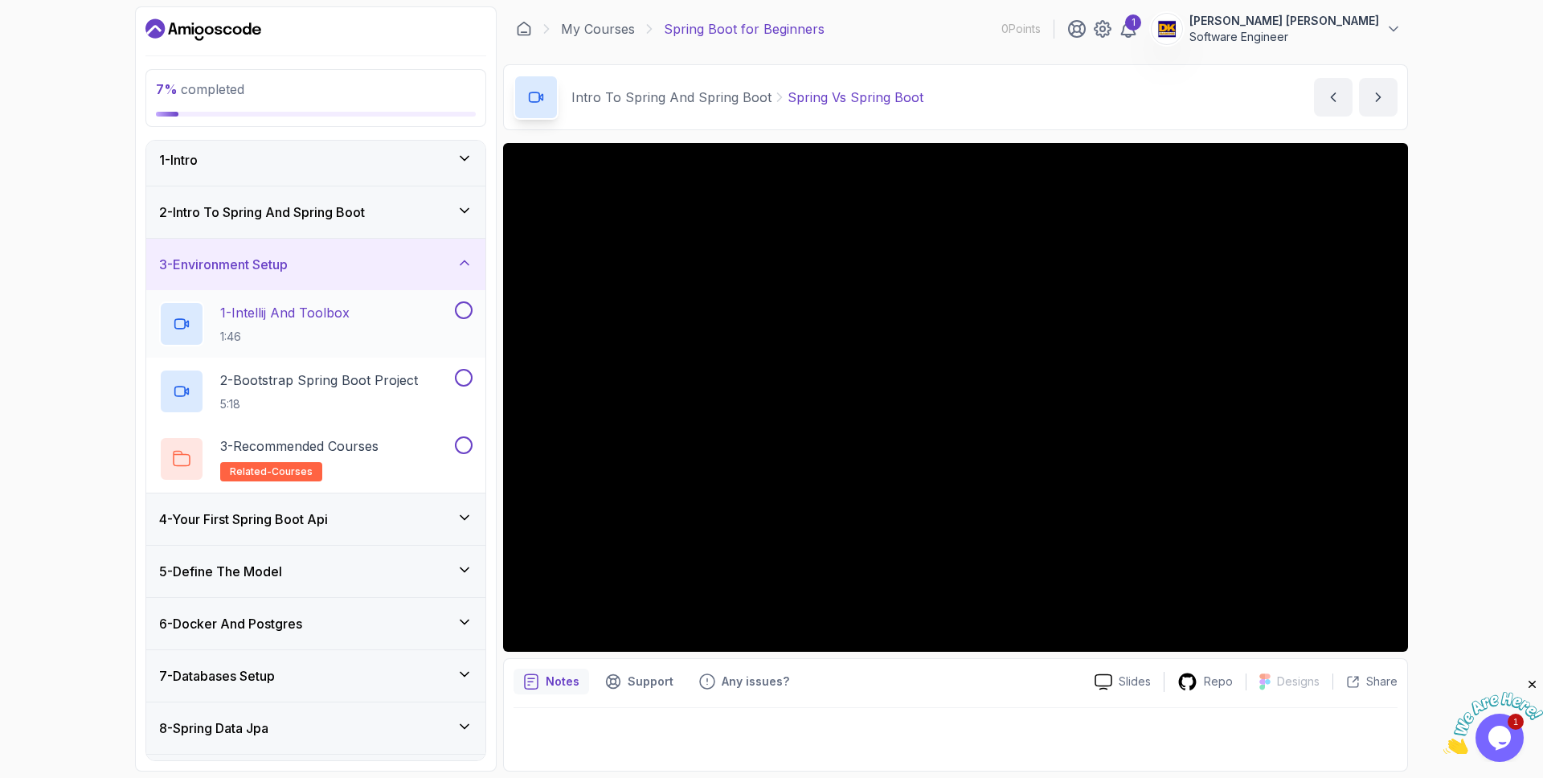
click at [465, 310] on button at bounding box center [464, 310] width 18 height 18
click at [465, 371] on button at bounding box center [464, 378] width 18 height 18
click at [460, 439] on button at bounding box center [464, 445] width 18 height 18
click at [465, 256] on icon at bounding box center [465, 263] width 16 height 16
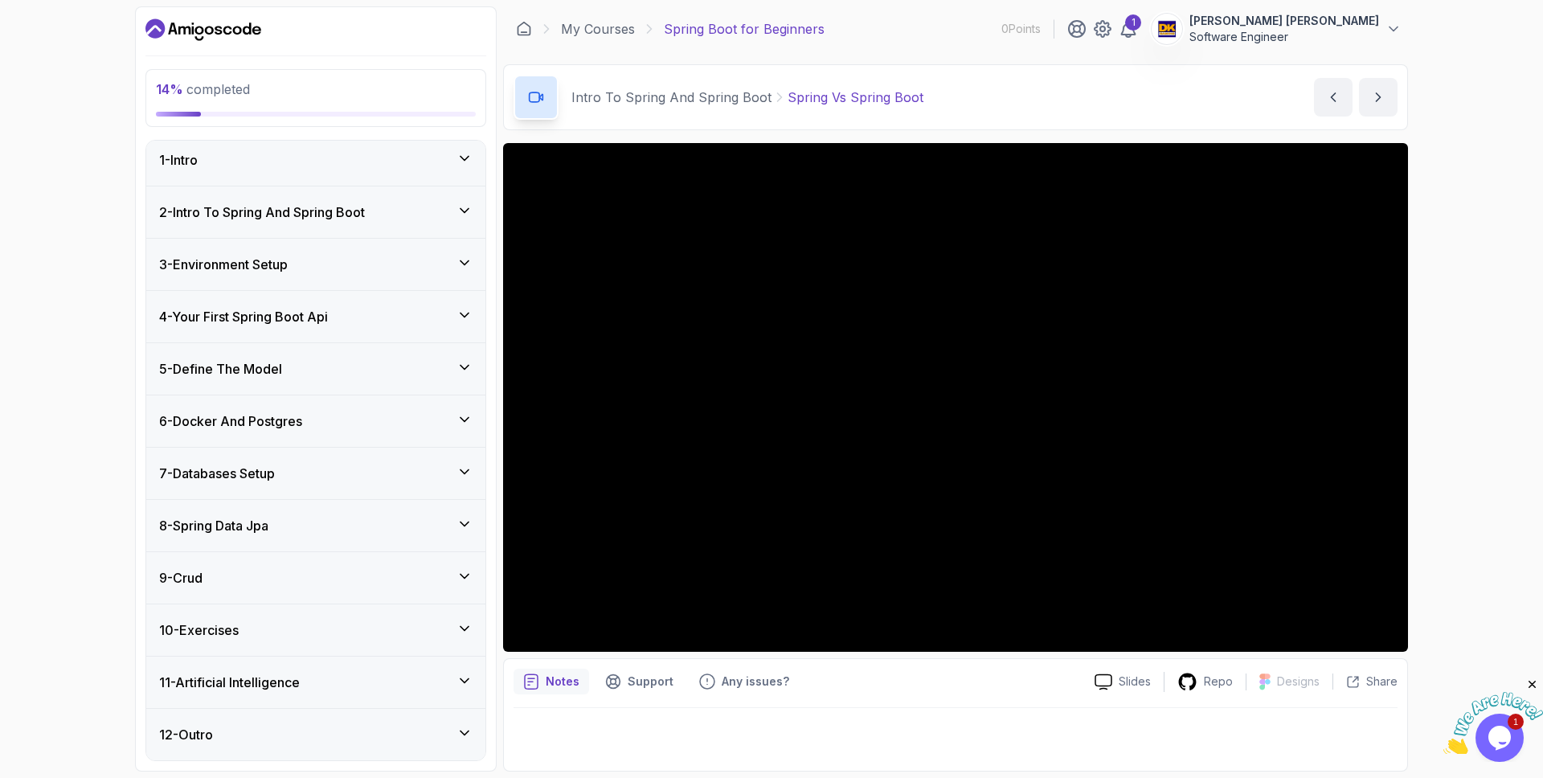
click at [461, 370] on icon at bounding box center [465, 367] width 16 height 16
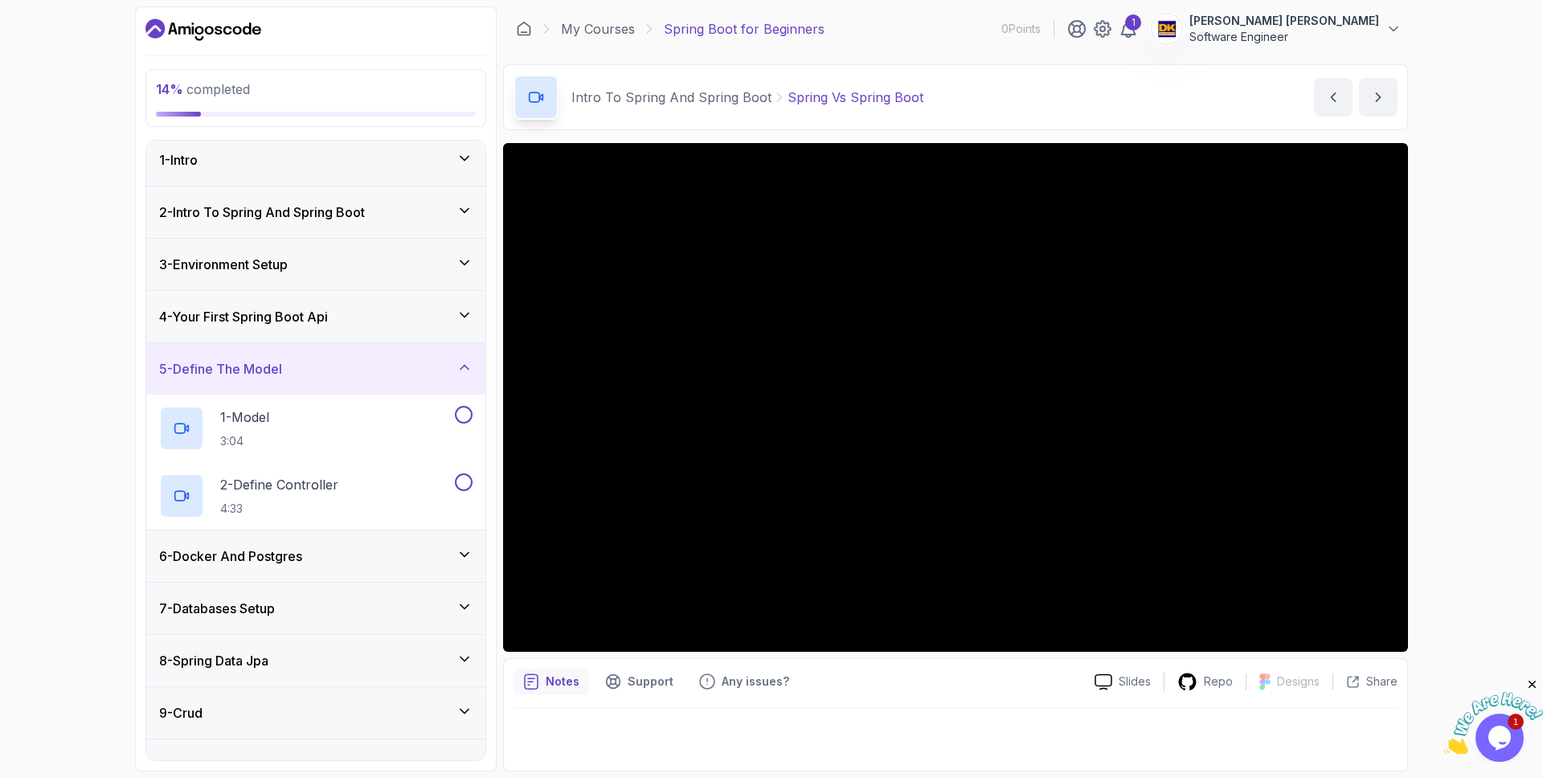
click at [461, 314] on icon at bounding box center [465, 315] width 16 height 16
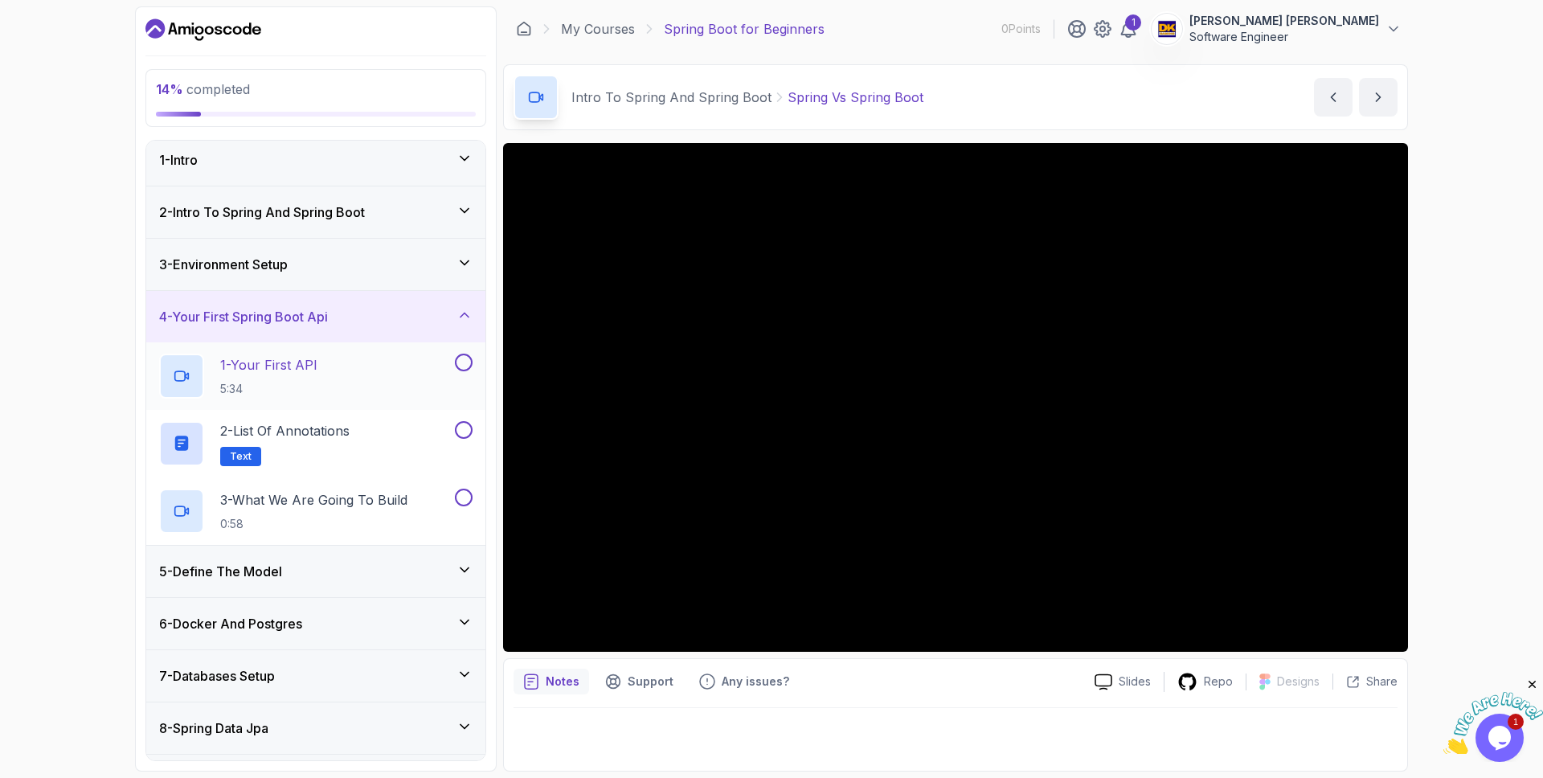
click at [463, 364] on button at bounding box center [464, 363] width 18 height 18
click at [455, 425] on button at bounding box center [464, 430] width 18 height 18
click at [446, 500] on div "3 - What We Are Going To Build 0:58" at bounding box center [305, 511] width 293 height 45
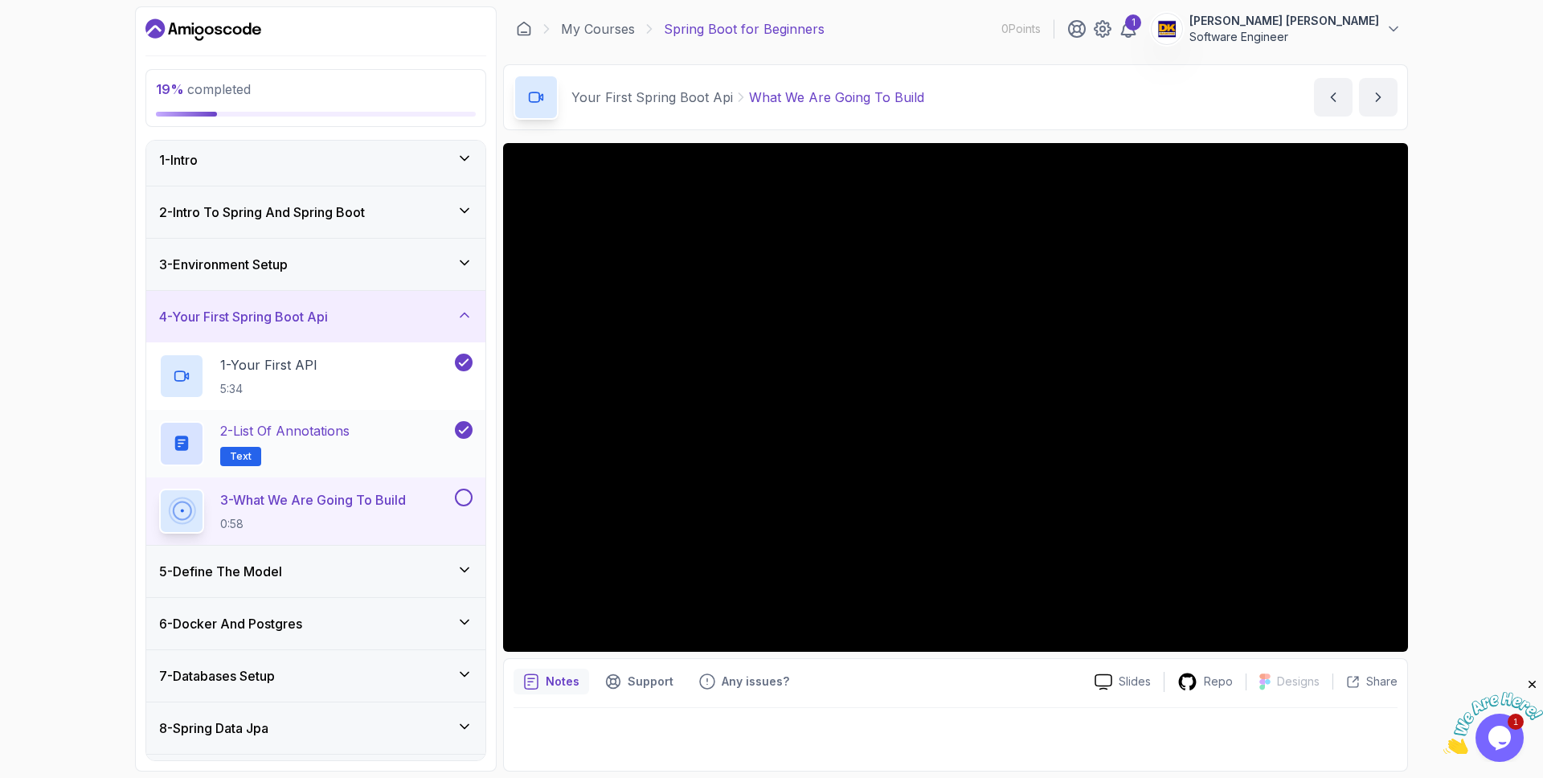
click at [365, 428] on div "2 - List of Annotations Text" at bounding box center [305, 443] width 293 height 45
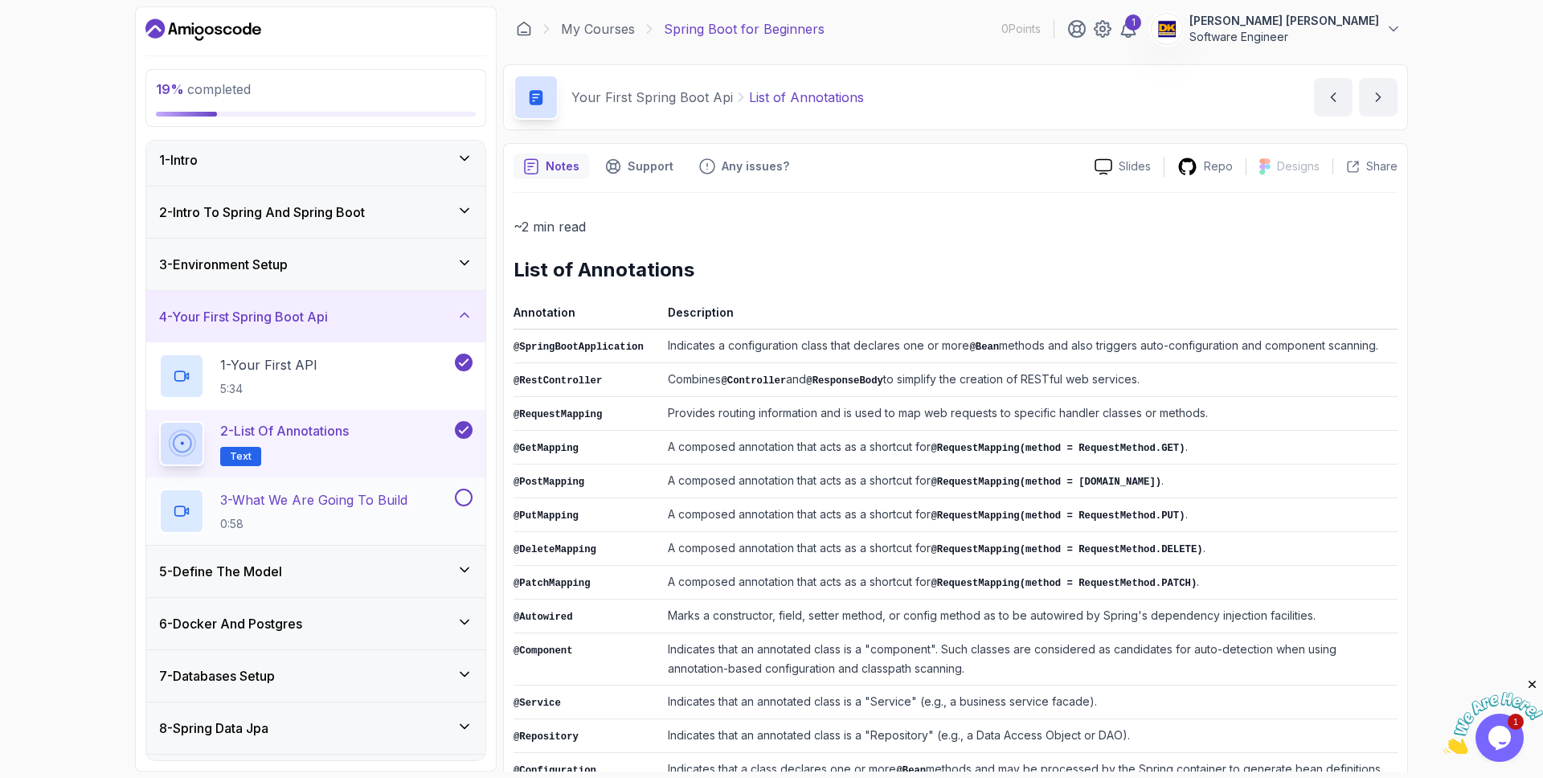
click at [470, 502] on button at bounding box center [464, 498] width 18 height 18
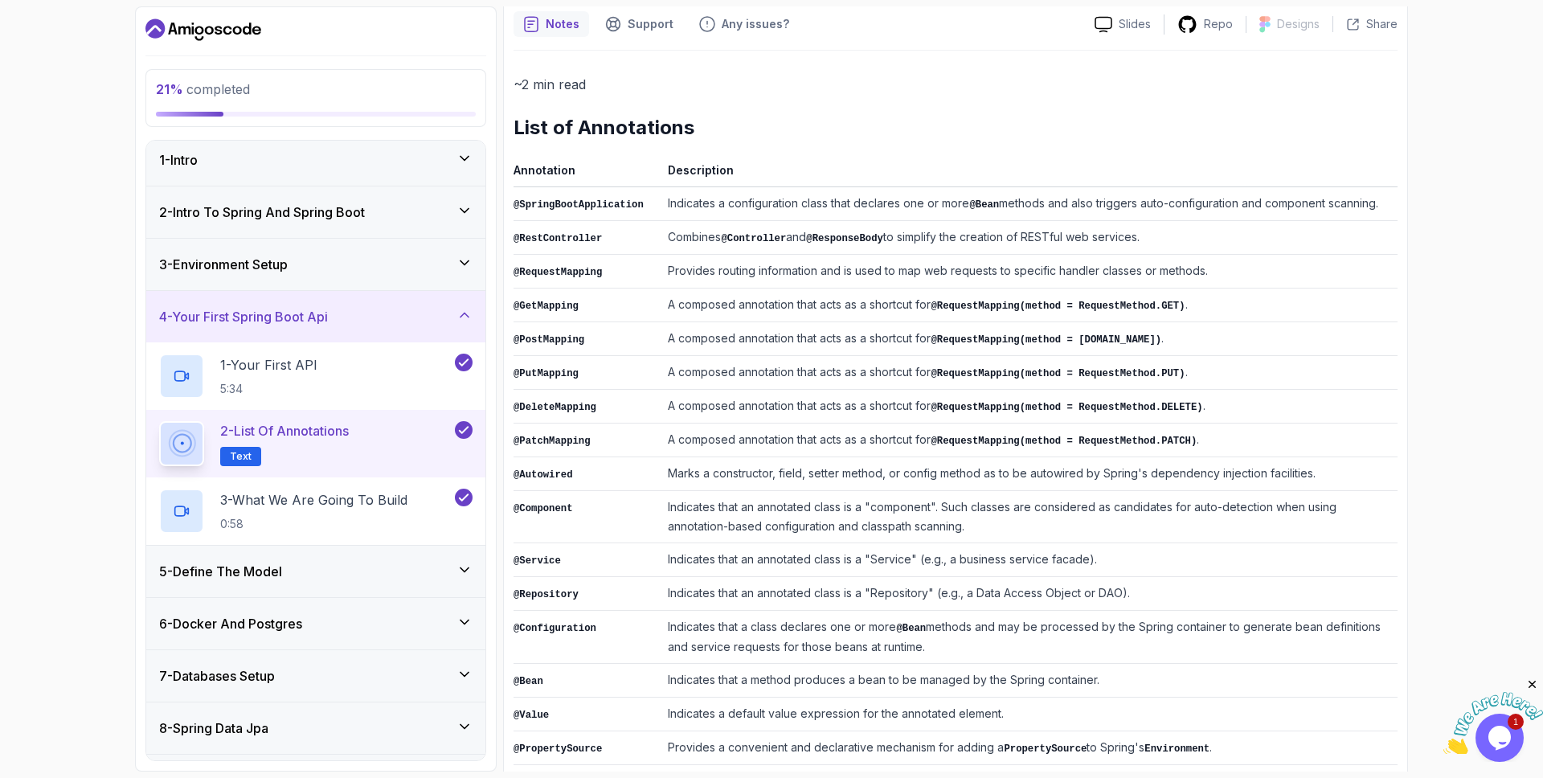
scroll to position [189, 0]
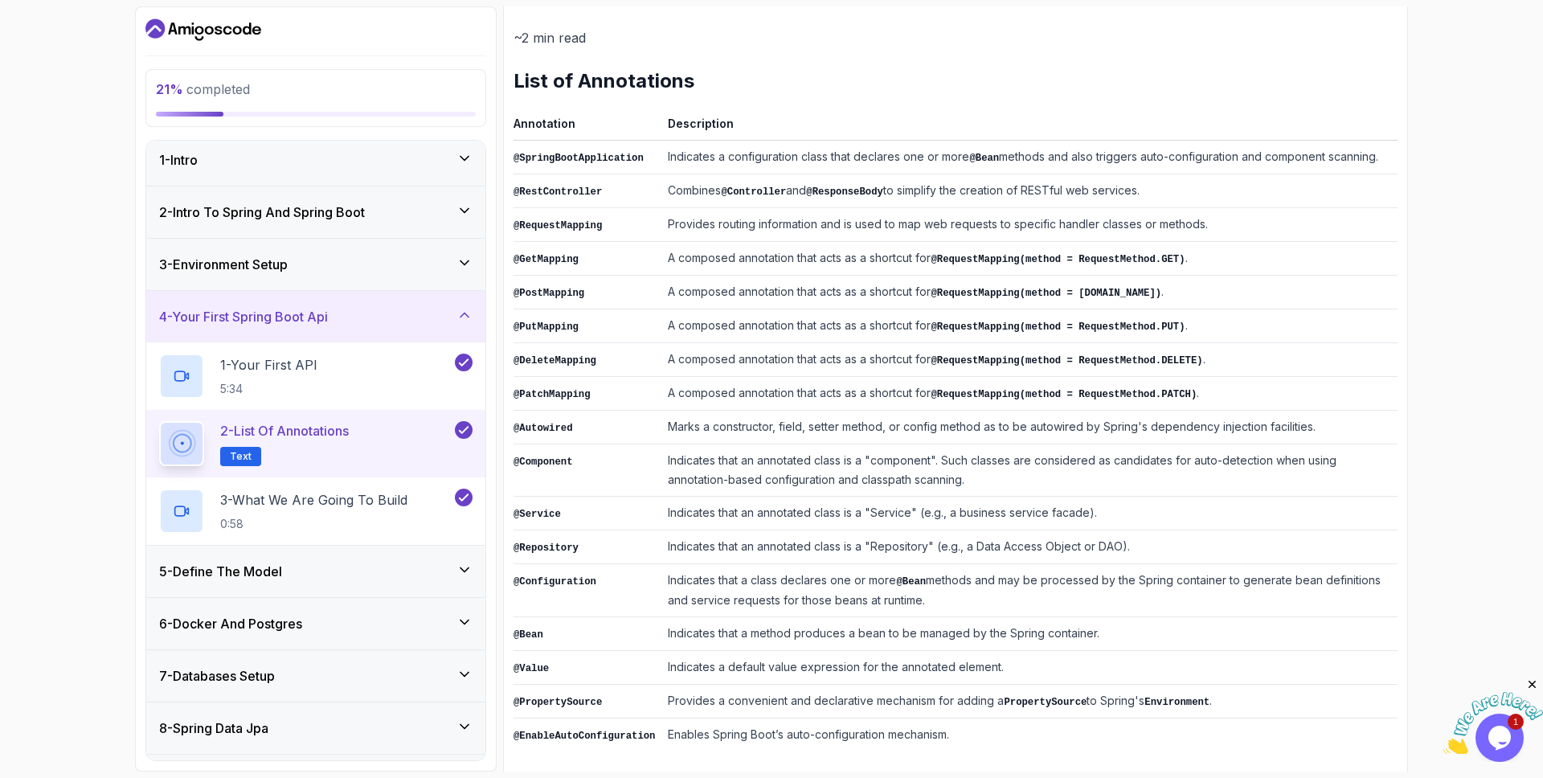
click at [464, 443] on button "2 - List of Annotations Text" at bounding box center [315, 443] width 313 height 45
click at [465, 432] on icon at bounding box center [464, 430] width 14 height 16
click at [438, 498] on div "3 - What We Are Going To Build 0:58" at bounding box center [305, 511] width 293 height 45
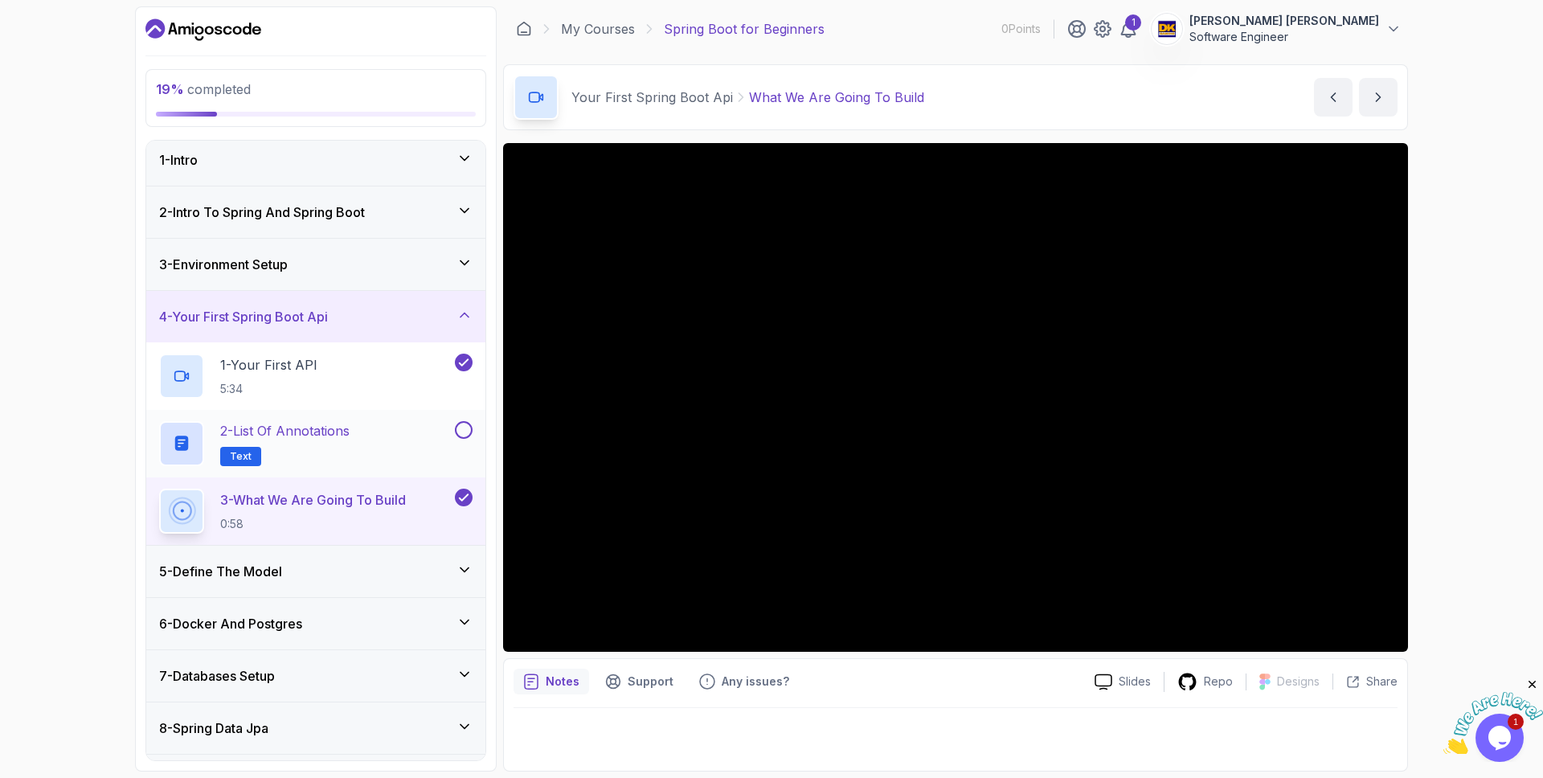
click at [468, 314] on icon at bounding box center [465, 315] width 16 height 16
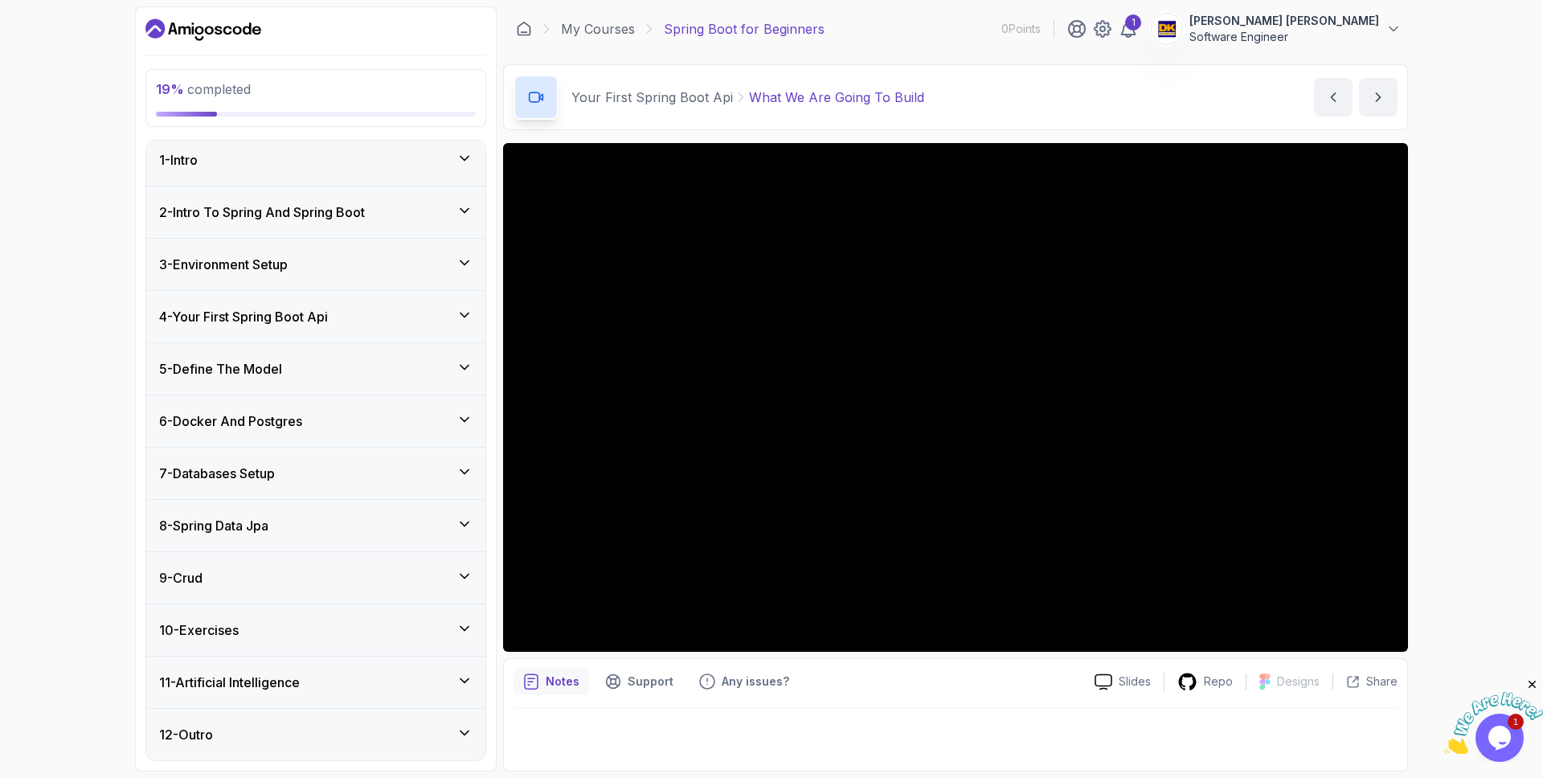
click at [465, 375] on icon at bounding box center [465, 367] width 16 height 16
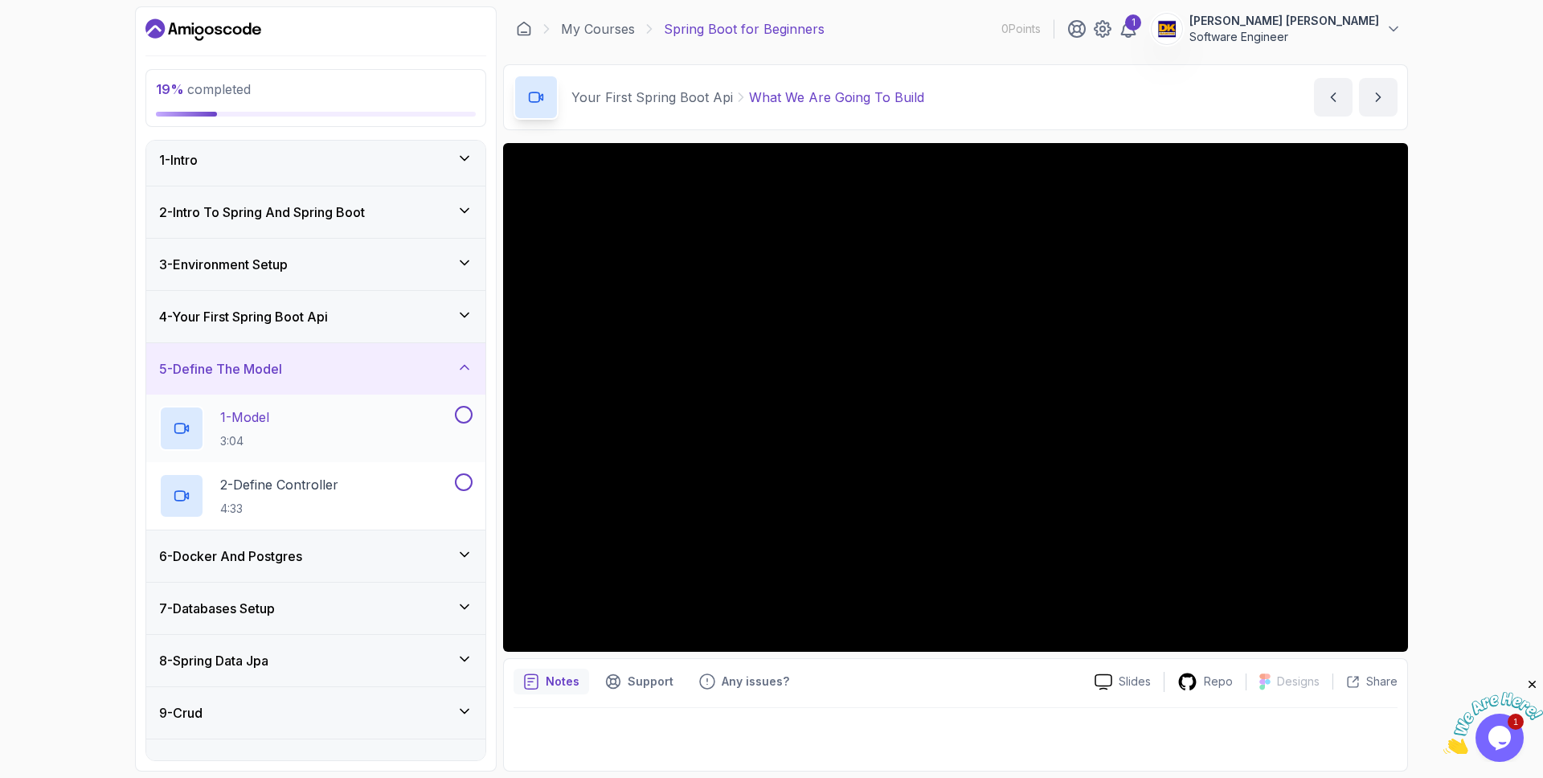
click at [466, 413] on button at bounding box center [464, 415] width 18 height 18
click at [465, 480] on button at bounding box center [464, 482] width 18 height 18
click at [463, 371] on icon at bounding box center [465, 367] width 16 height 16
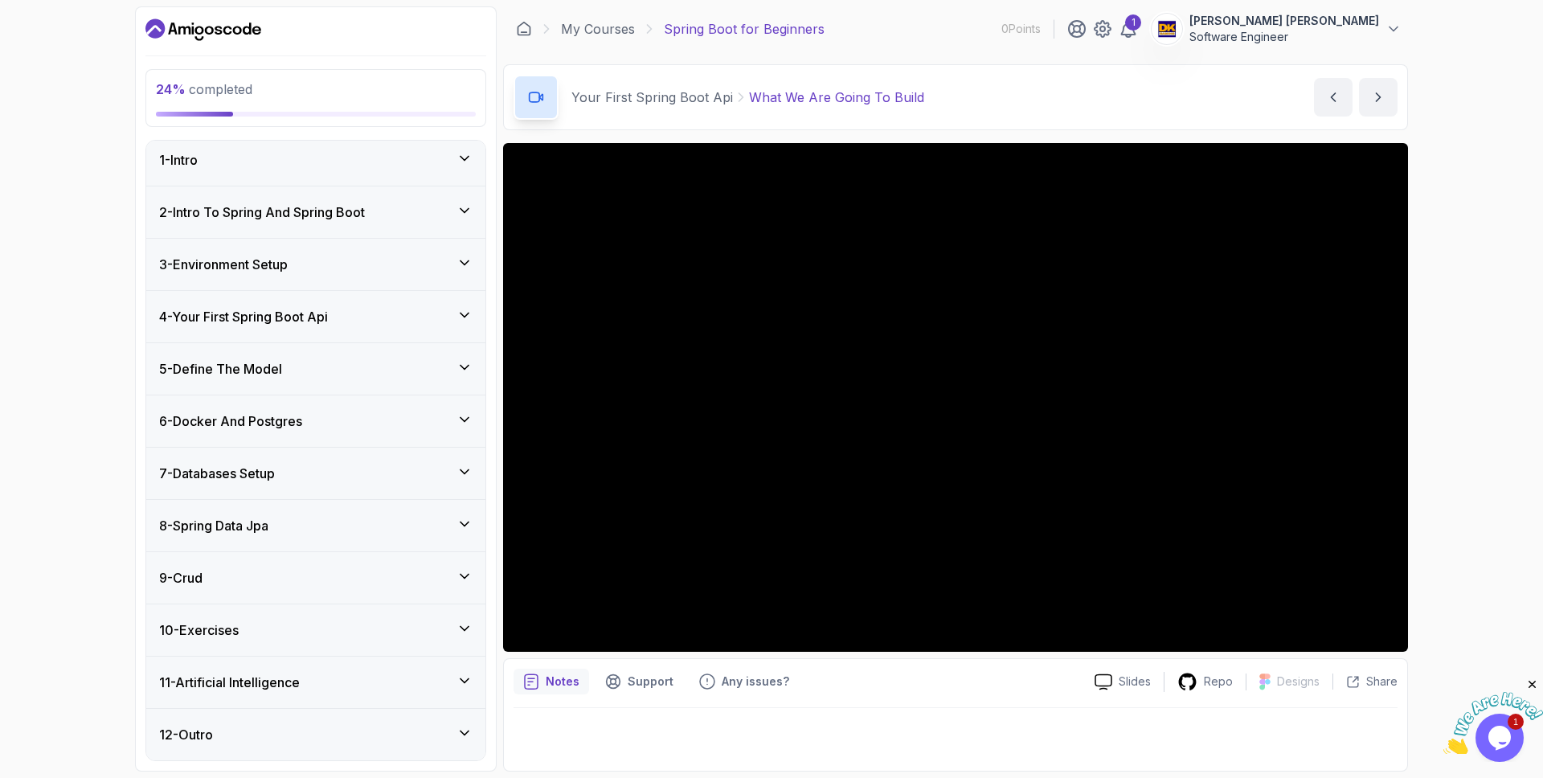
click at [453, 424] on div "6 - Docker And Postgres" at bounding box center [315, 421] width 313 height 19
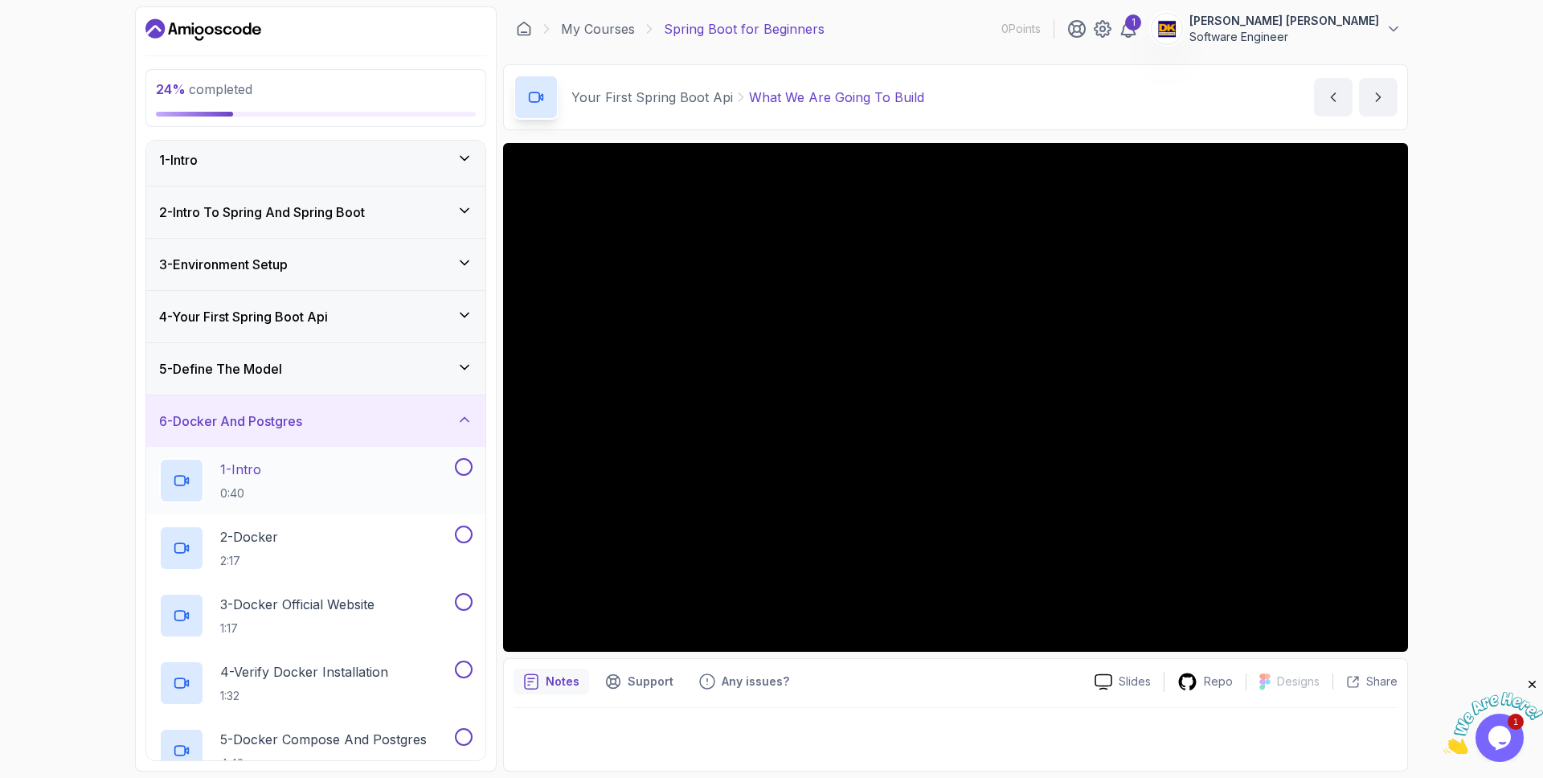
click at [463, 464] on button at bounding box center [464, 467] width 18 height 18
click at [465, 542] on button at bounding box center [464, 535] width 18 height 18
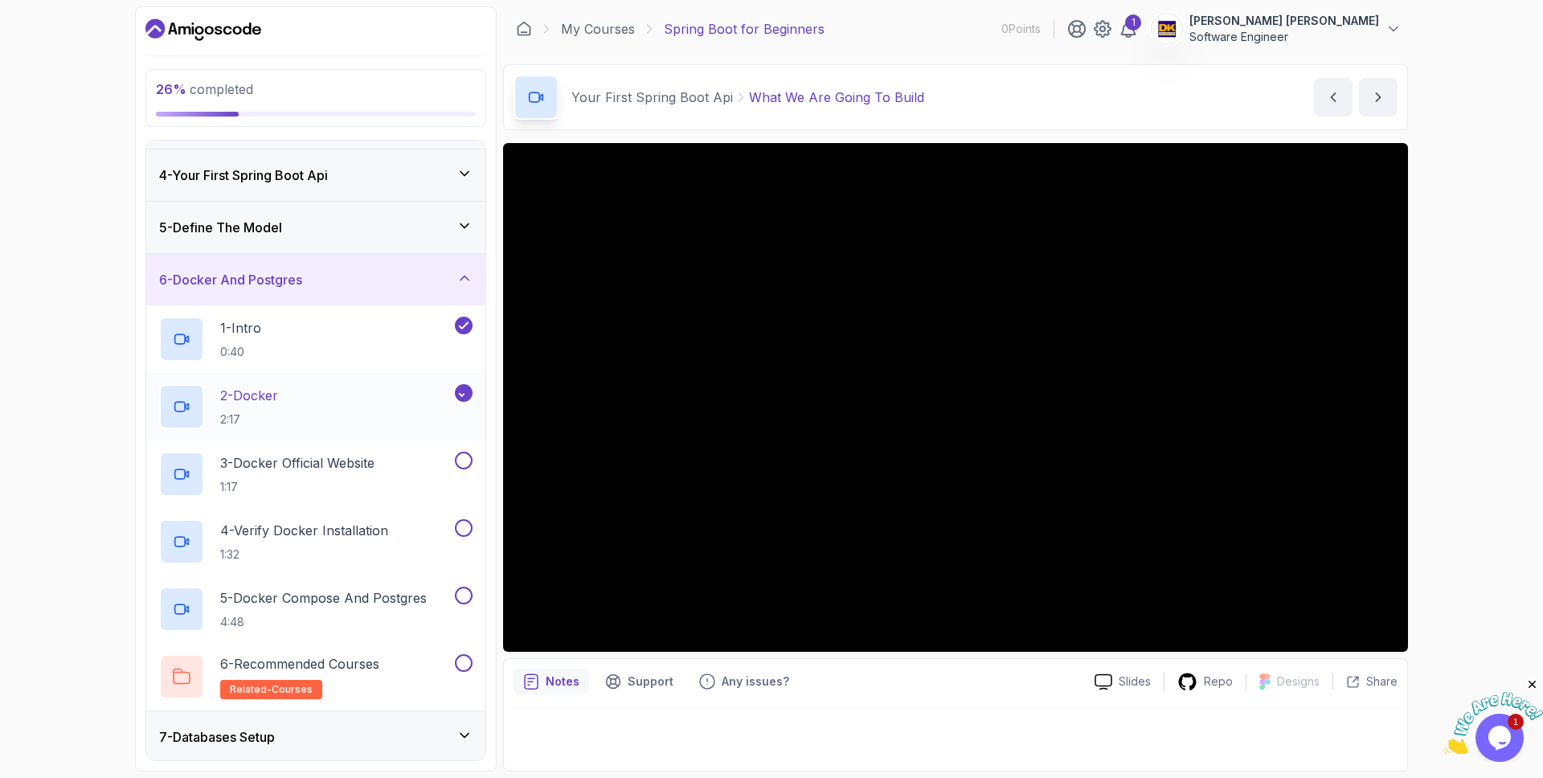
scroll to position [149, 0]
click at [461, 468] on button "3 - Docker Official Website 1:17" at bounding box center [315, 472] width 313 height 45
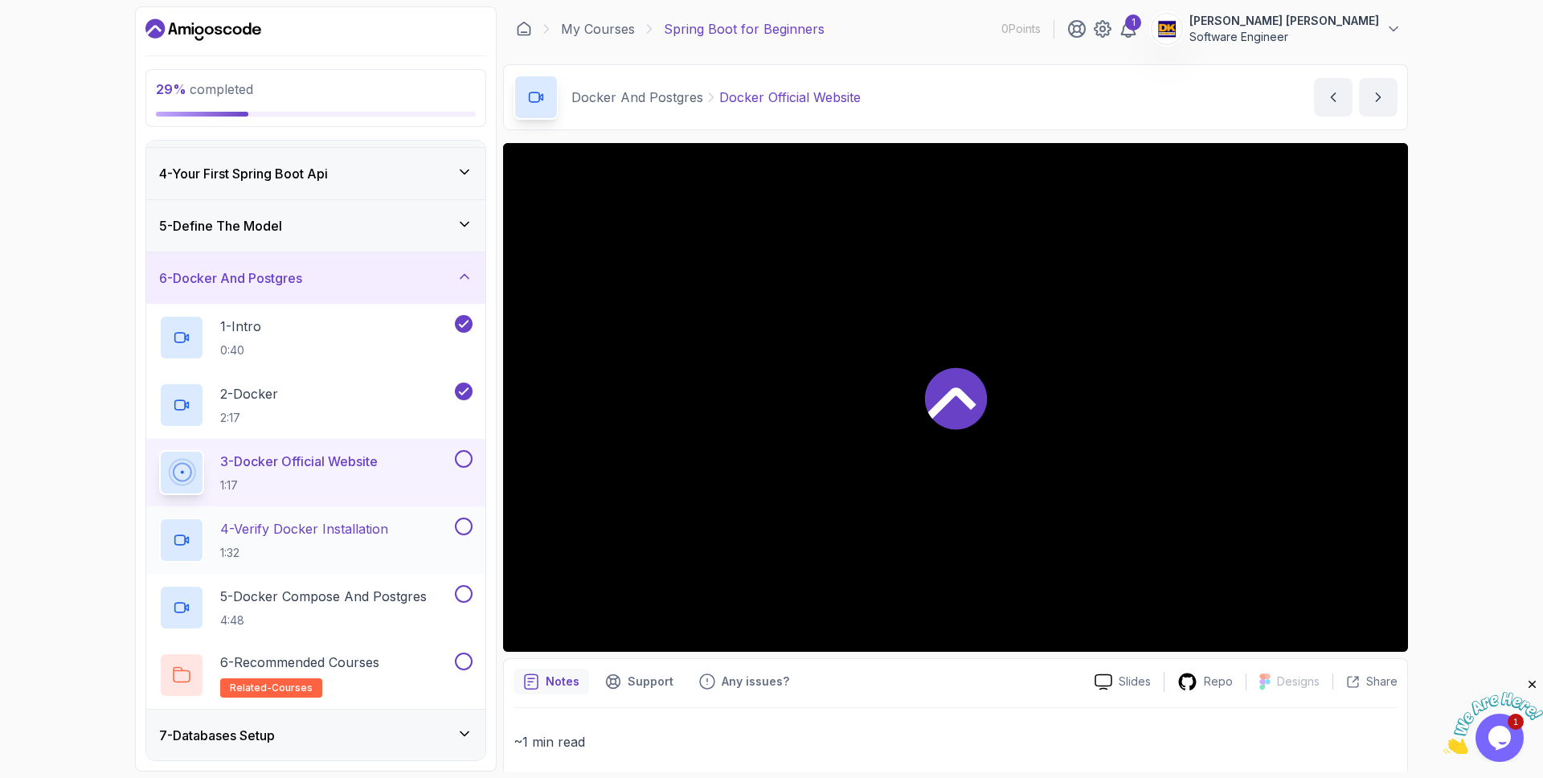
click at [461, 524] on button at bounding box center [464, 527] width 18 height 18
click at [465, 607] on button "5 - Docker Compose And Postgres 4:48" at bounding box center [315, 607] width 313 height 45
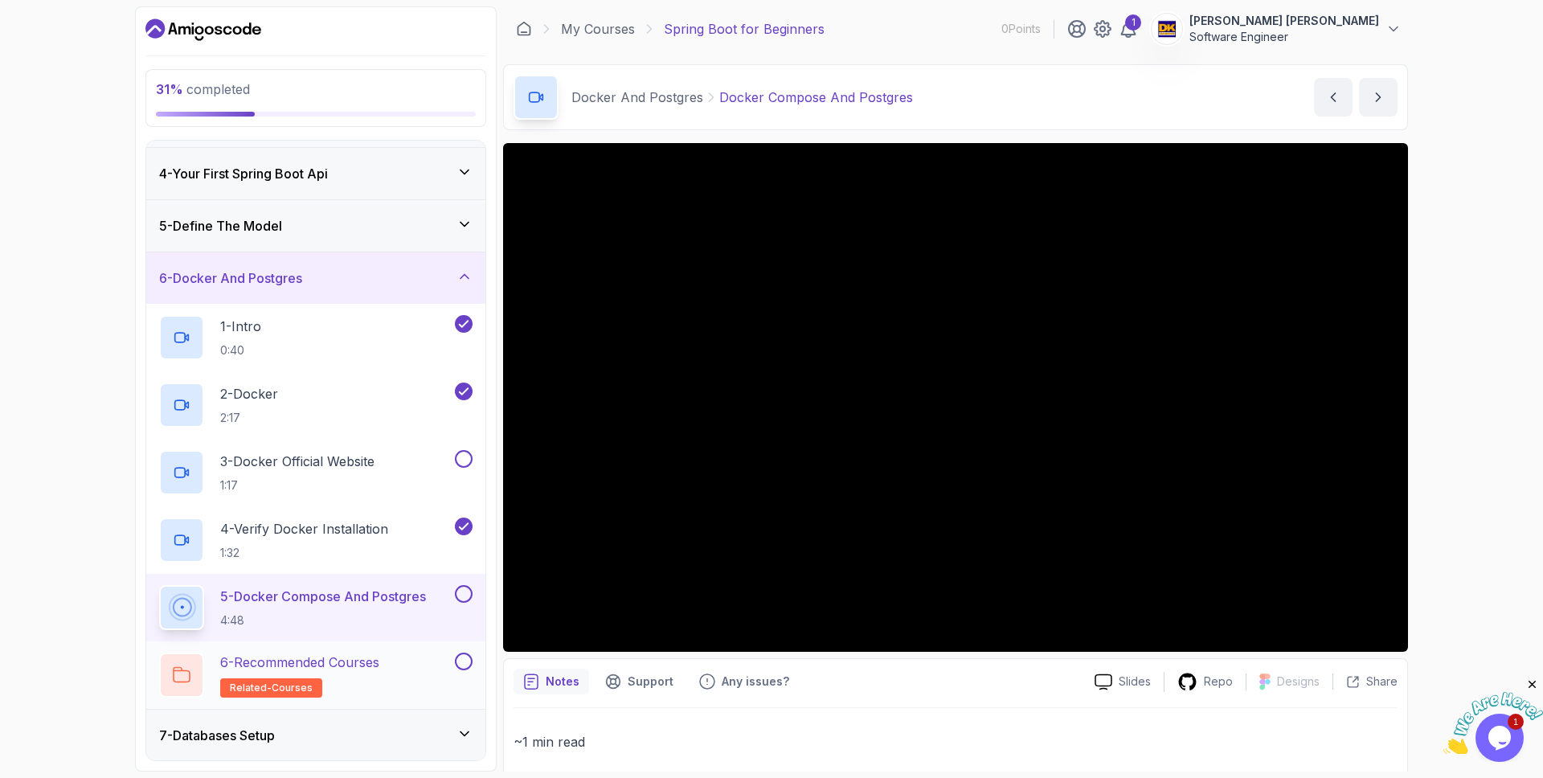
click at [472, 674] on button "6 - Recommended Courses related-courses" at bounding box center [315, 675] width 313 height 45
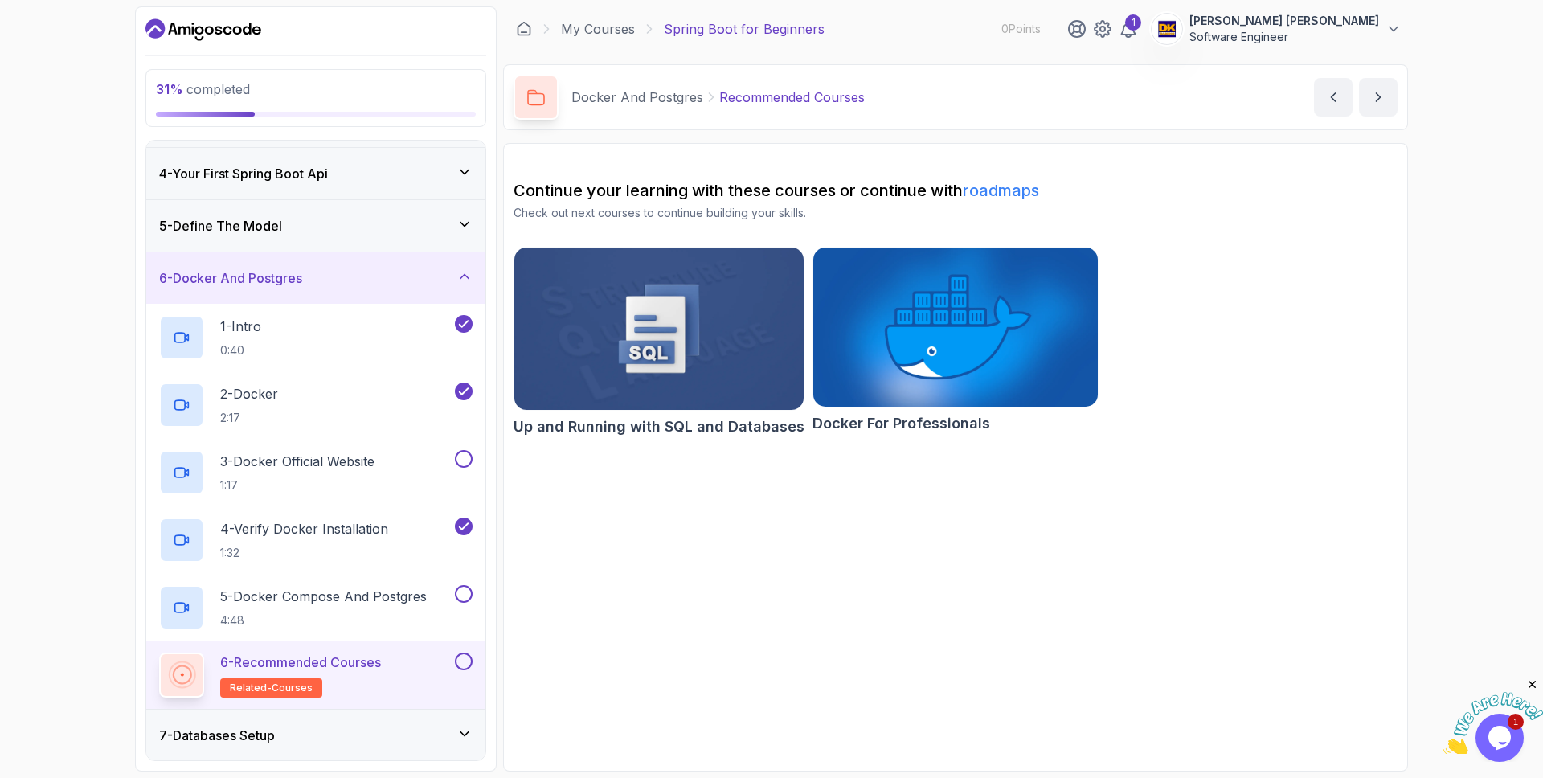
click at [462, 653] on button at bounding box center [464, 662] width 18 height 18
click at [465, 596] on button at bounding box center [464, 594] width 18 height 18
click at [465, 466] on button at bounding box center [464, 459] width 18 height 18
click at [468, 271] on icon at bounding box center [465, 276] width 16 height 16
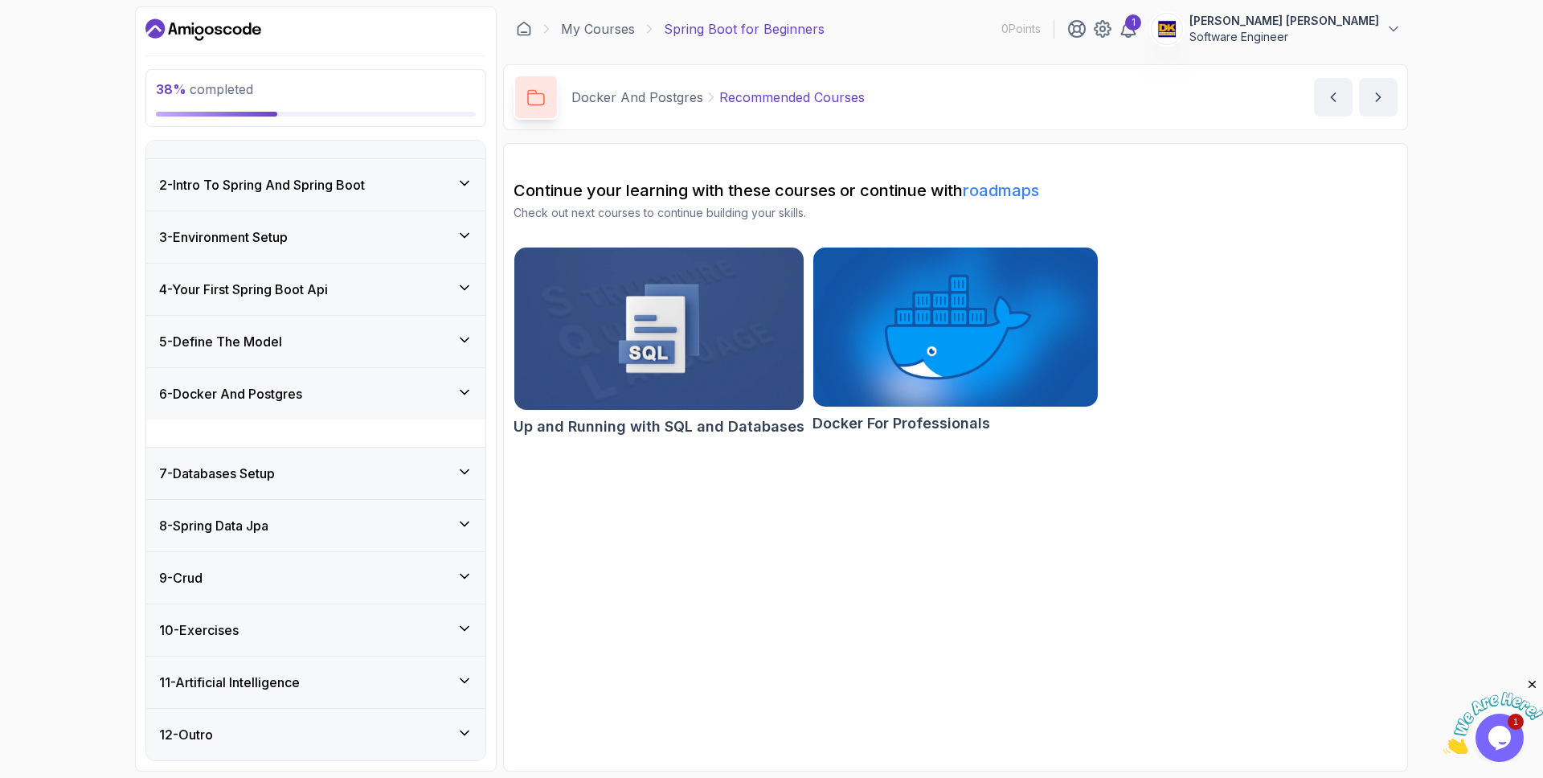
scroll to position [6, 0]
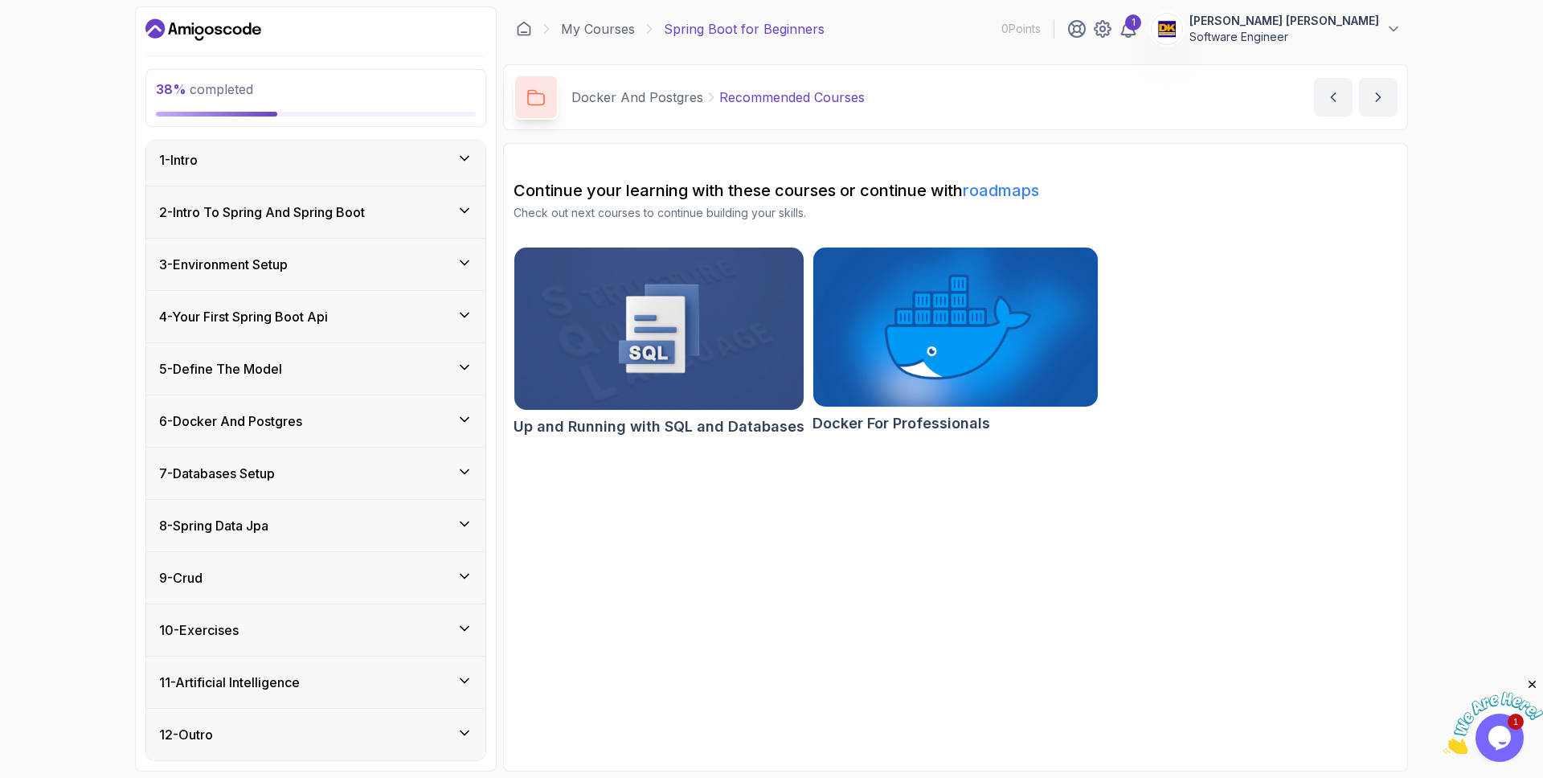
click at [477, 467] on div "7 - Databases Setup" at bounding box center [315, 473] width 339 height 51
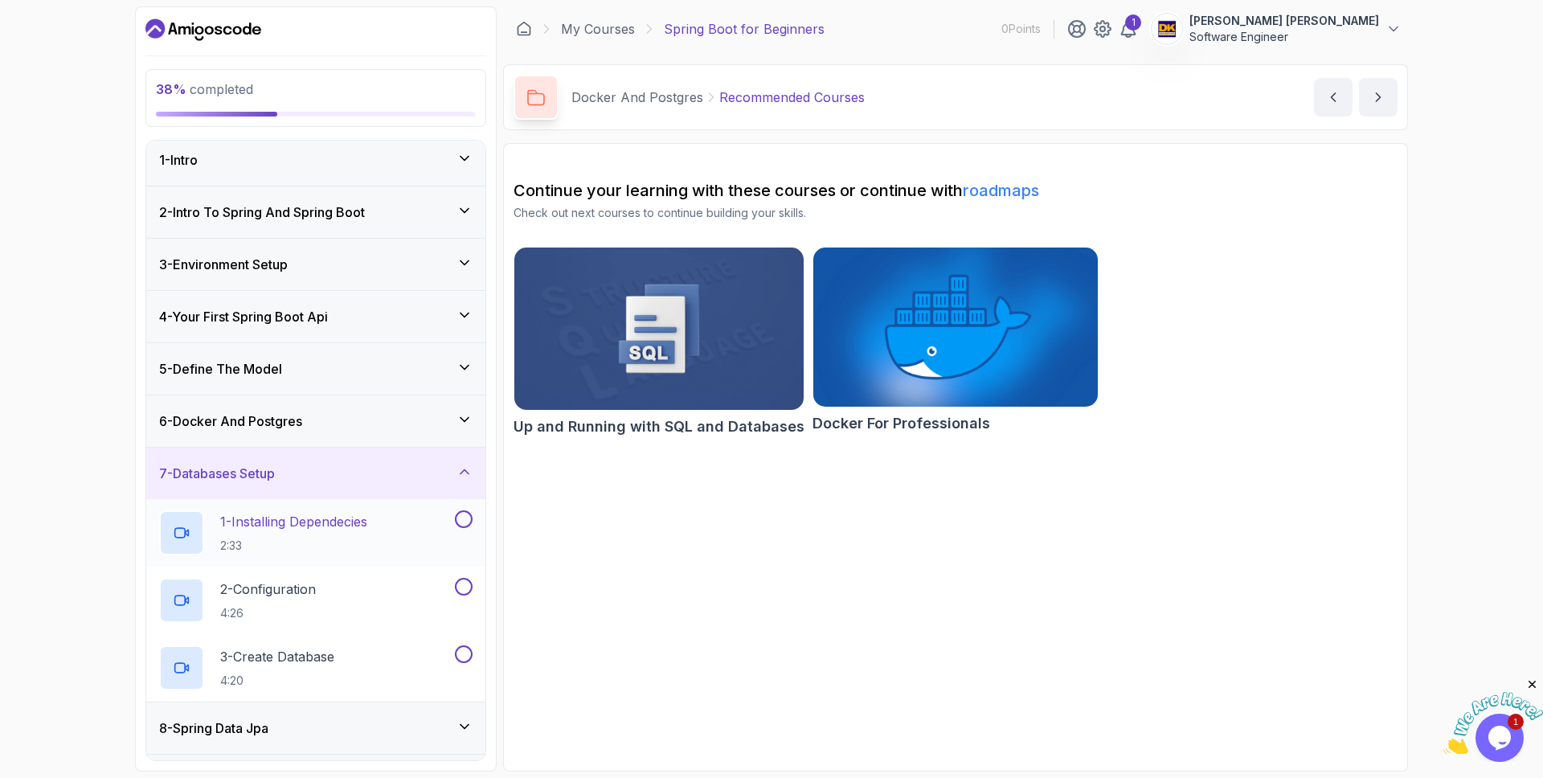
click at [465, 517] on button at bounding box center [464, 519] width 18 height 18
click at [461, 575] on div "2 - Configuration 4:26" at bounding box center [315, 601] width 339 height 68
click at [465, 657] on button at bounding box center [464, 654] width 18 height 18
click at [465, 596] on button "2 - Configuration 4:26" at bounding box center [315, 600] width 313 height 45
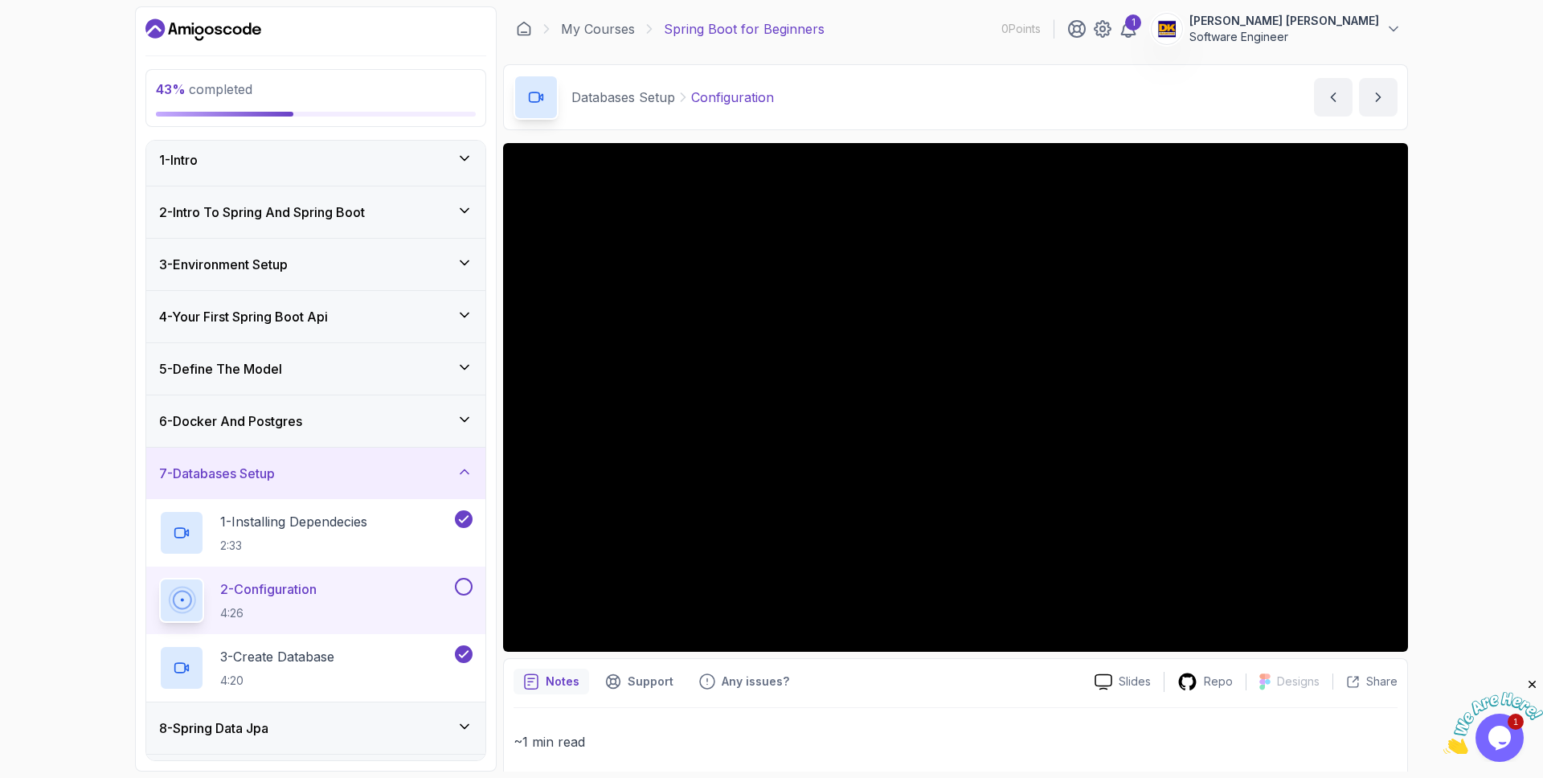
click at [463, 582] on button at bounding box center [464, 587] width 18 height 18
click at [465, 465] on icon at bounding box center [465, 472] width 16 height 16
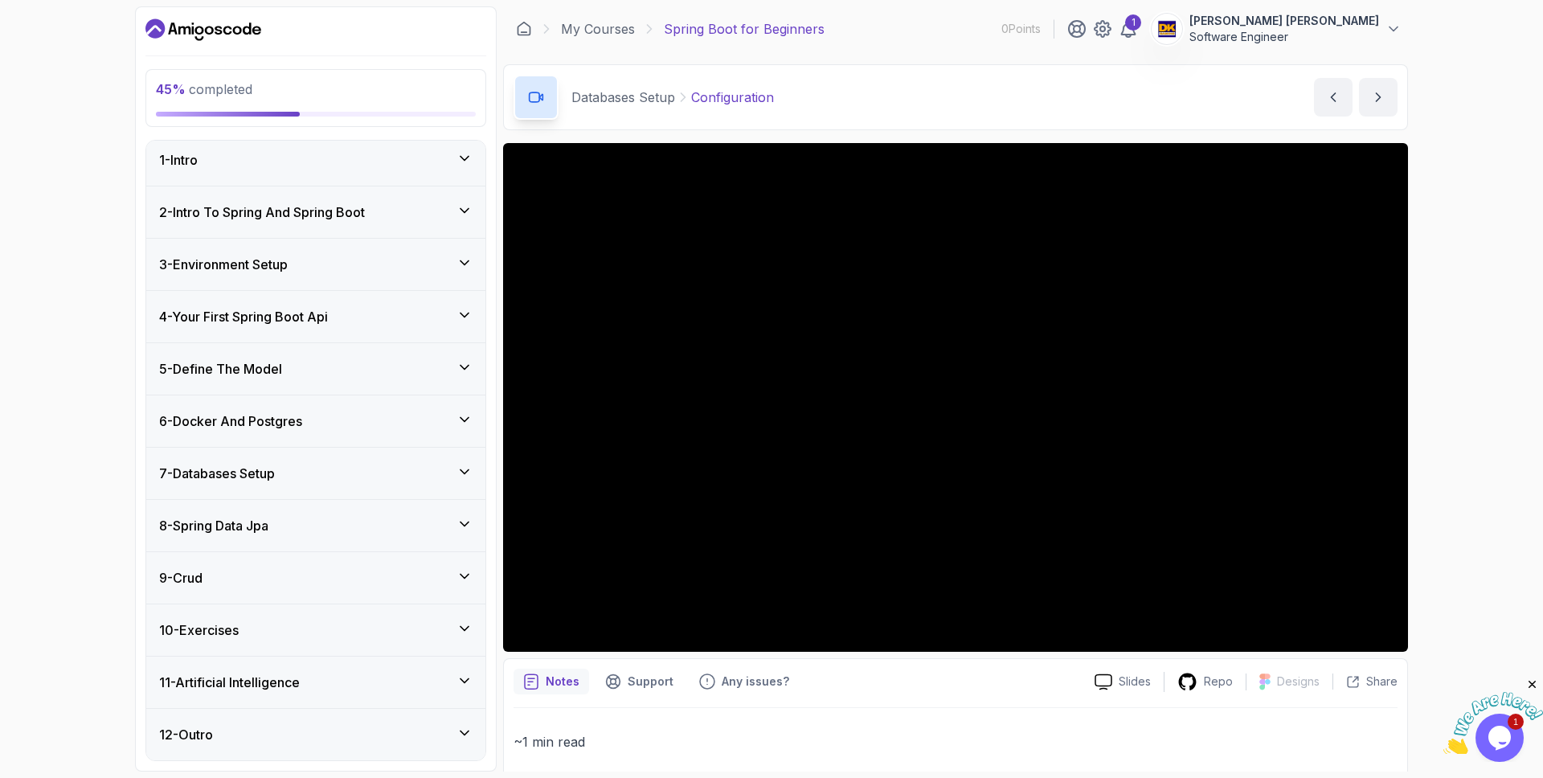
click at [454, 534] on div "8 - Spring Data Jpa" at bounding box center [315, 525] width 313 height 19
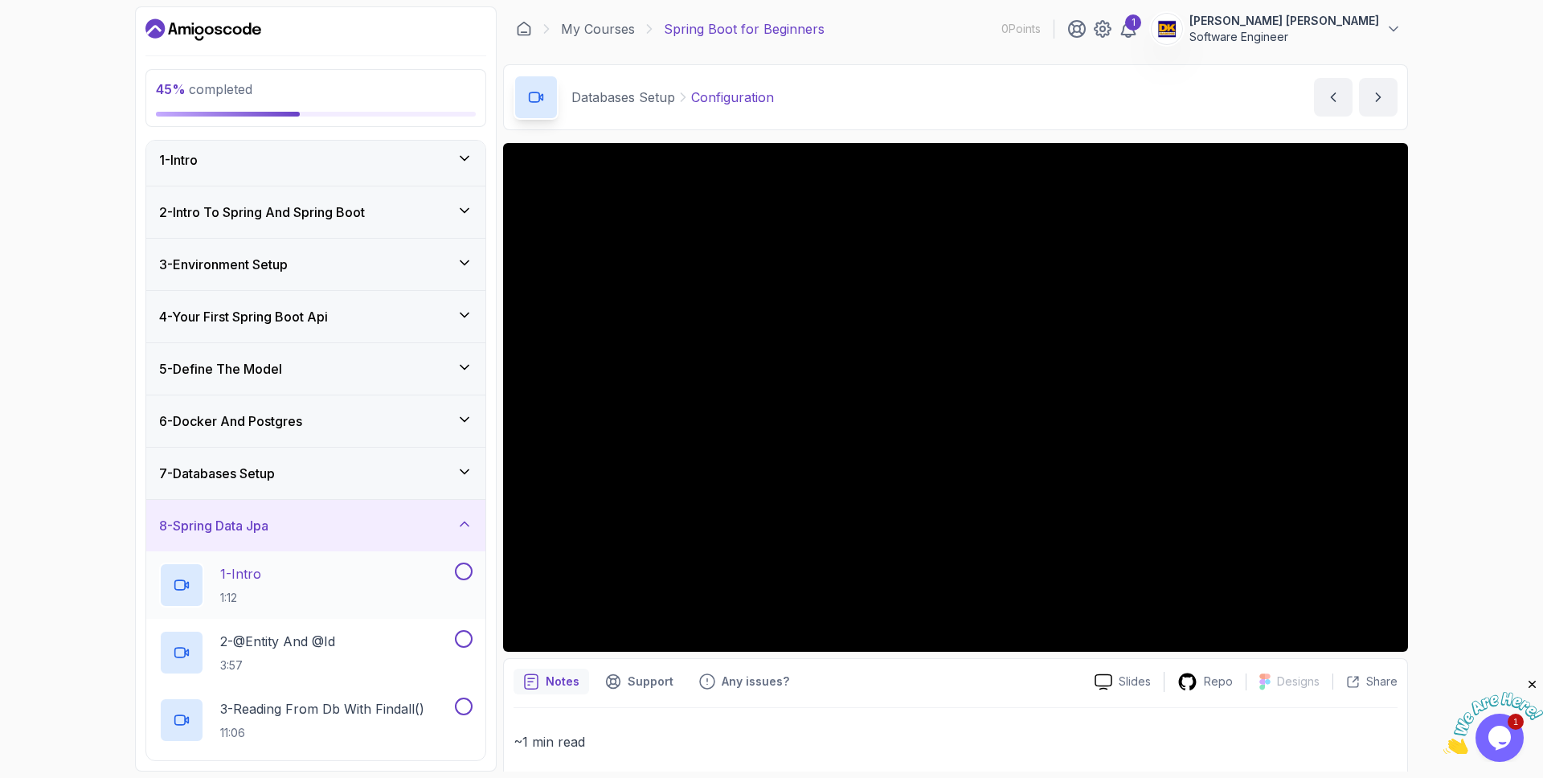
click at [463, 571] on button at bounding box center [464, 572] width 18 height 18
click at [467, 627] on div "2 - @Entity And @Id 3:57" at bounding box center [315, 653] width 339 height 68
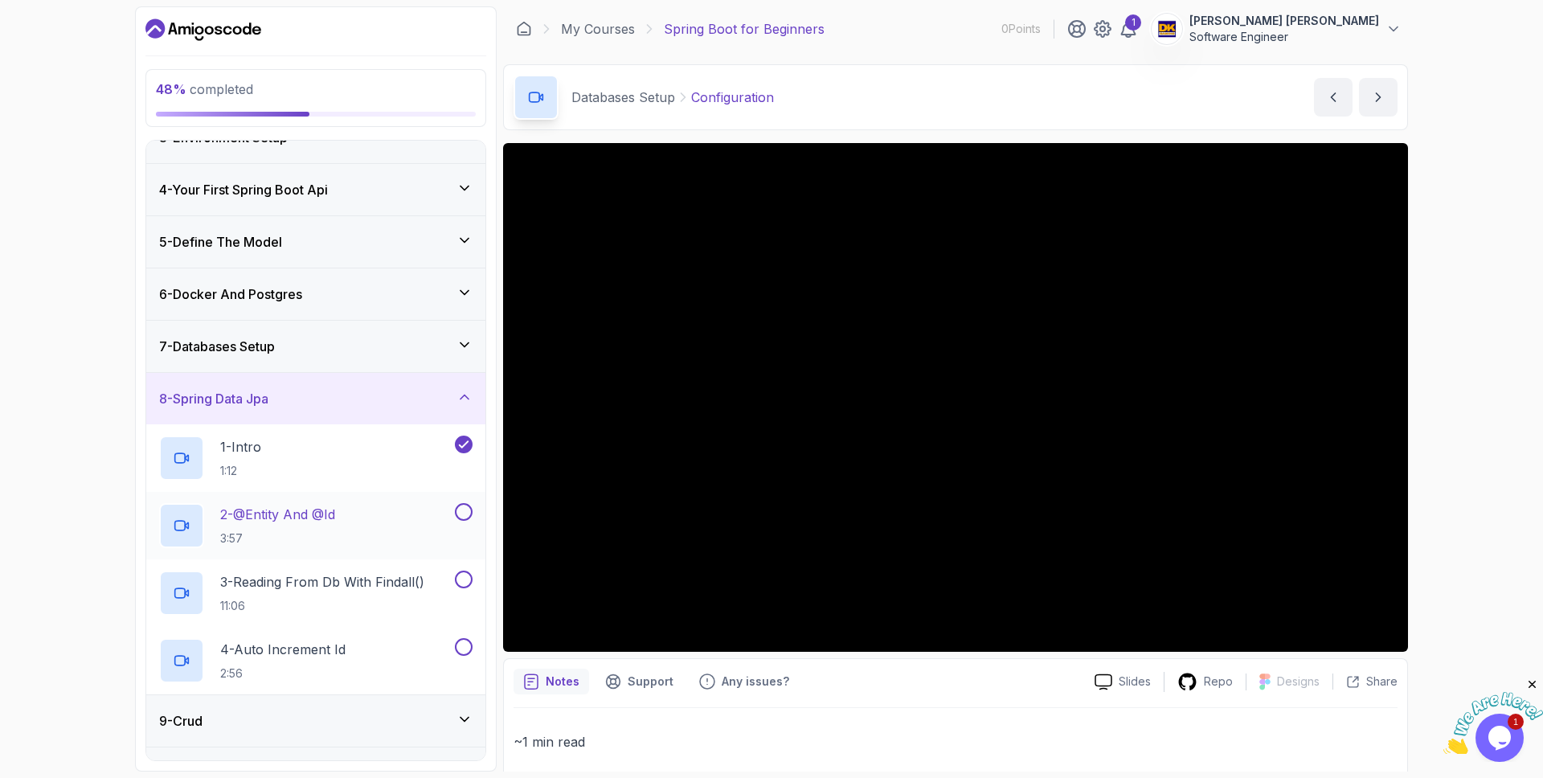
scroll to position [134, 0]
click at [464, 578] on button at bounding box center [464, 579] width 18 height 18
click at [460, 645] on button at bounding box center [464, 646] width 18 height 18
click at [468, 510] on button at bounding box center [464, 511] width 18 height 18
click at [471, 390] on icon at bounding box center [465, 396] width 16 height 16
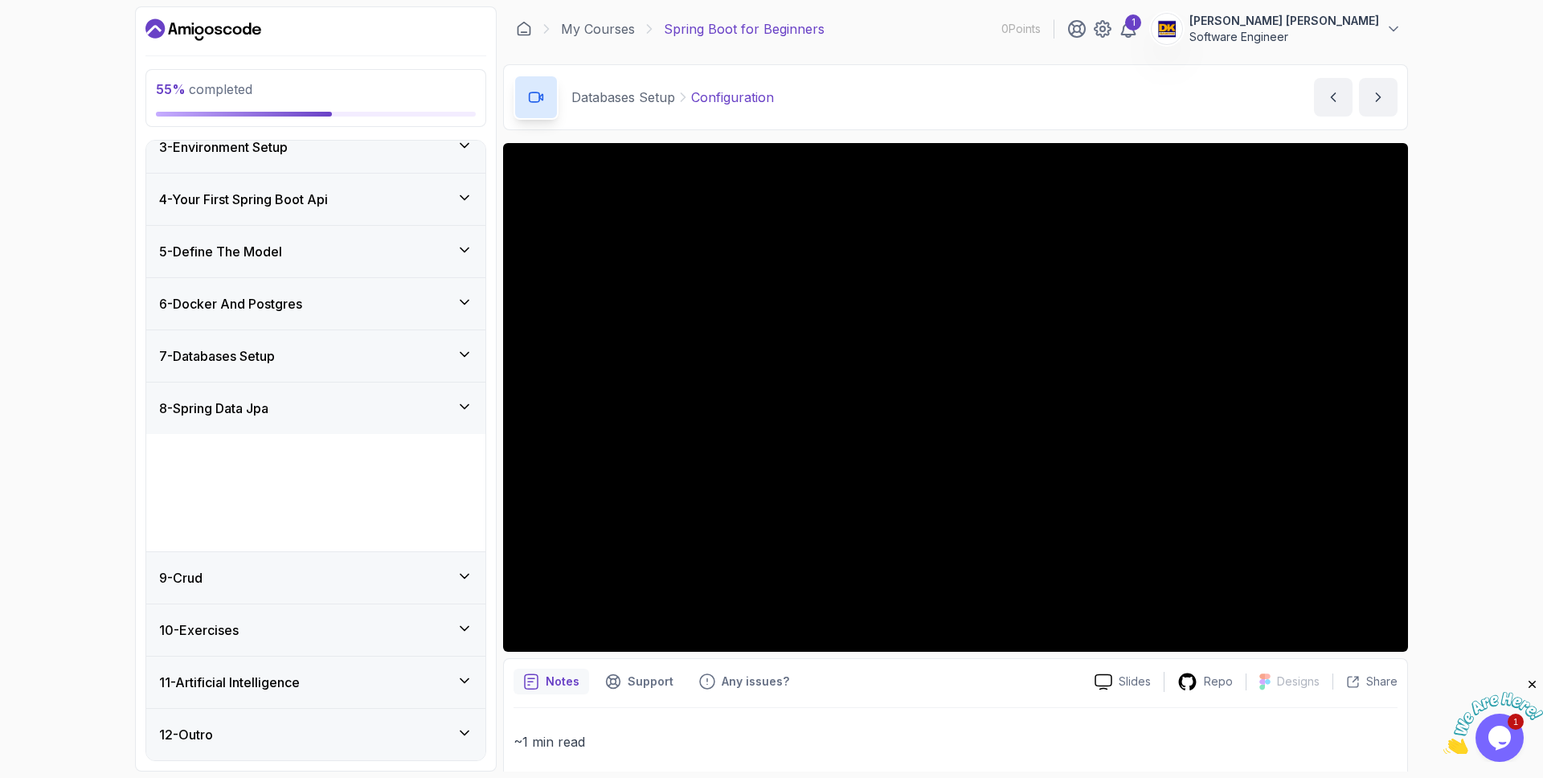
scroll to position [6, 0]
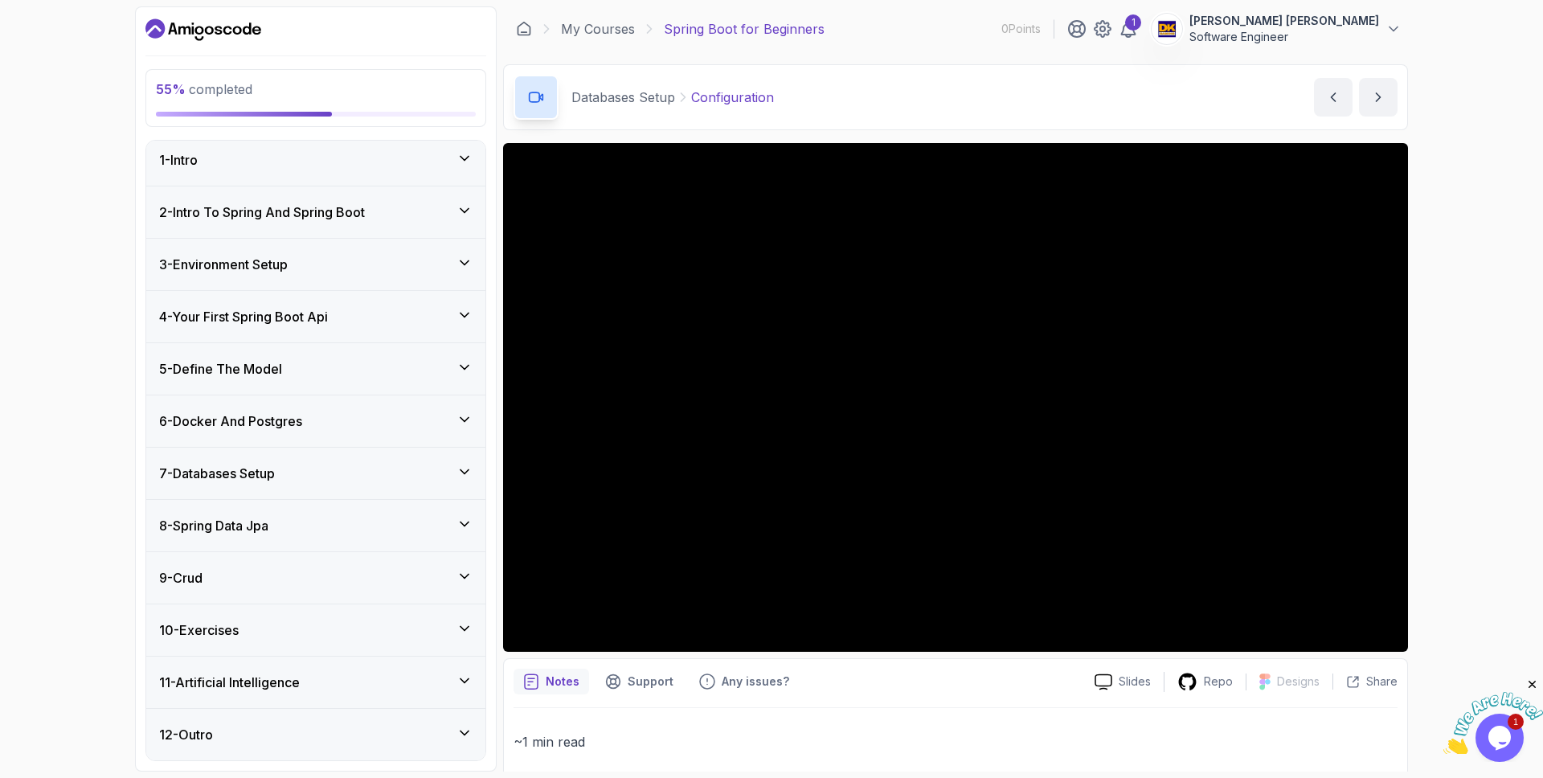
click at [459, 616] on div "10 - Exercises" at bounding box center [315, 629] width 339 height 51
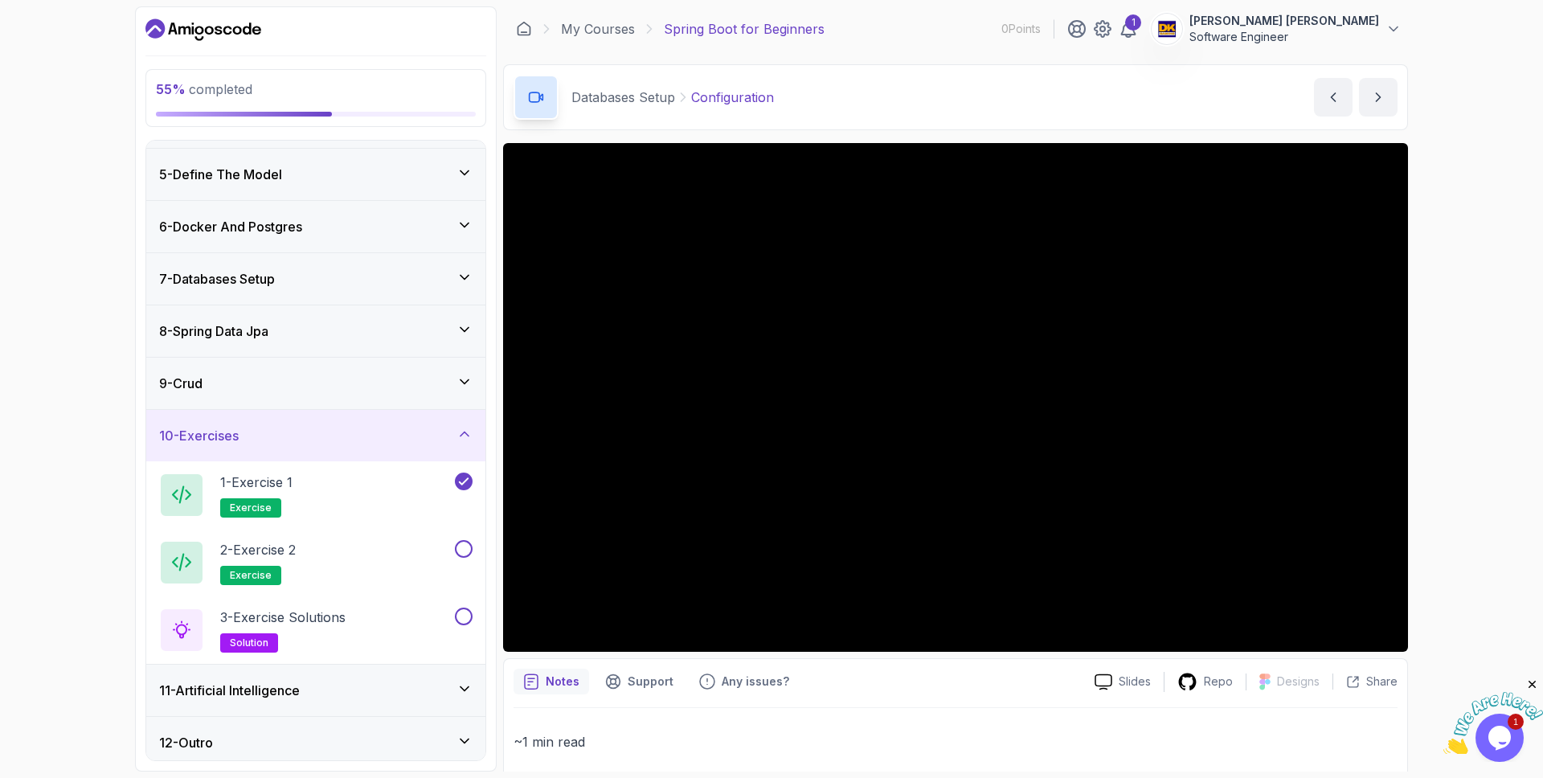
scroll to position [209, 0]
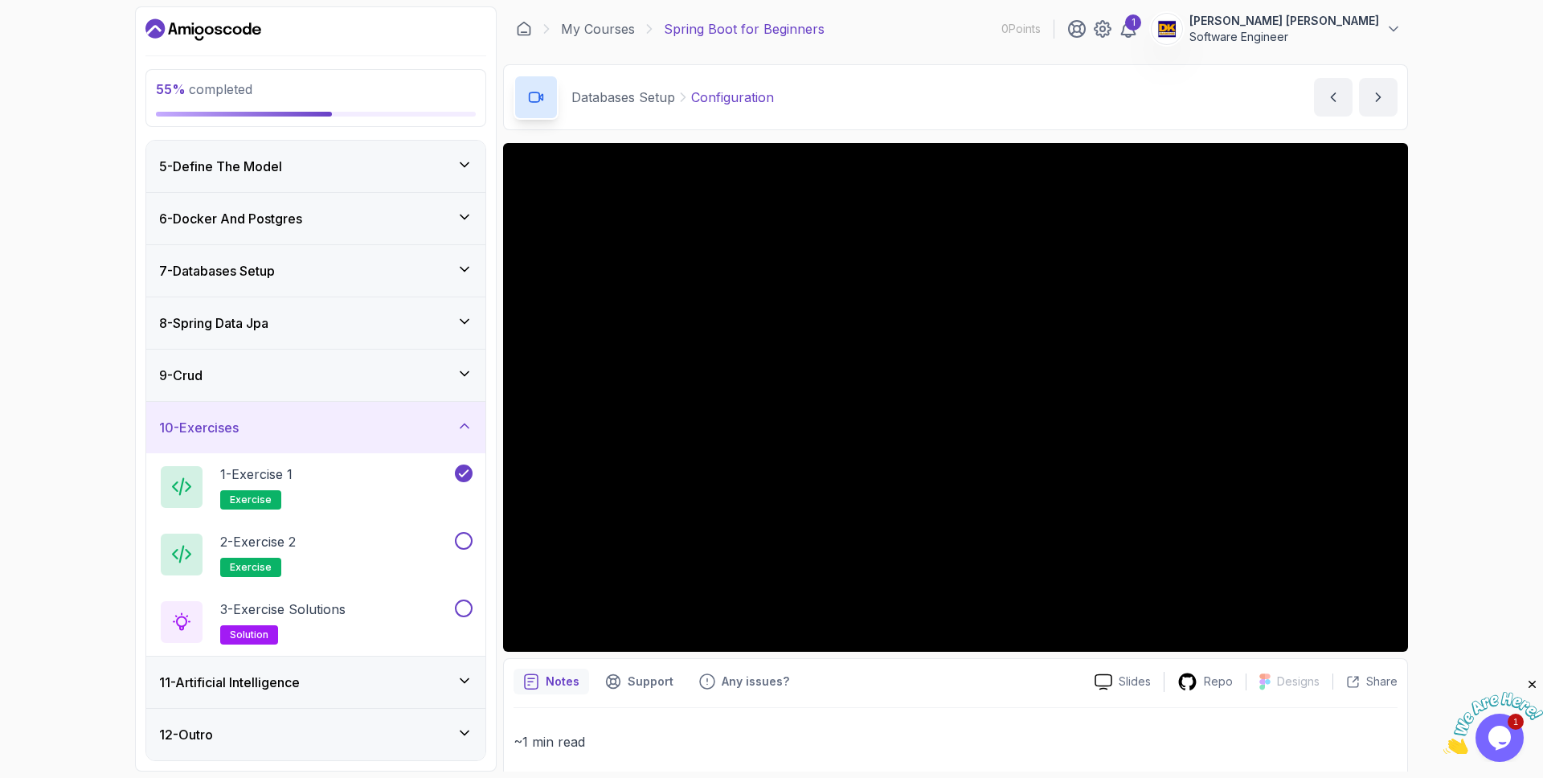
click at [453, 380] on div "9 - Crud" at bounding box center [315, 375] width 313 height 19
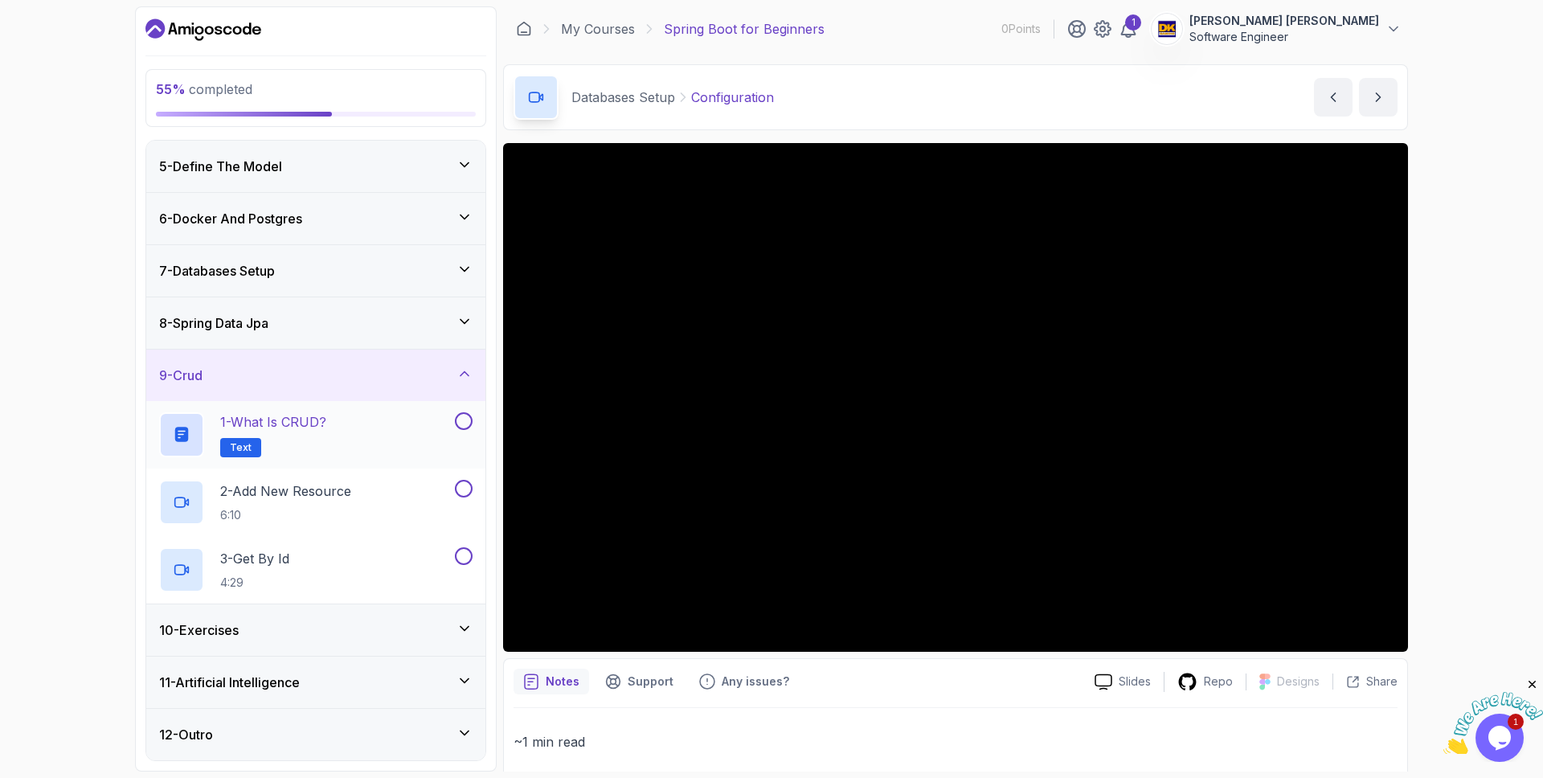
click at [466, 424] on button at bounding box center [464, 421] width 18 height 18
click at [463, 489] on button at bounding box center [464, 489] width 18 height 18
click at [464, 561] on button at bounding box center [464, 556] width 18 height 18
click at [460, 377] on icon at bounding box center [465, 374] width 16 height 16
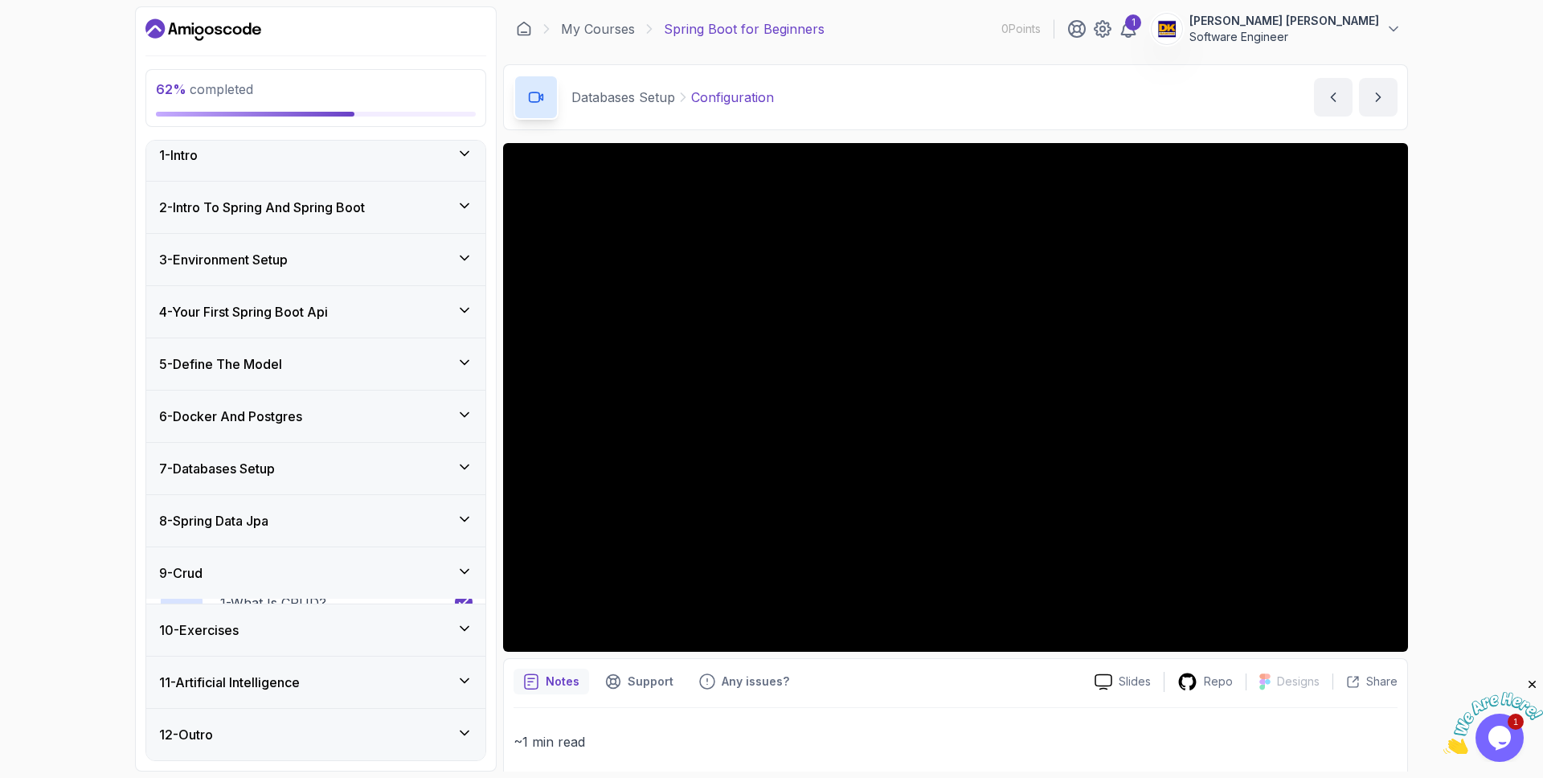
scroll to position [6, 0]
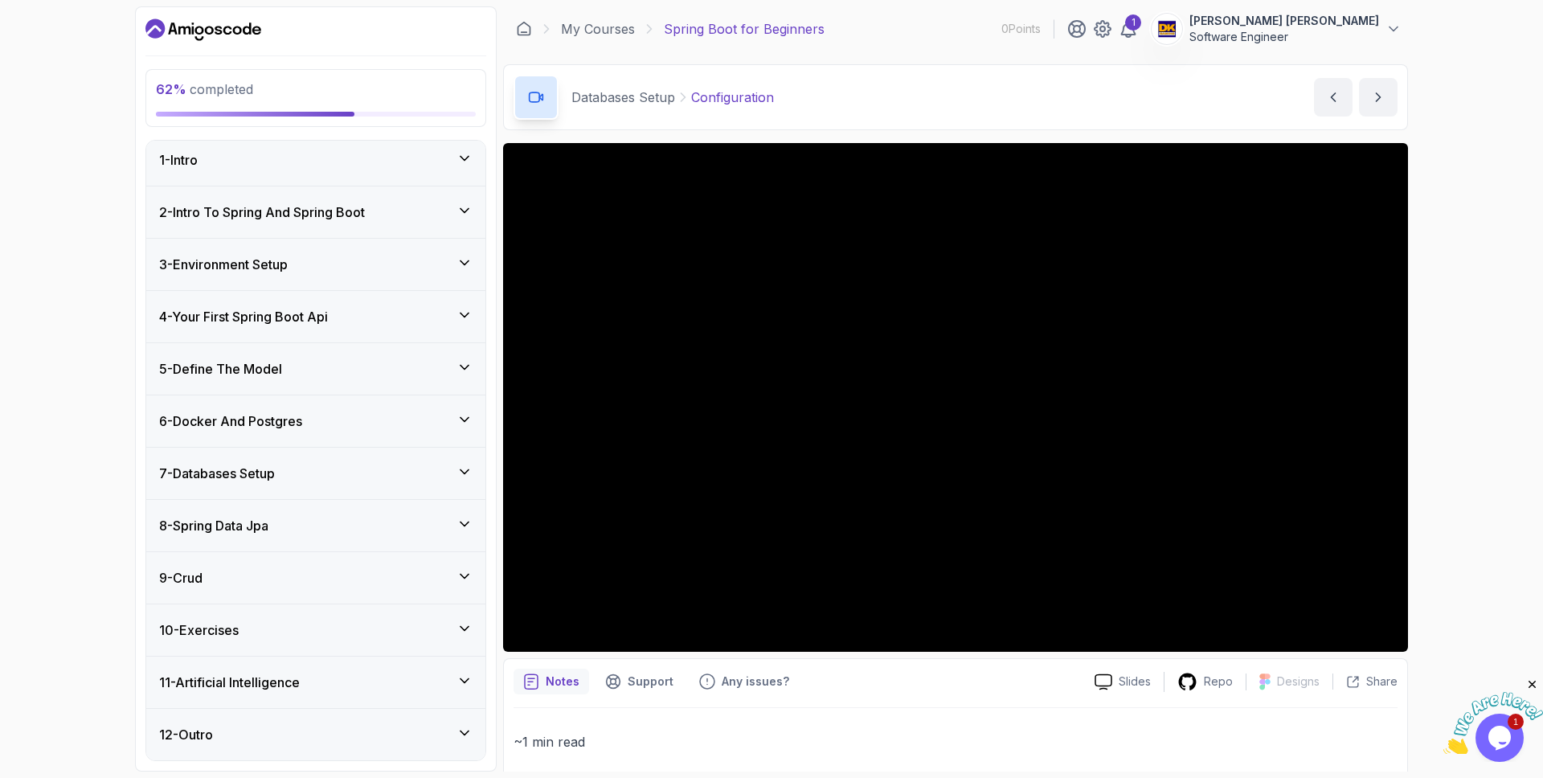
click at [473, 634] on div "10 - Exercises" at bounding box center [315, 629] width 339 height 51
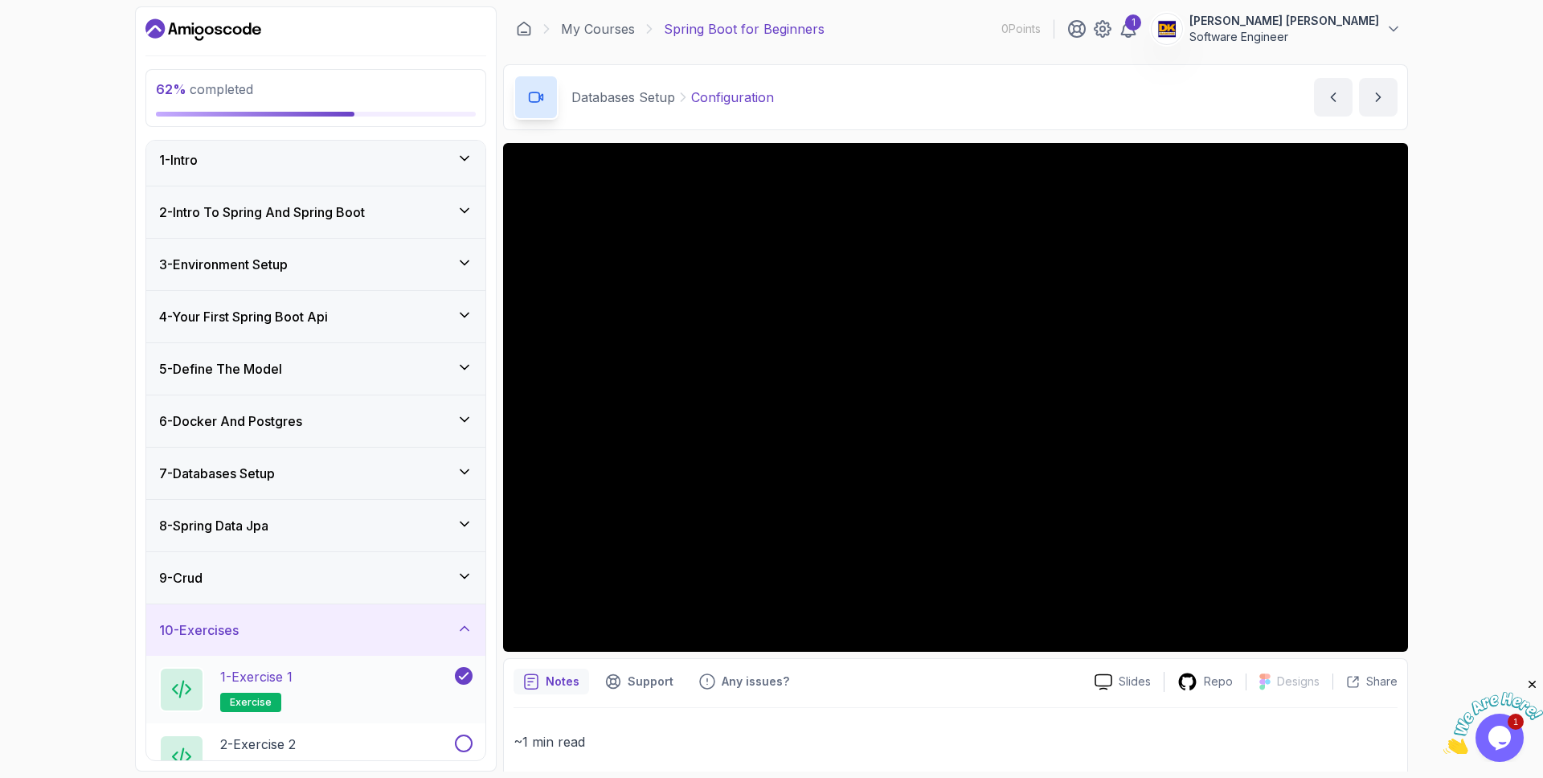
scroll to position [209, 0]
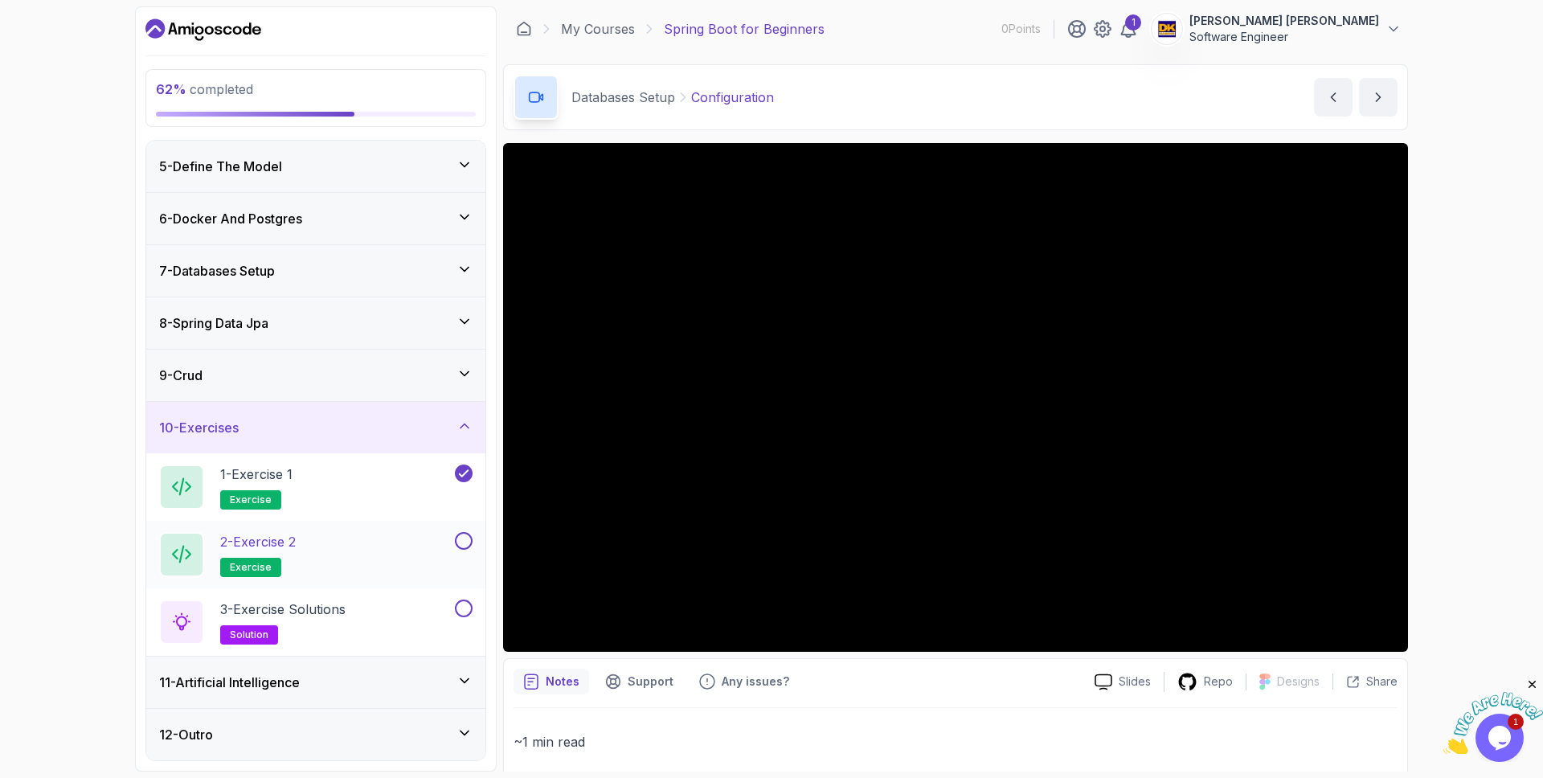
click at [287, 534] on p "2 - Exercise 2" at bounding box center [258, 541] width 76 height 19
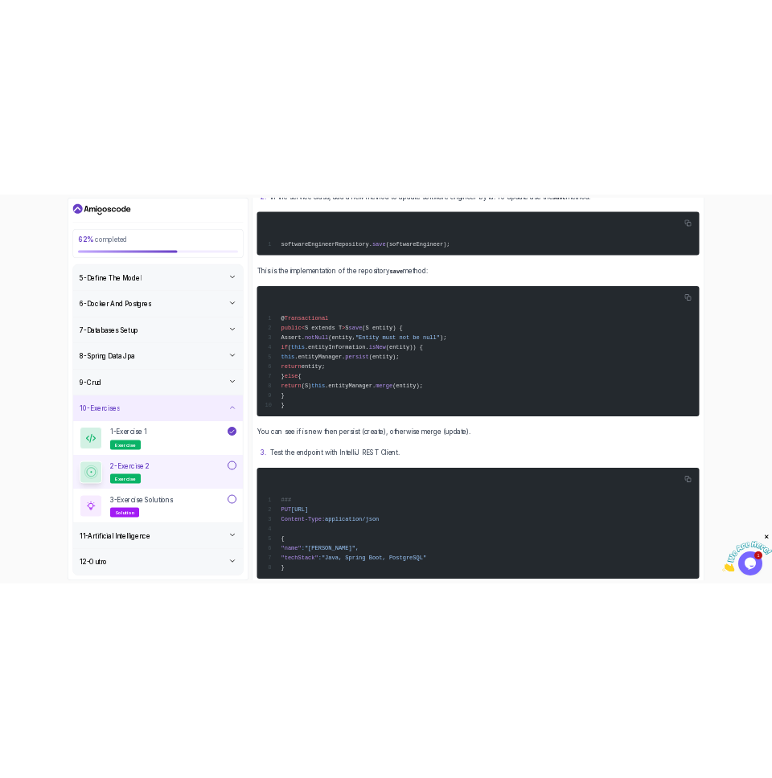
scroll to position [461, 0]
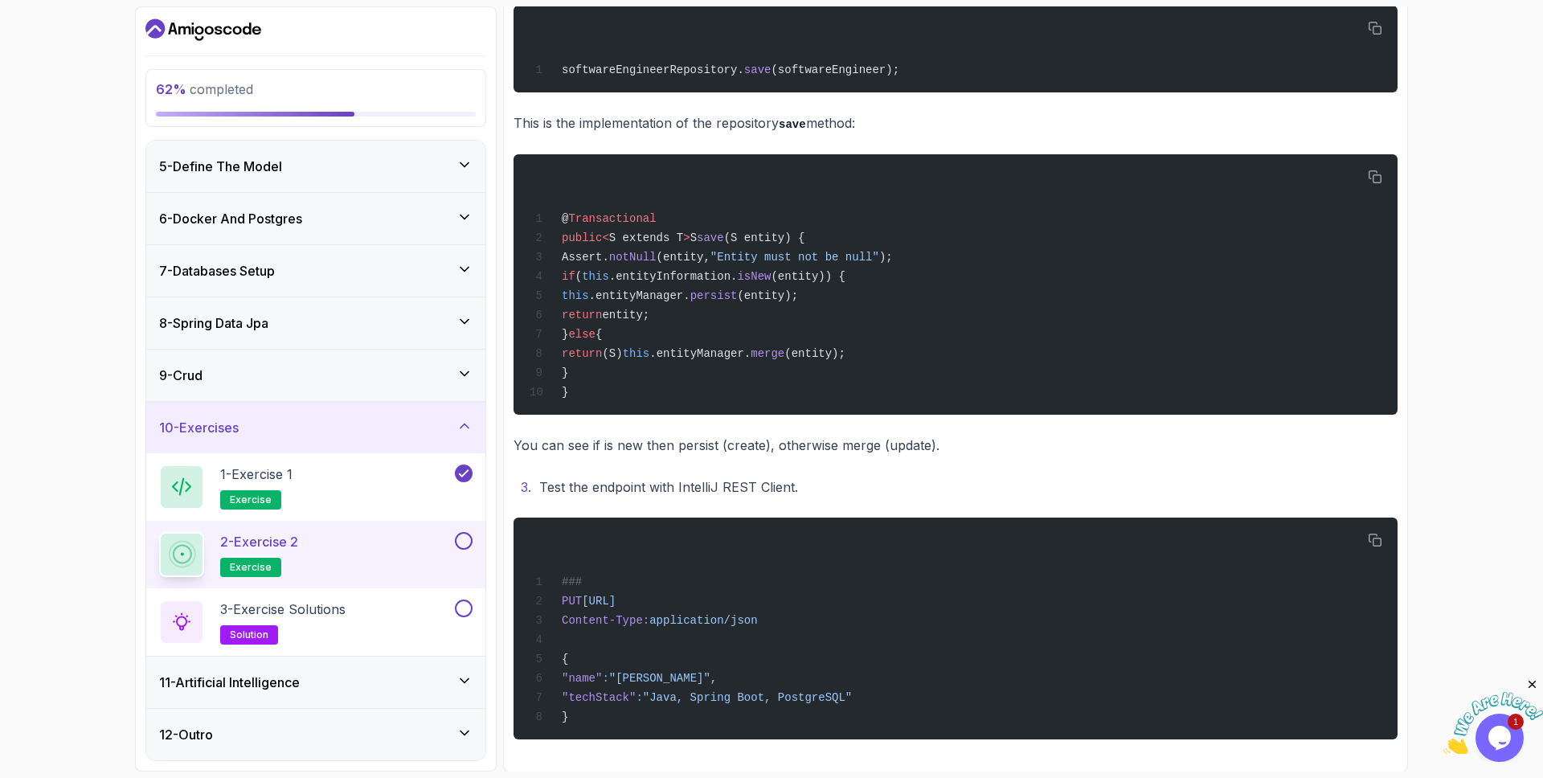
click at [889, 479] on li "Test the endpoint with IntelliJ REST Client." at bounding box center [965, 487] width 863 height 23
click at [465, 544] on button at bounding box center [464, 541] width 18 height 18
click at [346, 605] on p "3 - Exercise Solutions" at bounding box center [282, 609] width 125 height 19
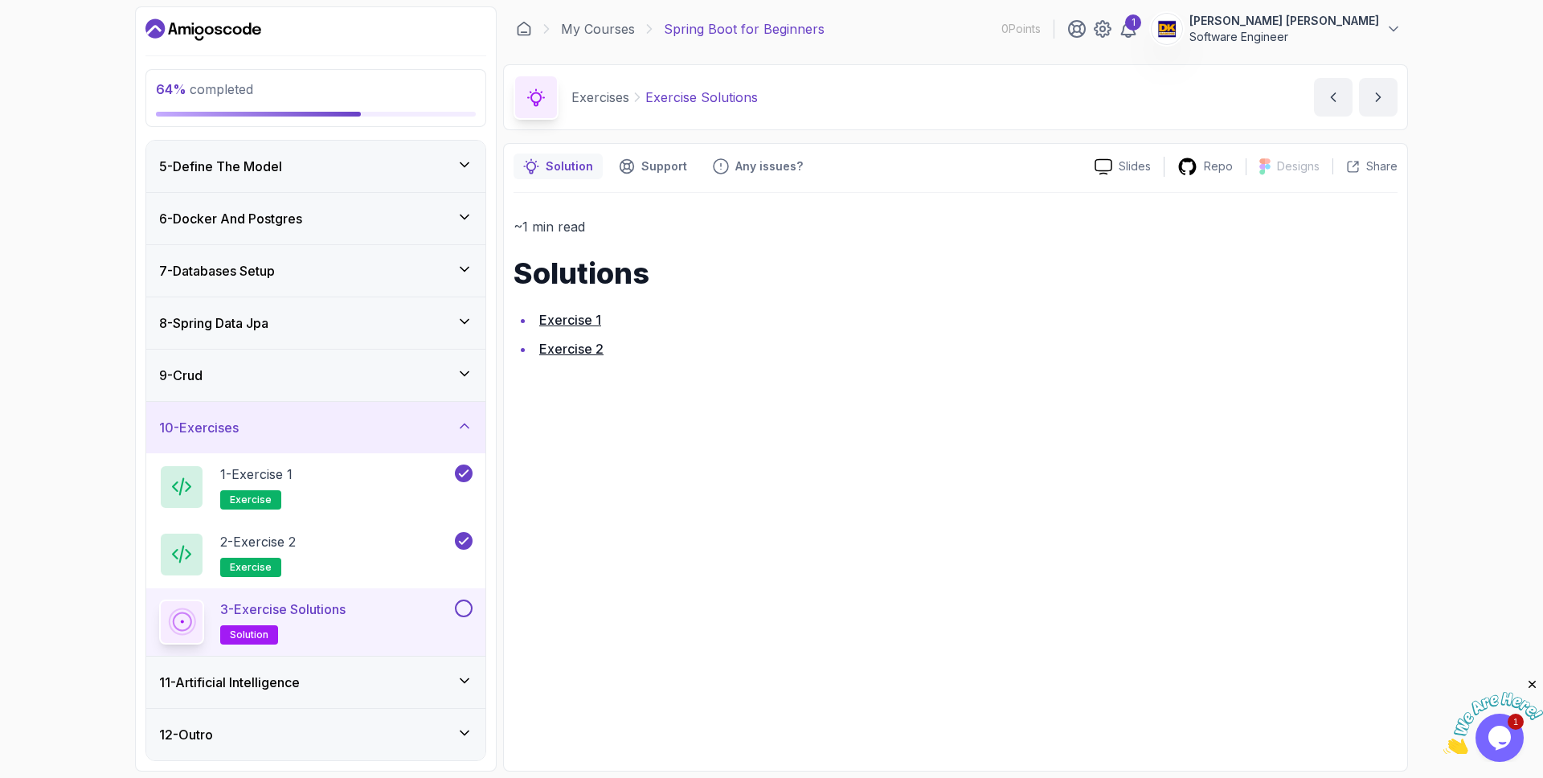
click at [562, 334] on ul "Exercise 1 Exercise 2" at bounding box center [956, 334] width 884 height 51
click at [568, 349] on link "Exercise 2" at bounding box center [571, 349] width 64 height 16
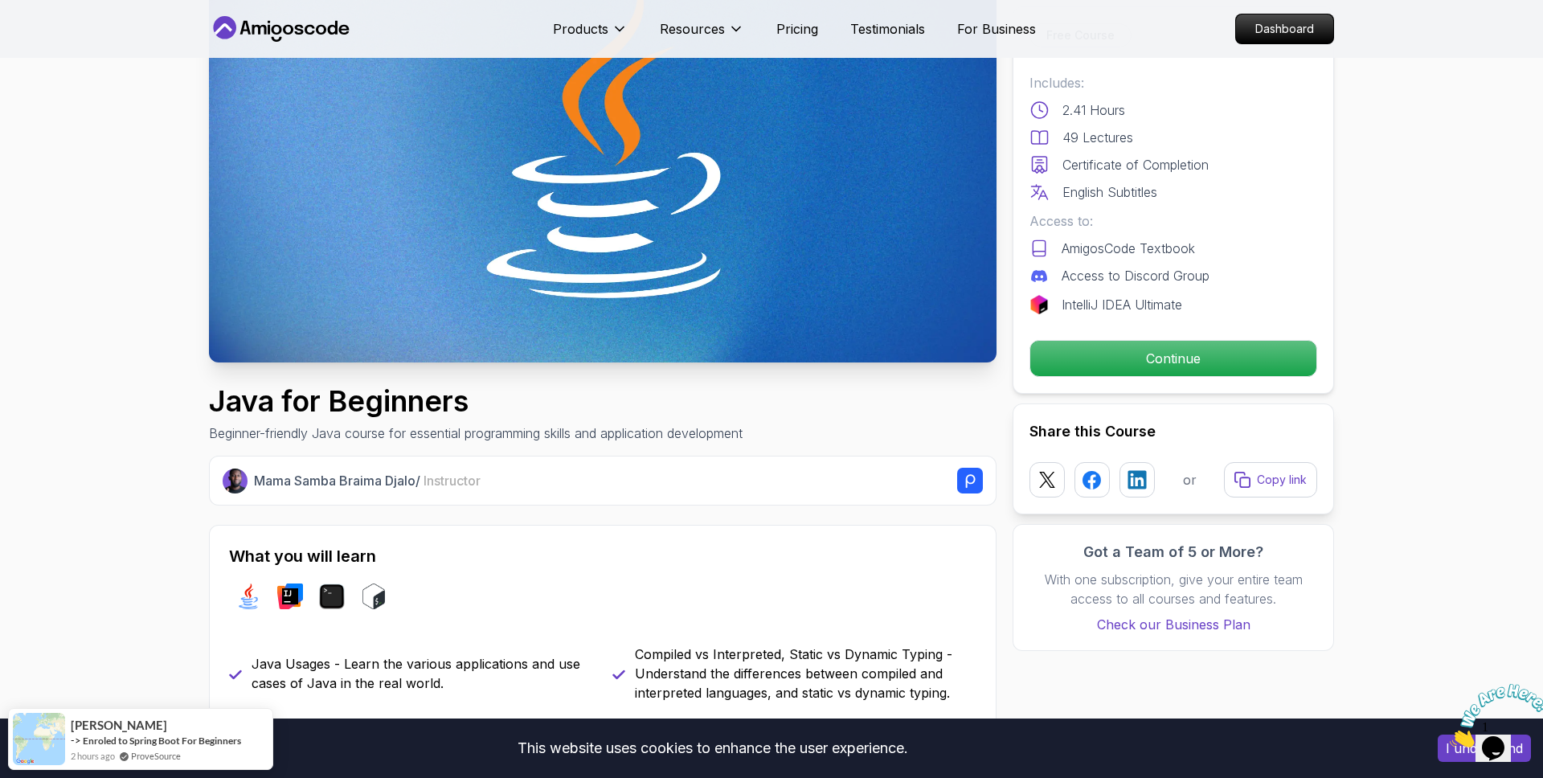
scroll to position [245, 0]
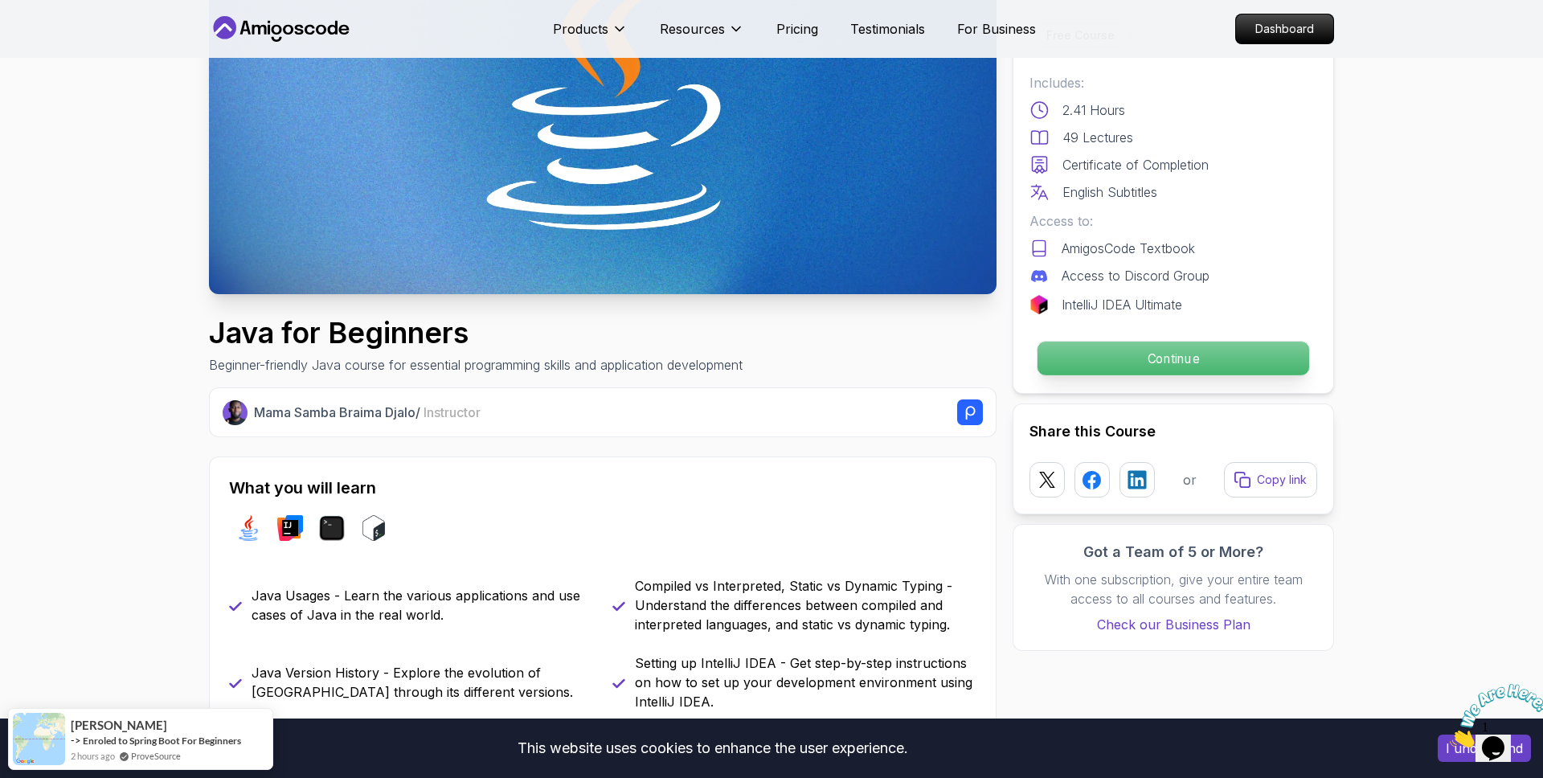
click at [1150, 353] on p "Continue" at bounding box center [1174, 359] width 272 height 34
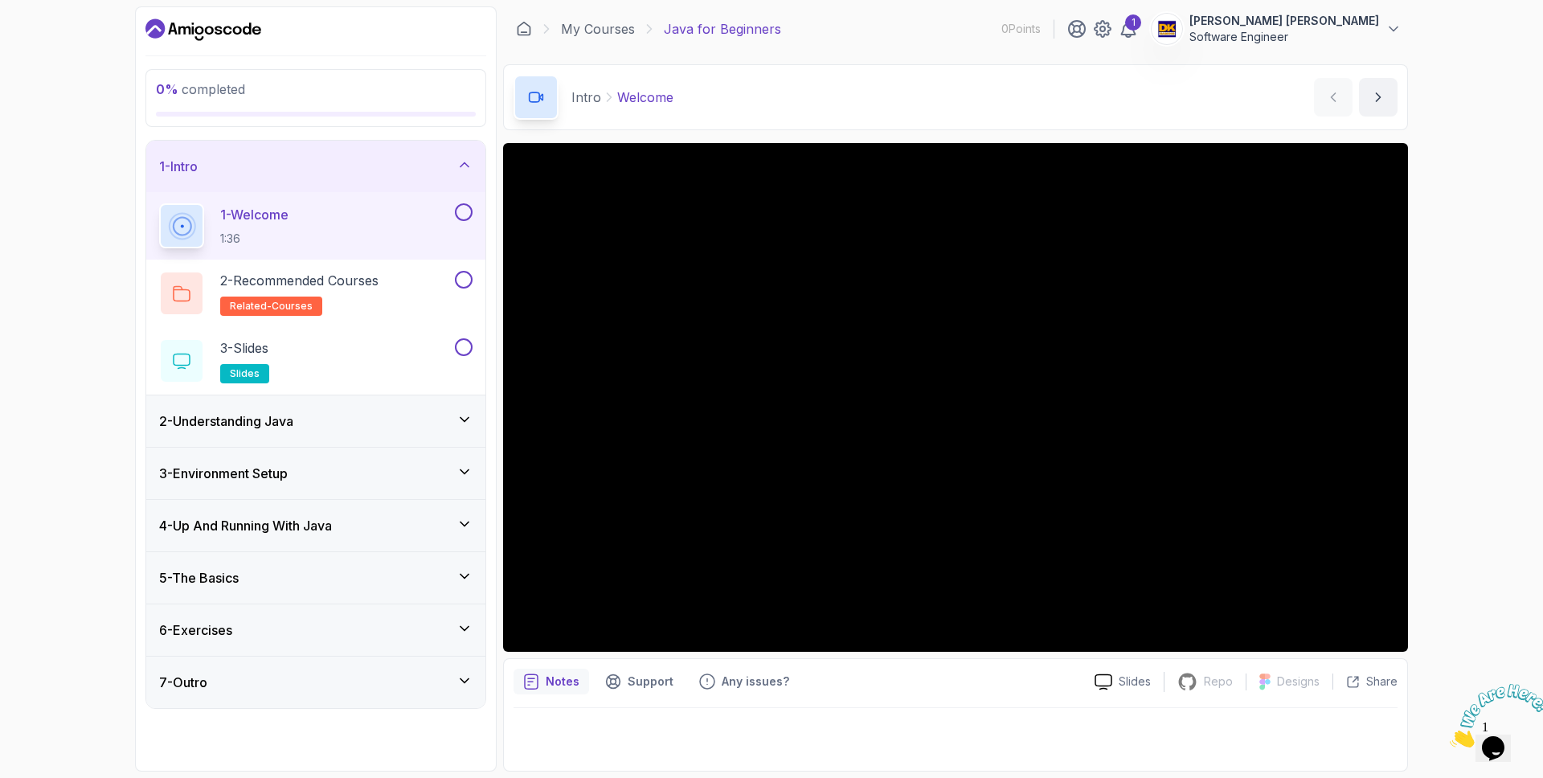
click at [417, 620] on div "6 - Exercises" at bounding box center [315, 629] width 313 height 19
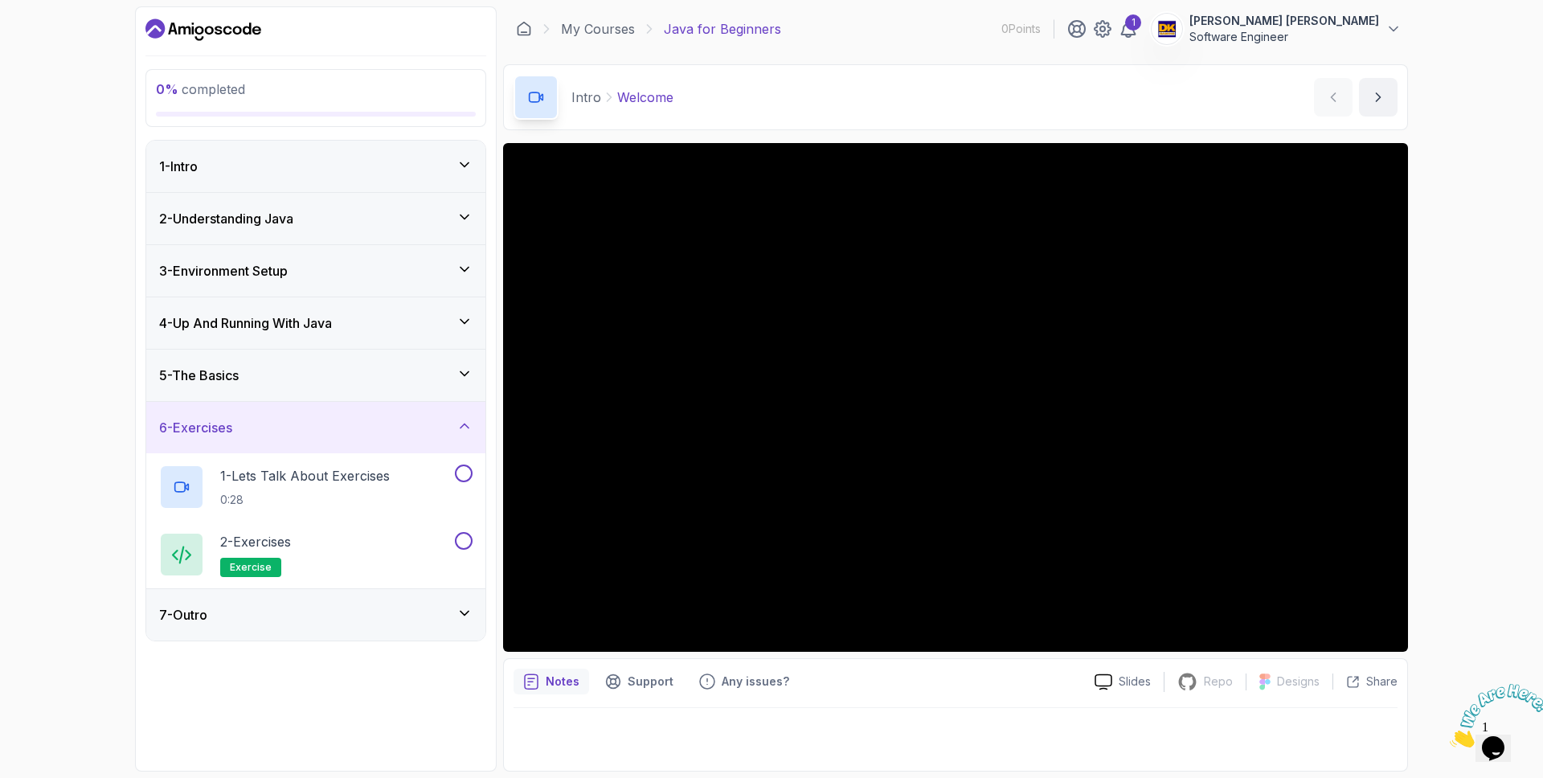
click at [468, 429] on icon at bounding box center [465, 426] width 16 height 16
